Goal: Task Accomplishment & Management: Complete application form

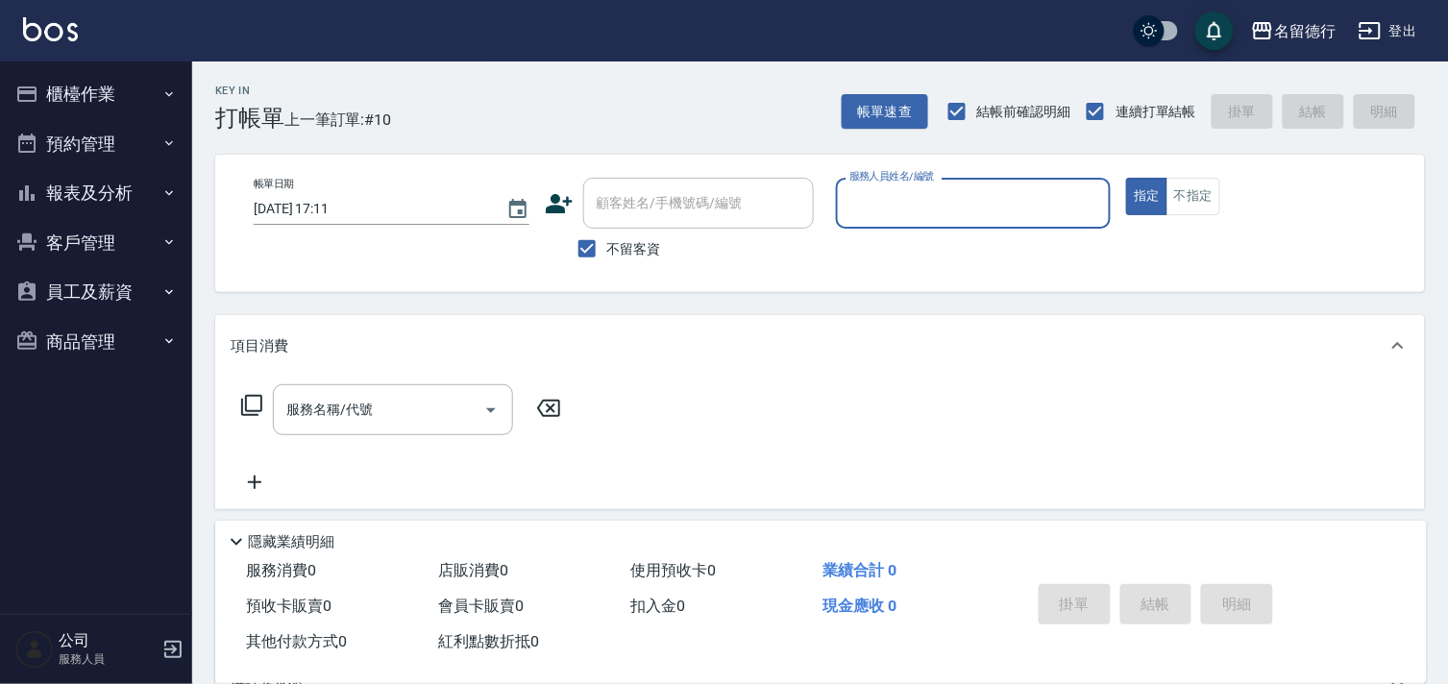
click at [871, 208] on input "服務人員姓名/編號" at bounding box center [974, 203] width 258 height 34
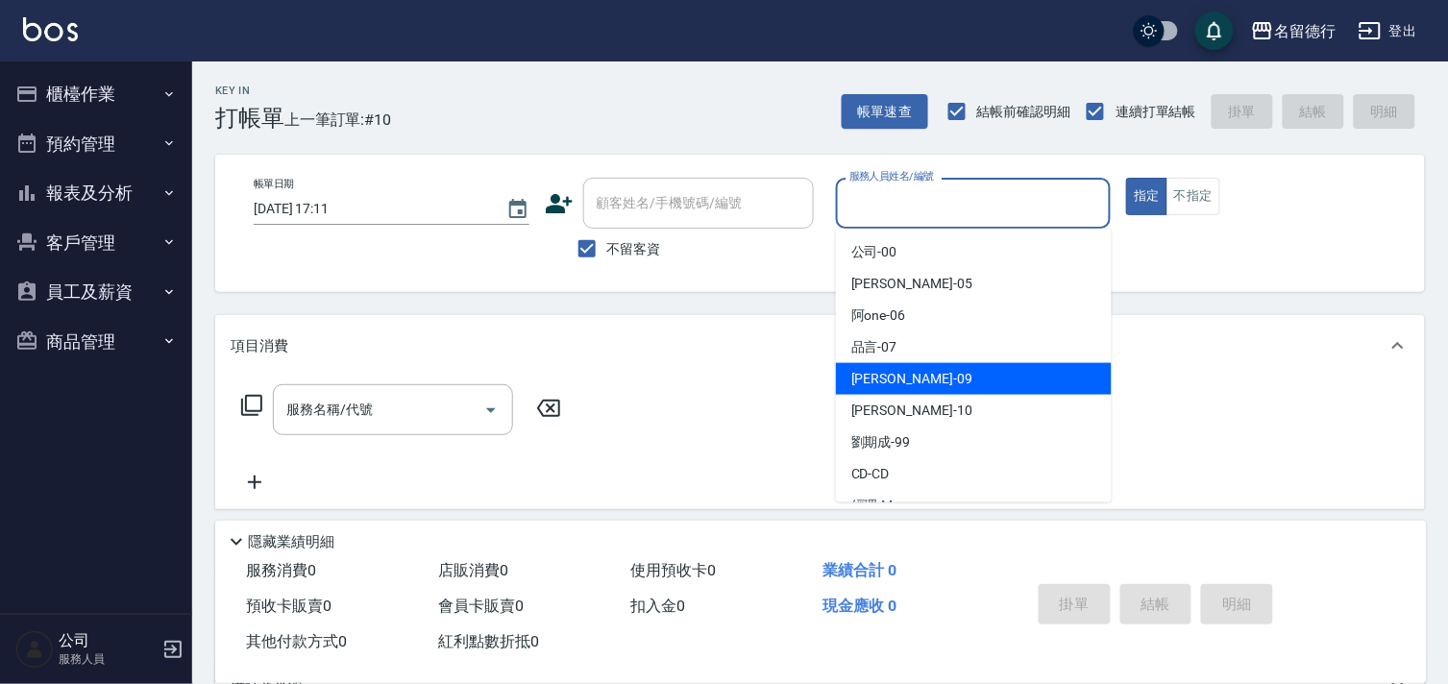
click at [863, 379] on span "[PERSON_NAME] -09" at bounding box center [911, 379] width 121 height 20
type input "[PERSON_NAME]-09"
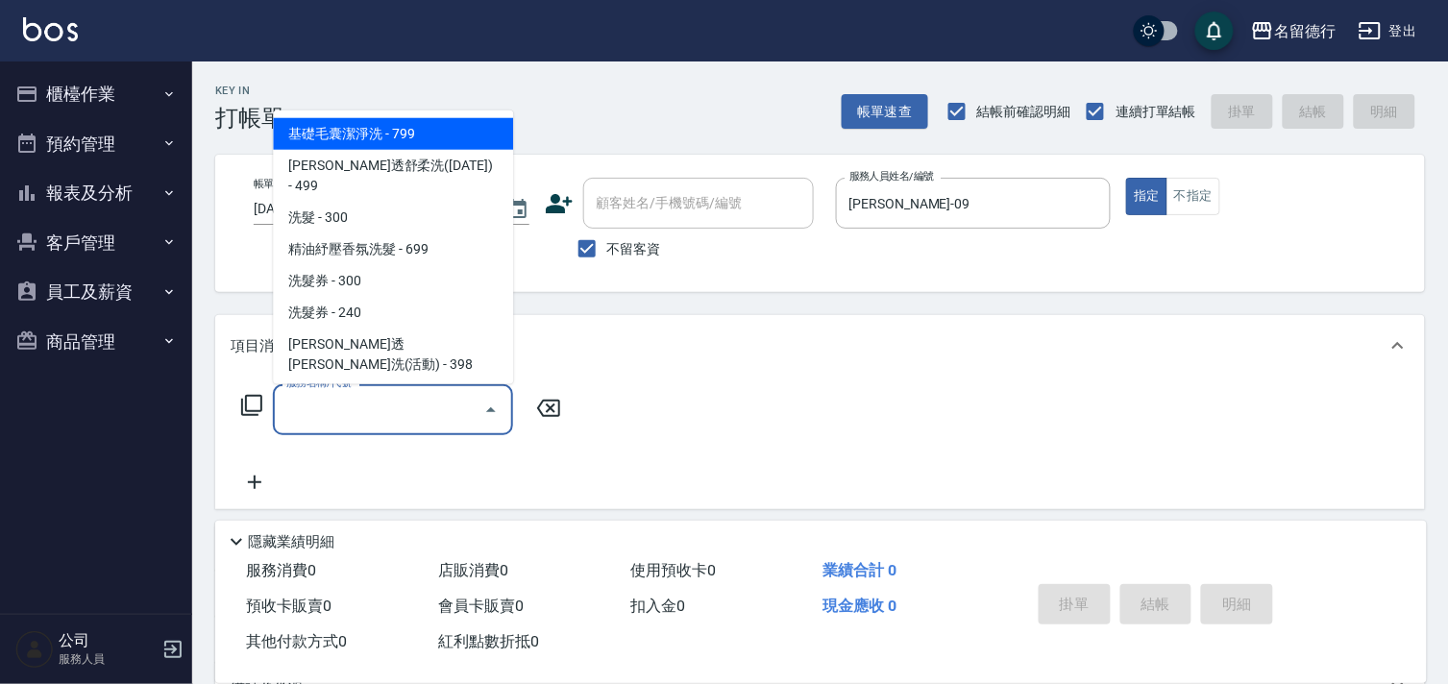
click at [408, 426] on input "服務名稱/代號" at bounding box center [379, 410] width 194 height 34
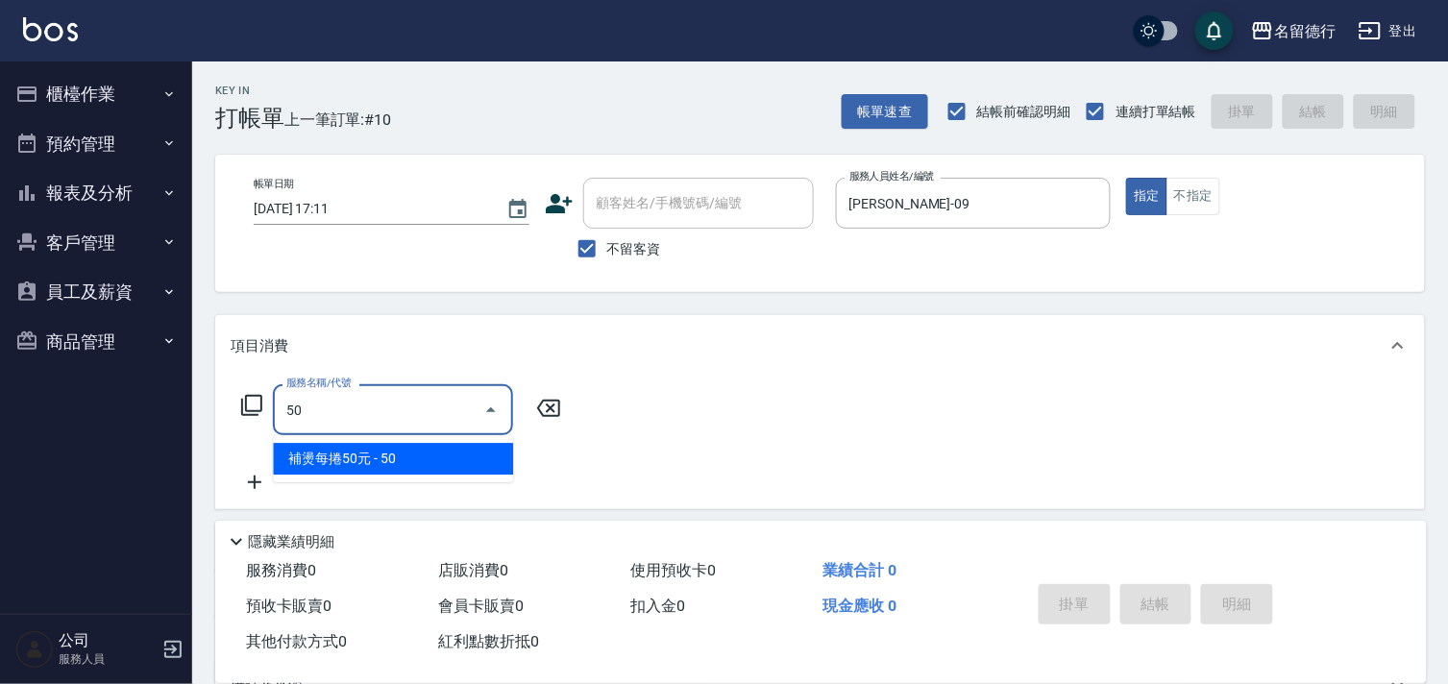
type input "5"
click at [389, 464] on span "剪髮 - 550" at bounding box center [393, 459] width 240 height 32
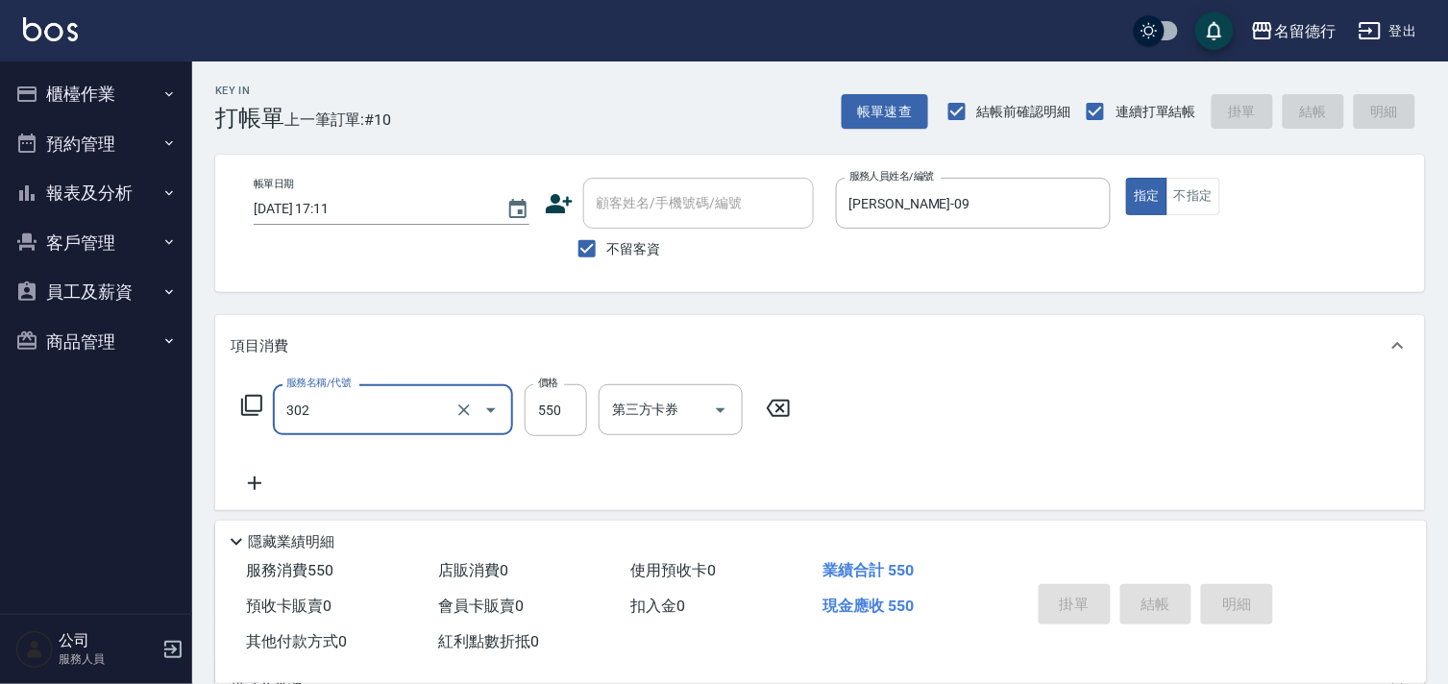
type input "302"
type input "[DATE] 18:14"
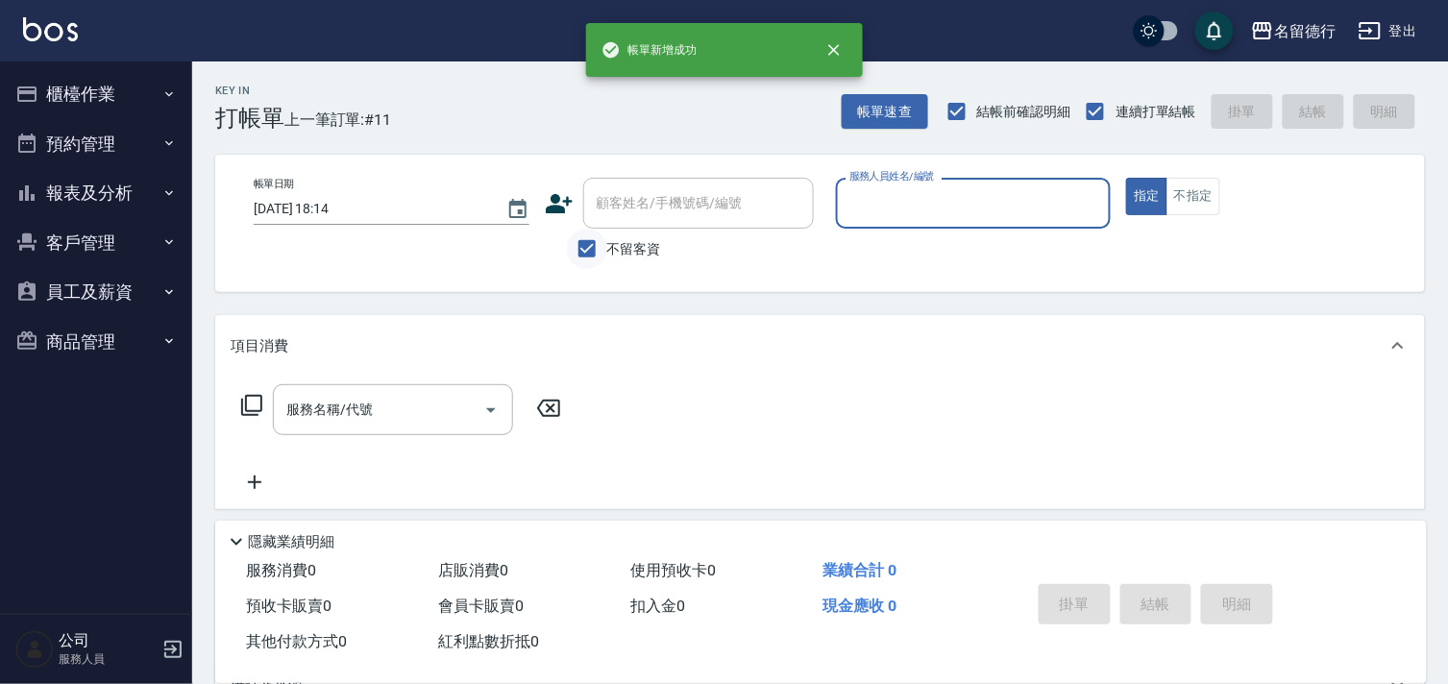
click at [590, 247] on input "不留客資" at bounding box center [587, 249] width 40 height 40
checkbox input "false"
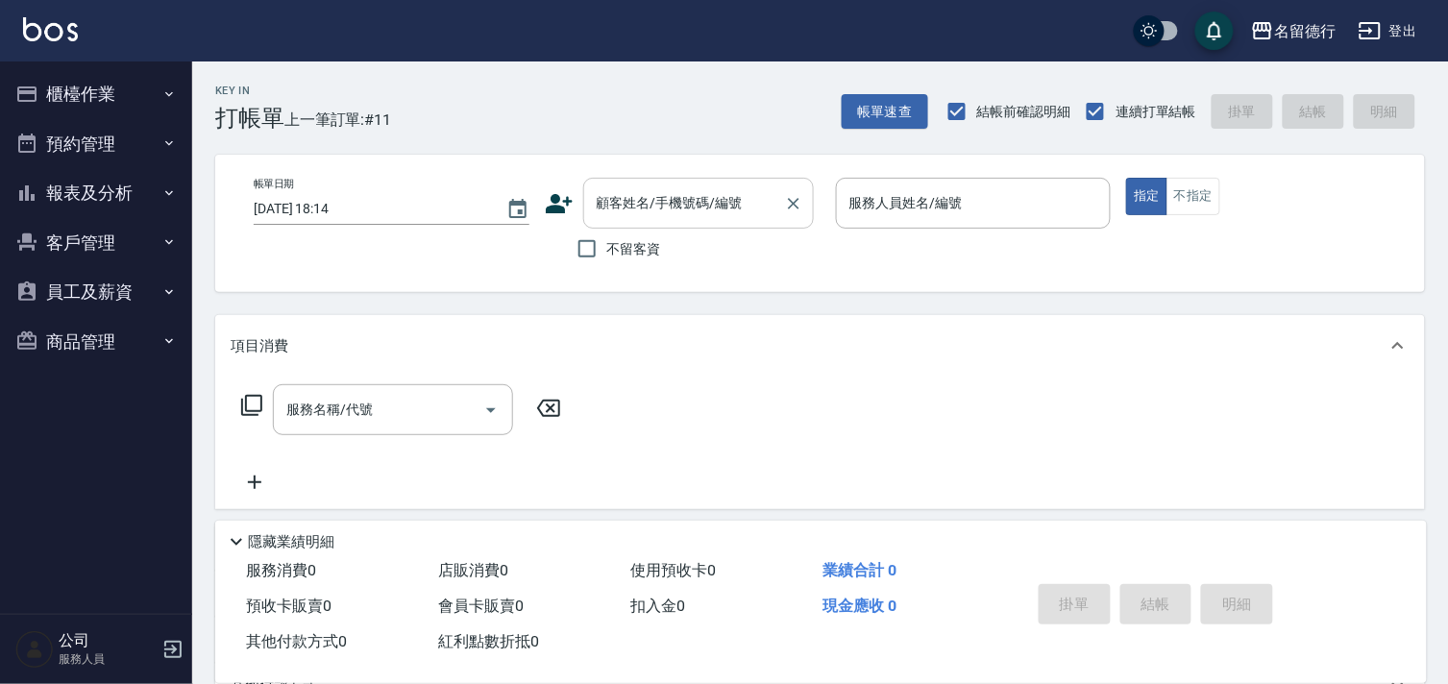
click at [608, 205] on div "顧客姓名/手機號碼/編號 顧客姓名/手機號碼/編號" at bounding box center [698, 203] width 231 height 51
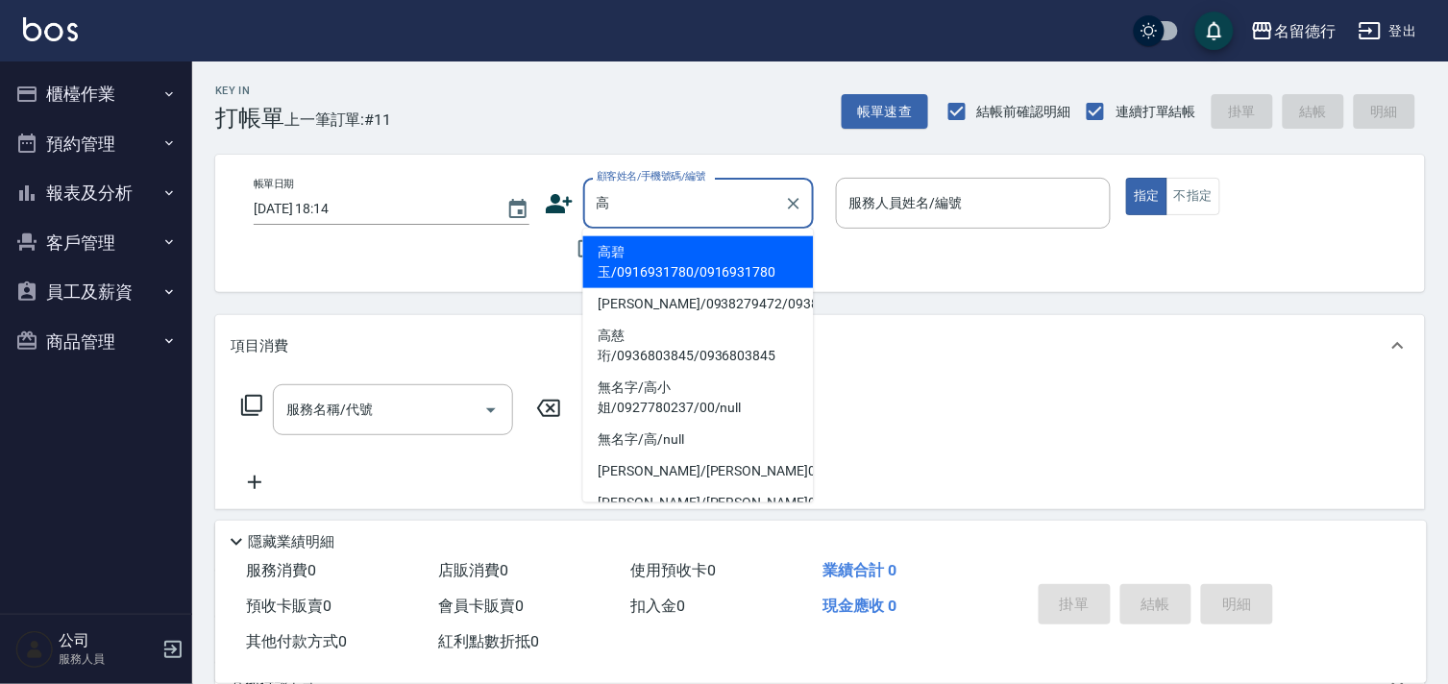
click at [630, 304] on li "[PERSON_NAME]/0938279472/0938279472" at bounding box center [698, 304] width 231 height 32
type input "[PERSON_NAME]/0938279472/0938279472"
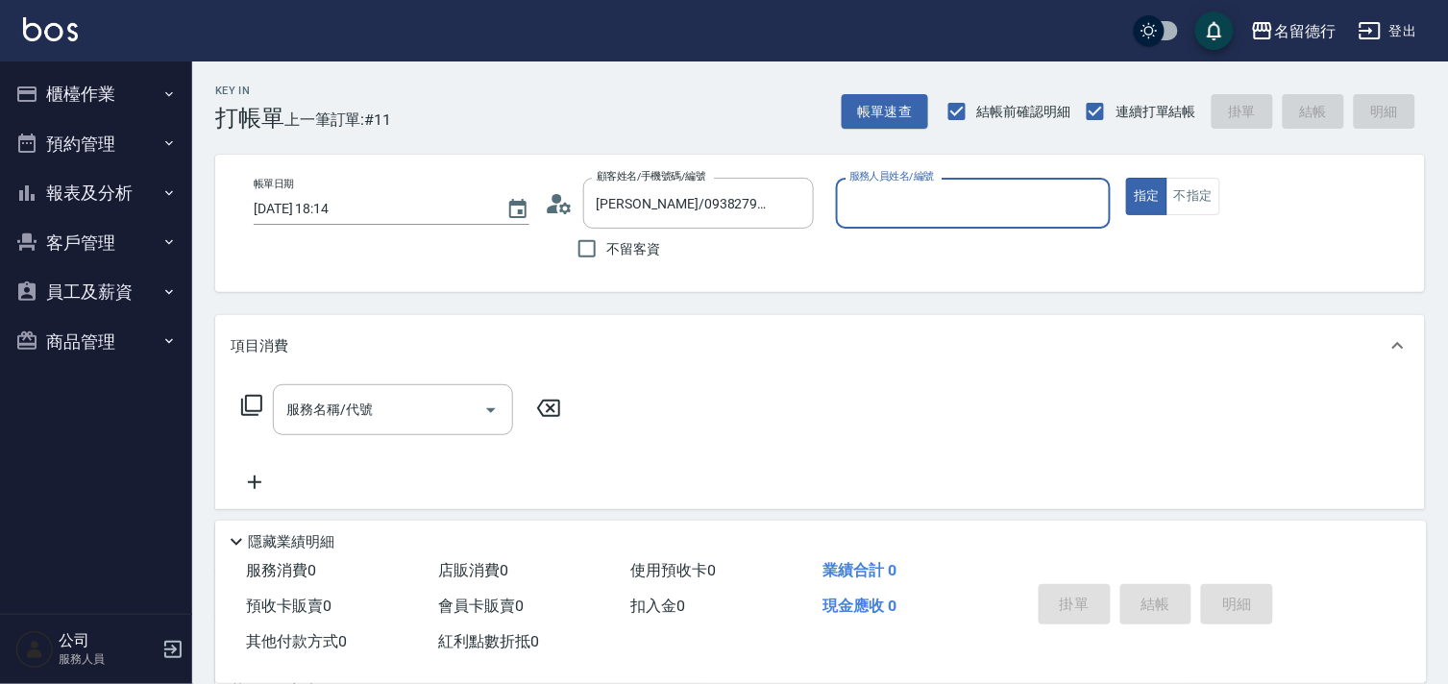
click at [882, 189] on input "服務人員姓名/編號" at bounding box center [974, 203] width 258 height 34
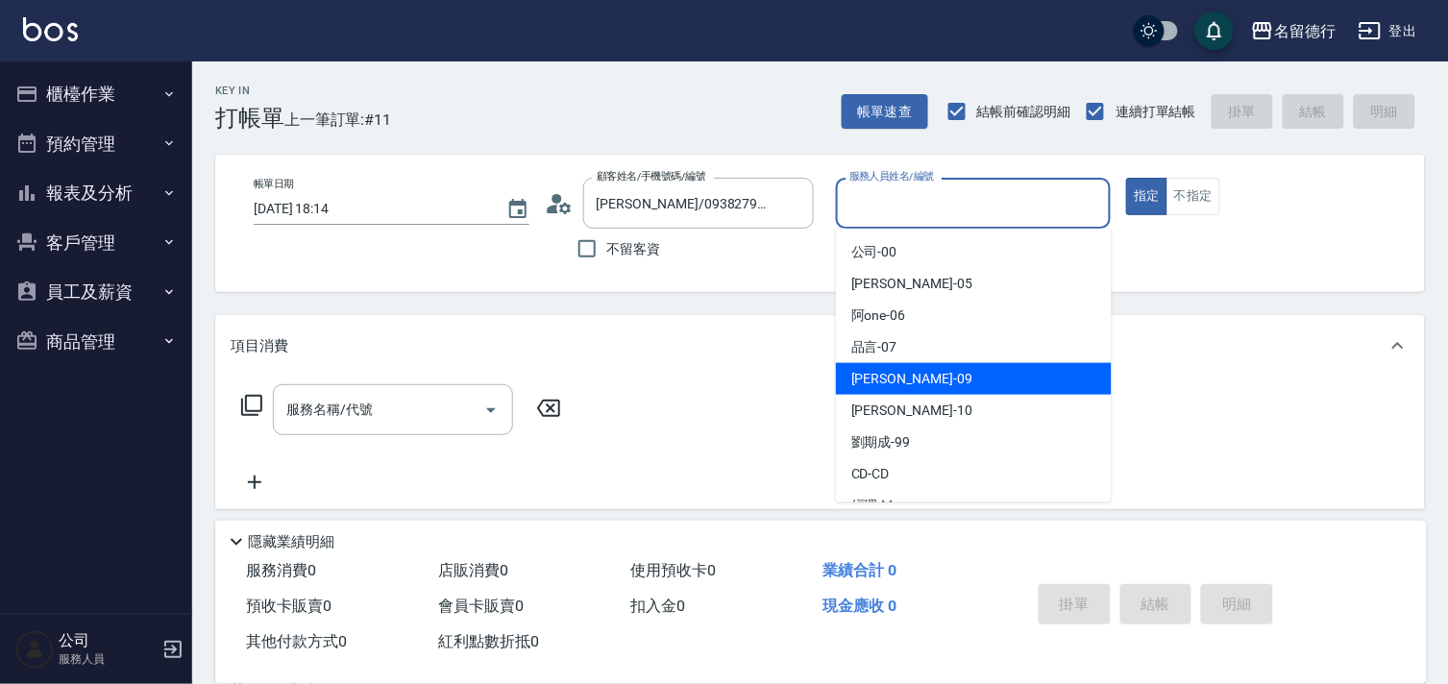
click at [872, 375] on span "[PERSON_NAME] -09" at bounding box center [911, 379] width 121 height 20
type input "[PERSON_NAME]-09"
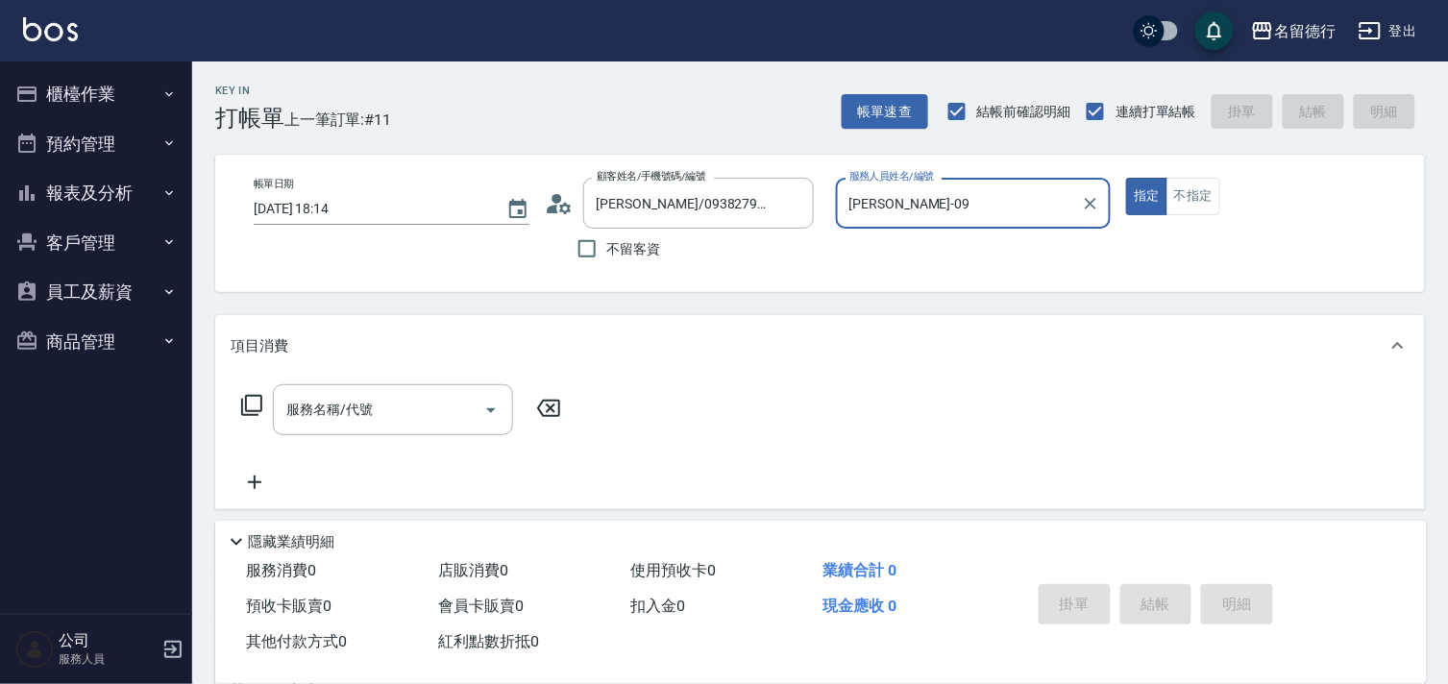
scroll to position [258, 0]
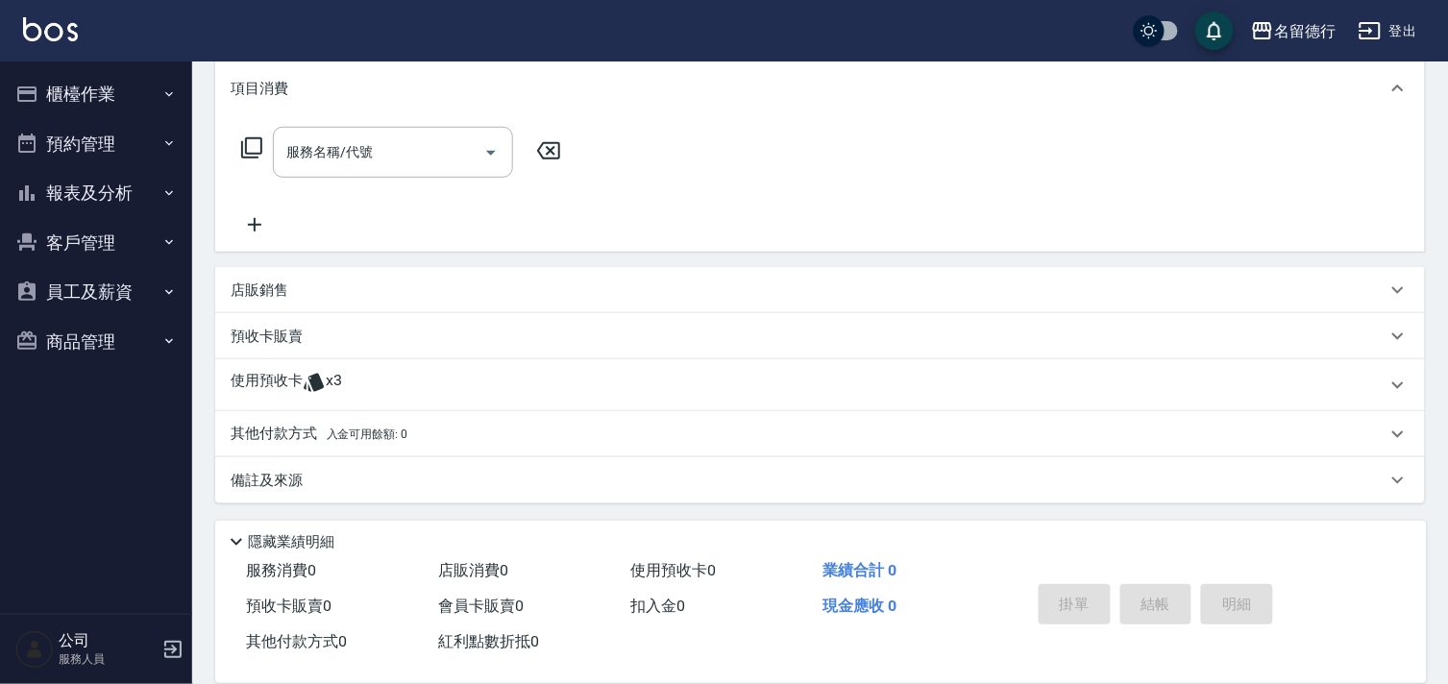
click at [284, 386] on p "使用預收卡" at bounding box center [267, 385] width 72 height 29
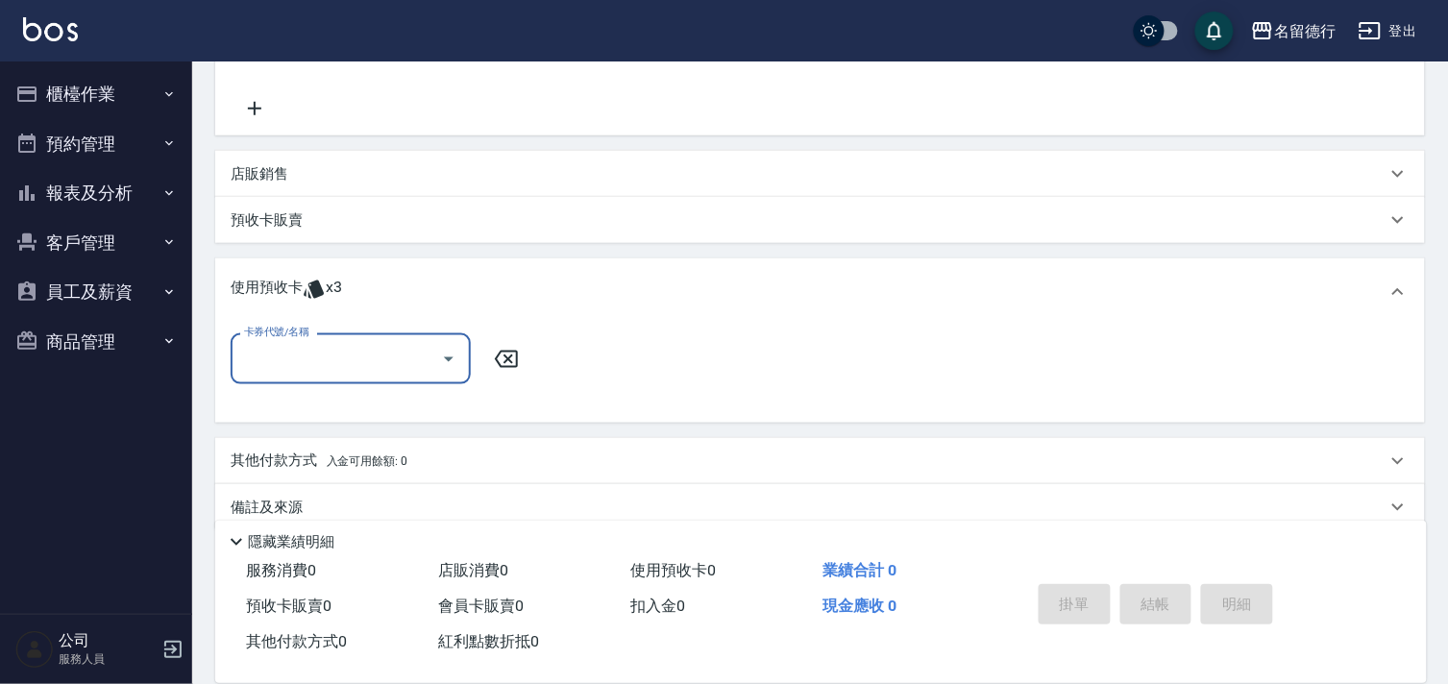
scroll to position [0, 0]
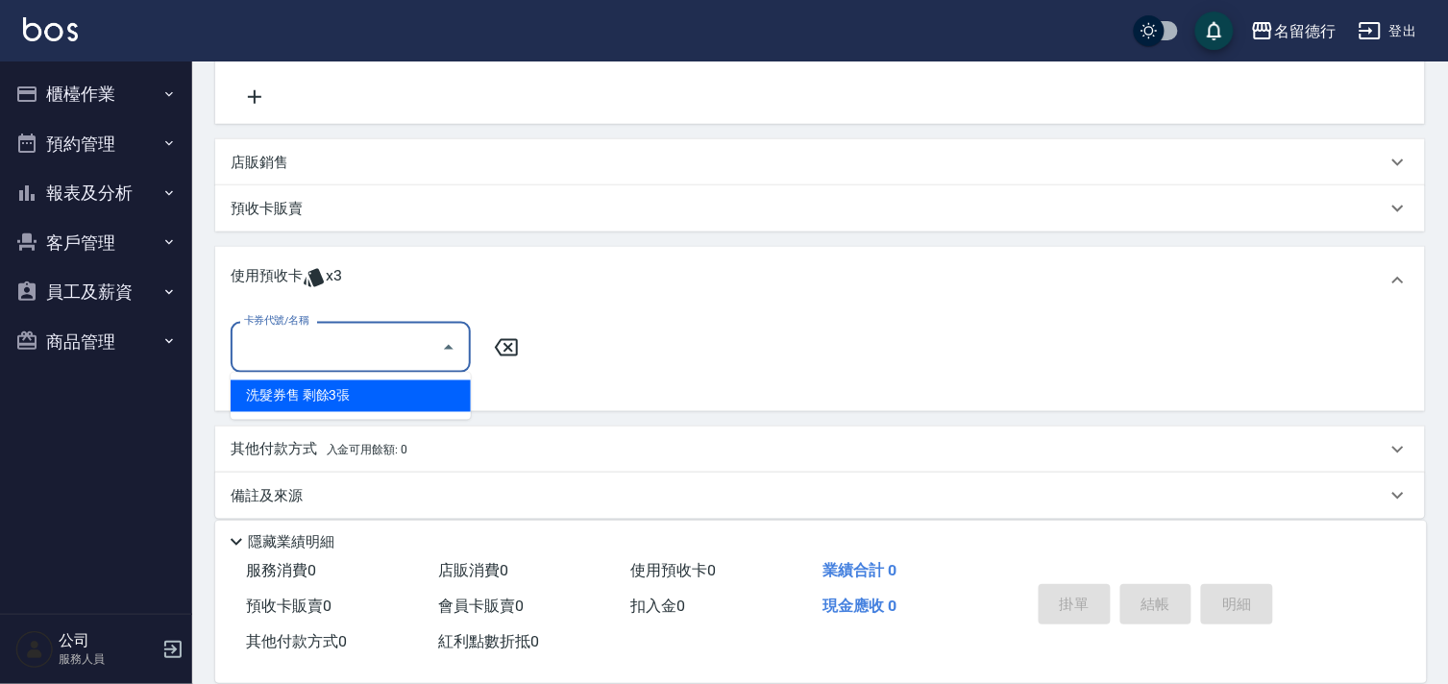
click at [328, 337] on input "卡券代號/名稱" at bounding box center [336, 348] width 194 height 34
click at [334, 407] on div "洗髮券售 剩餘3張" at bounding box center [351, 397] width 240 height 32
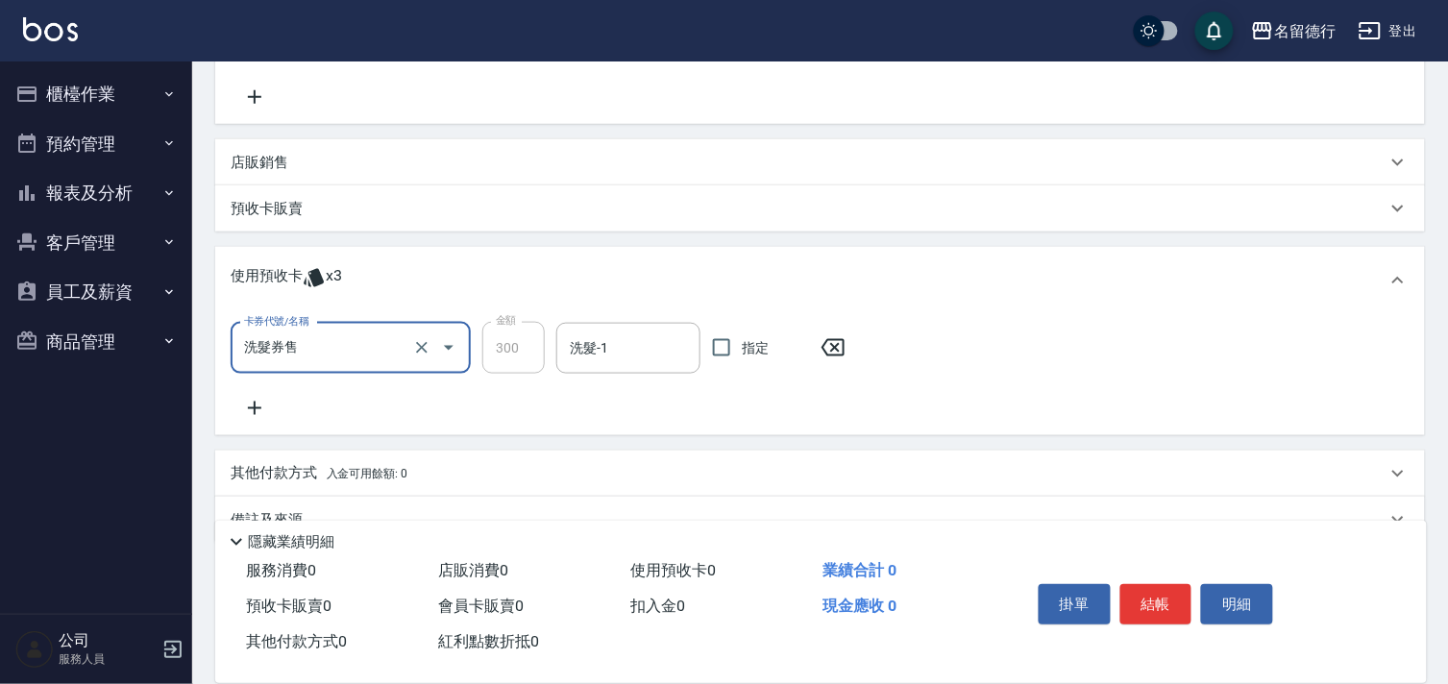
type input "洗髮券售"
click at [600, 357] on input "洗髮-1" at bounding box center [628, 349] width 127 height 34
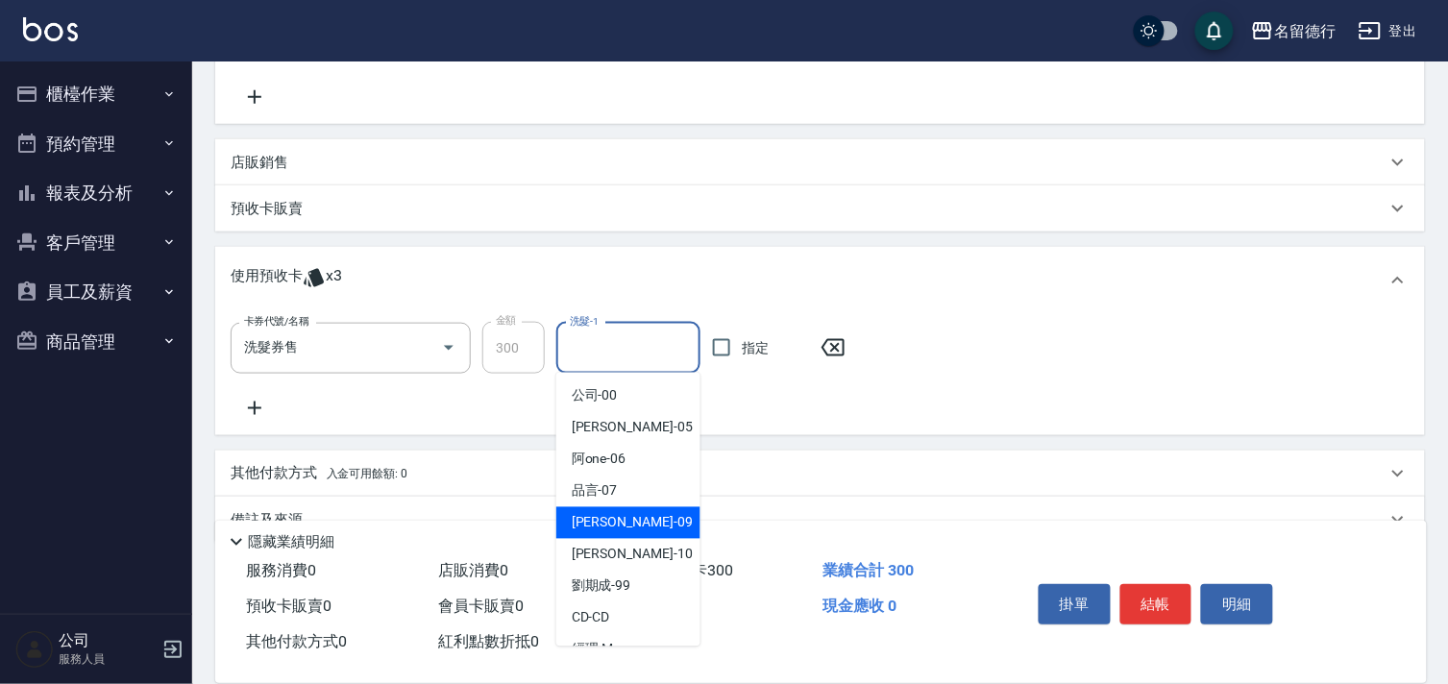
click at [603, 513] on span "[PERSON_NAME] -09" at bounding box center [632, 523] width 121 height 20
type input "[PERSON_NAME]-09"
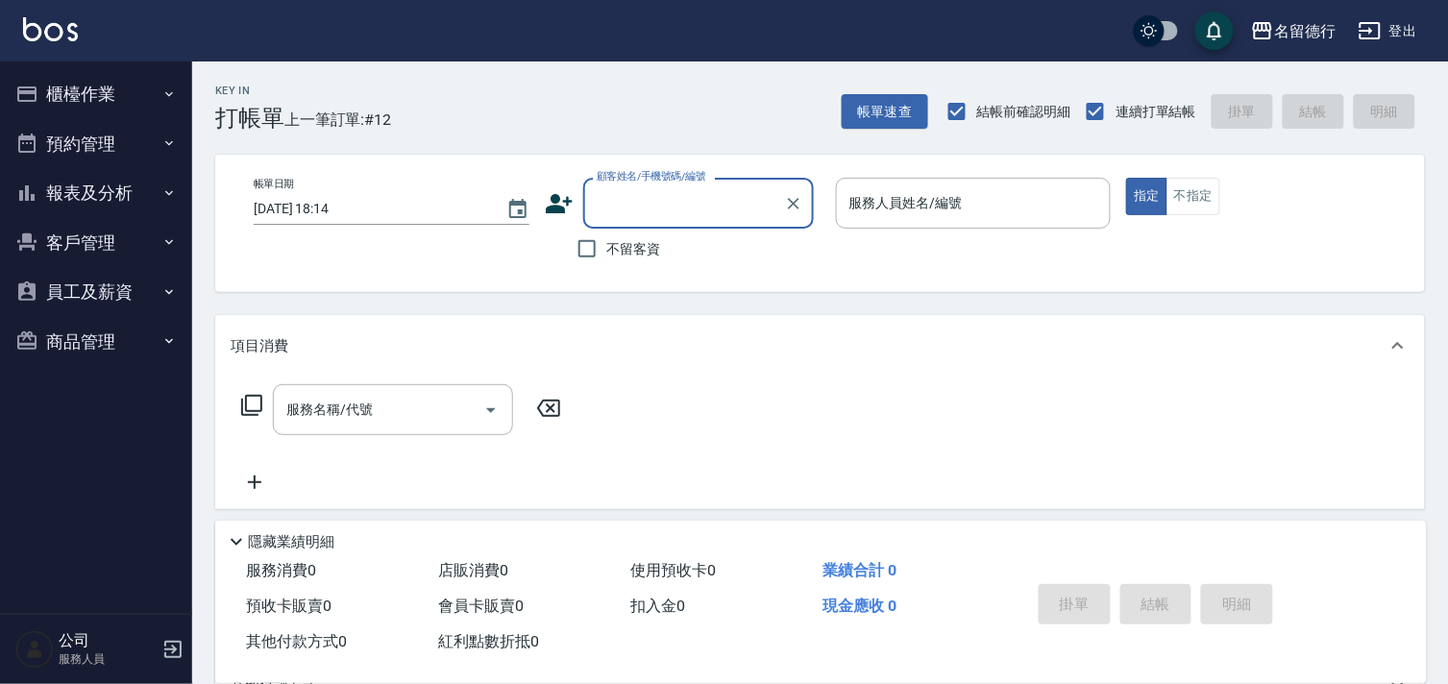
click at [610, 209] on input "顧客姓名/手機號碼/編號" at bounding box center [684, 203] width 184 height 34
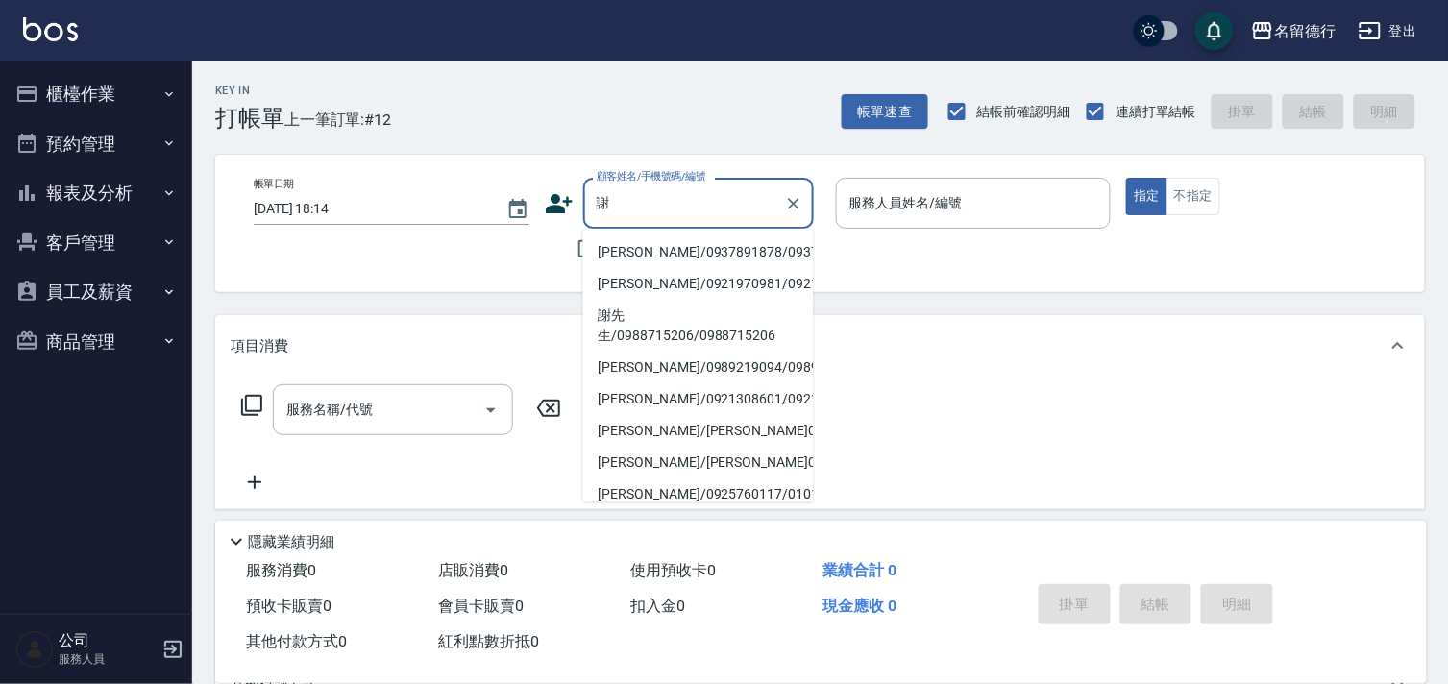
click at [632, 250] on li "[PERSON_NAME]/0937891878/0937891878" at bounding box center [698, 252] width 231 height 32
type input "[PERSON_NAME]/0937891878/0937891878"
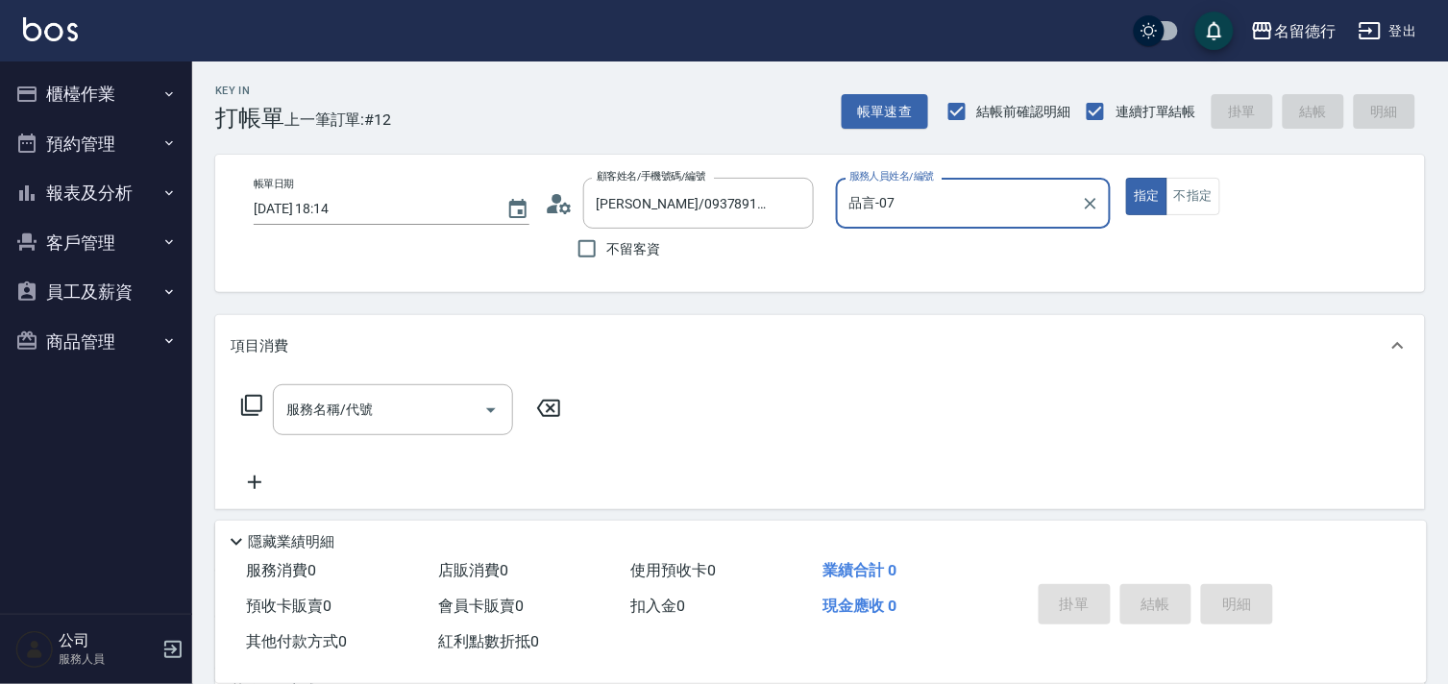
click at [878, 194] on input "品言-07" at bounding box center [960, 203] width 230 height 34
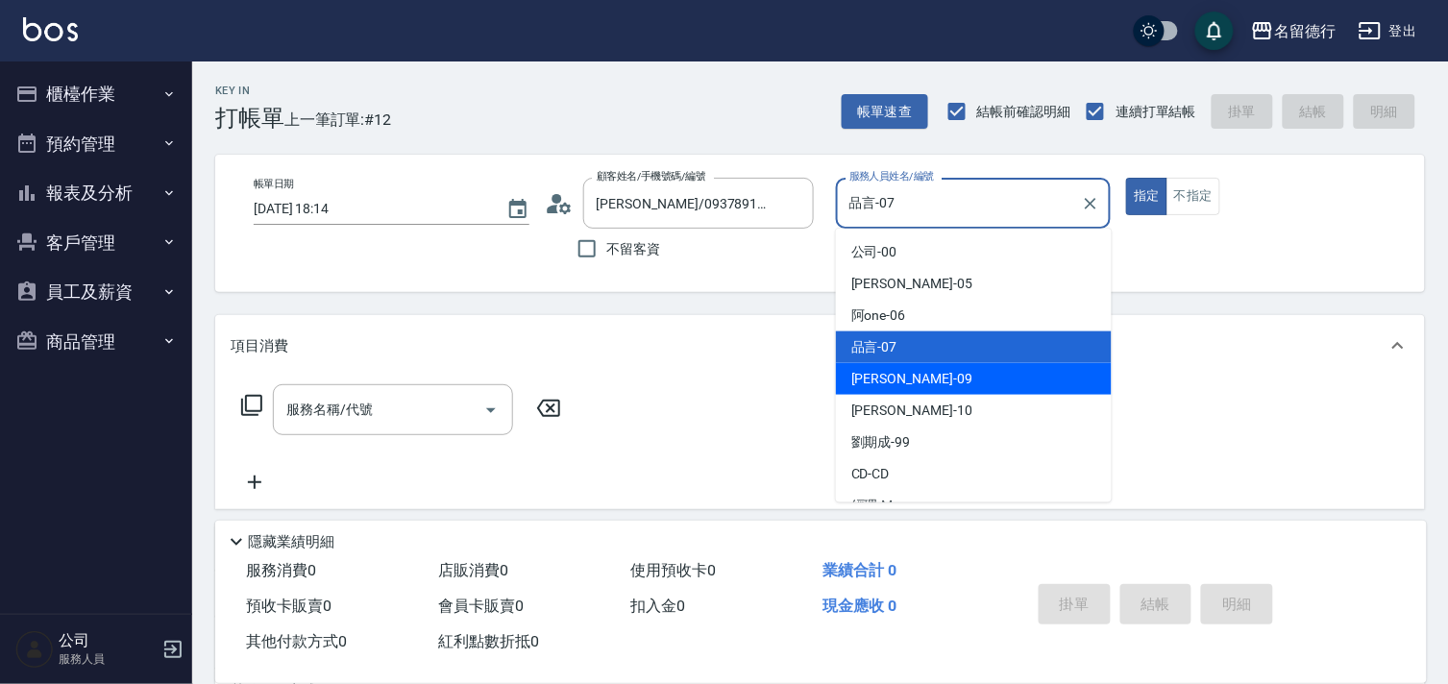
click at [869, 385] on span "[PERSON_NAME] -09" at bounding box center [911, 379] width 121 height 20
type input "[PERSON_NAME]-09"
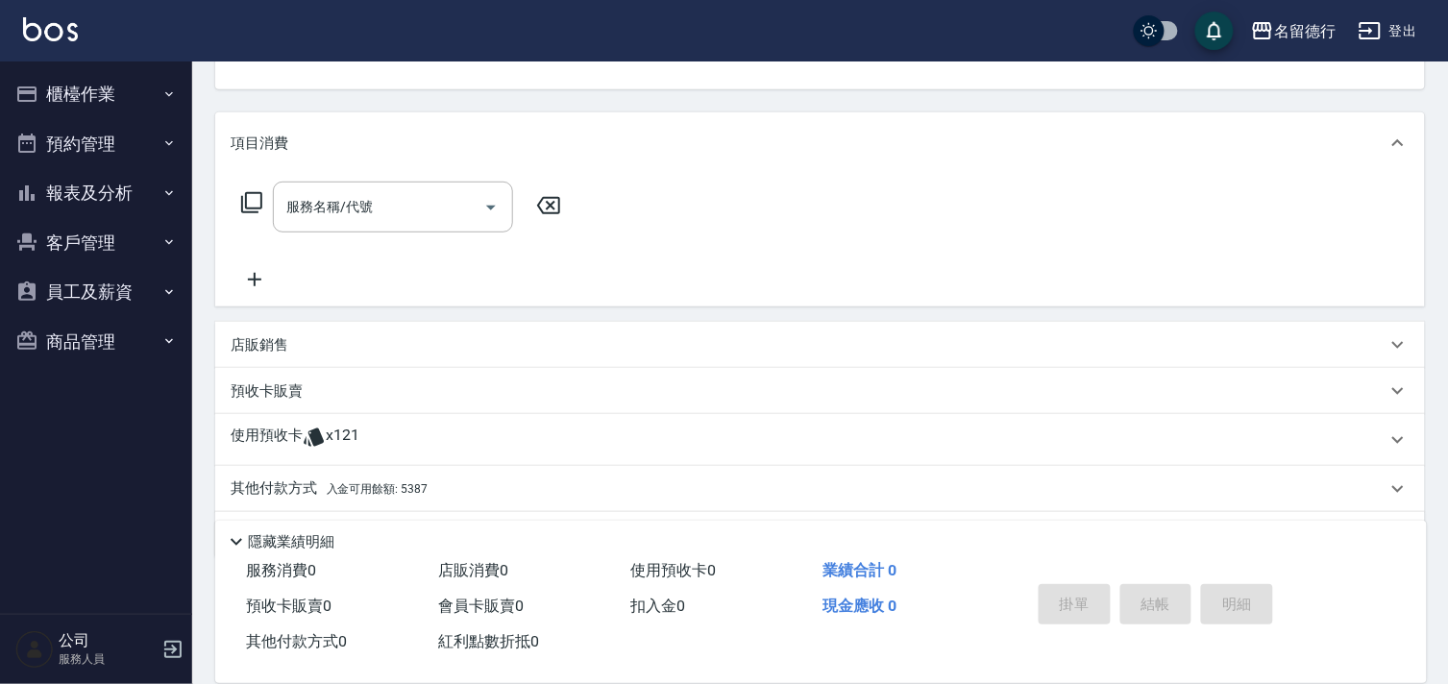
scroll to position [213, 0]
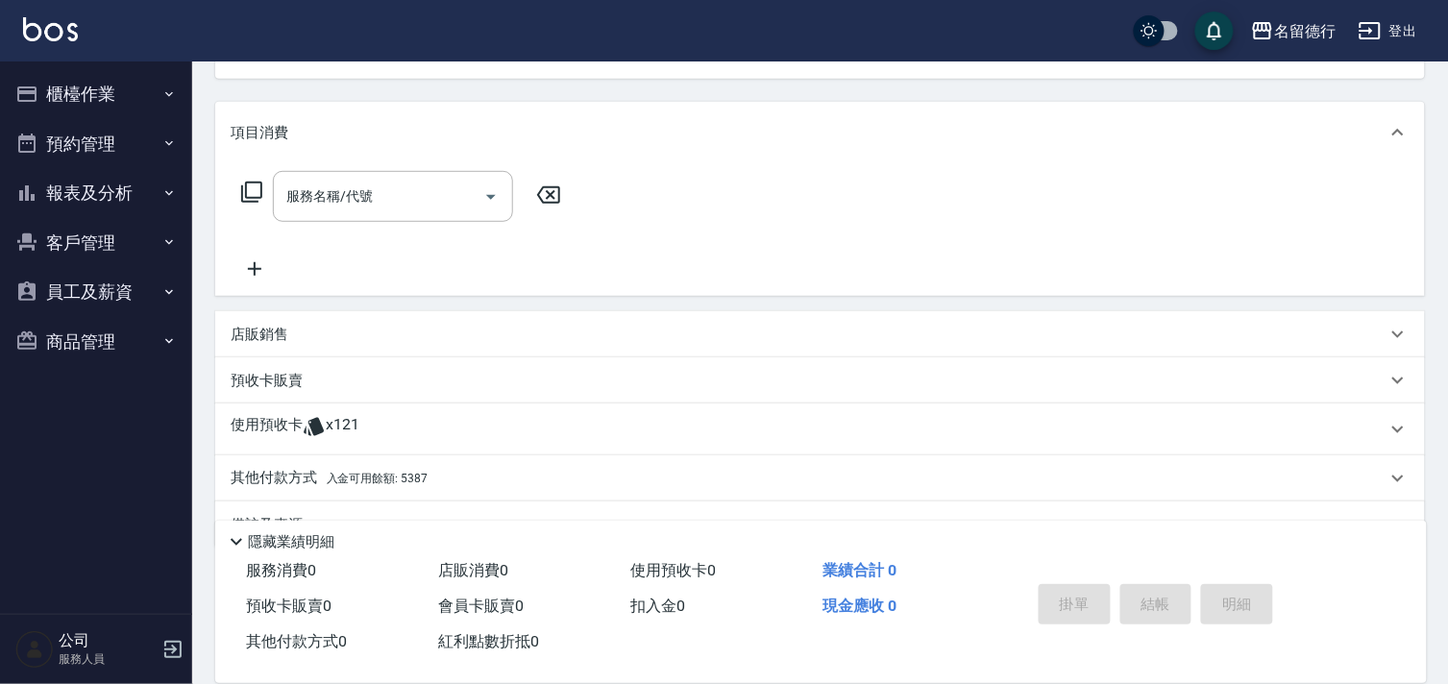
click at [265, 426] on p "使用預收卡" at bounding box center [267, 429] width 72 height 29
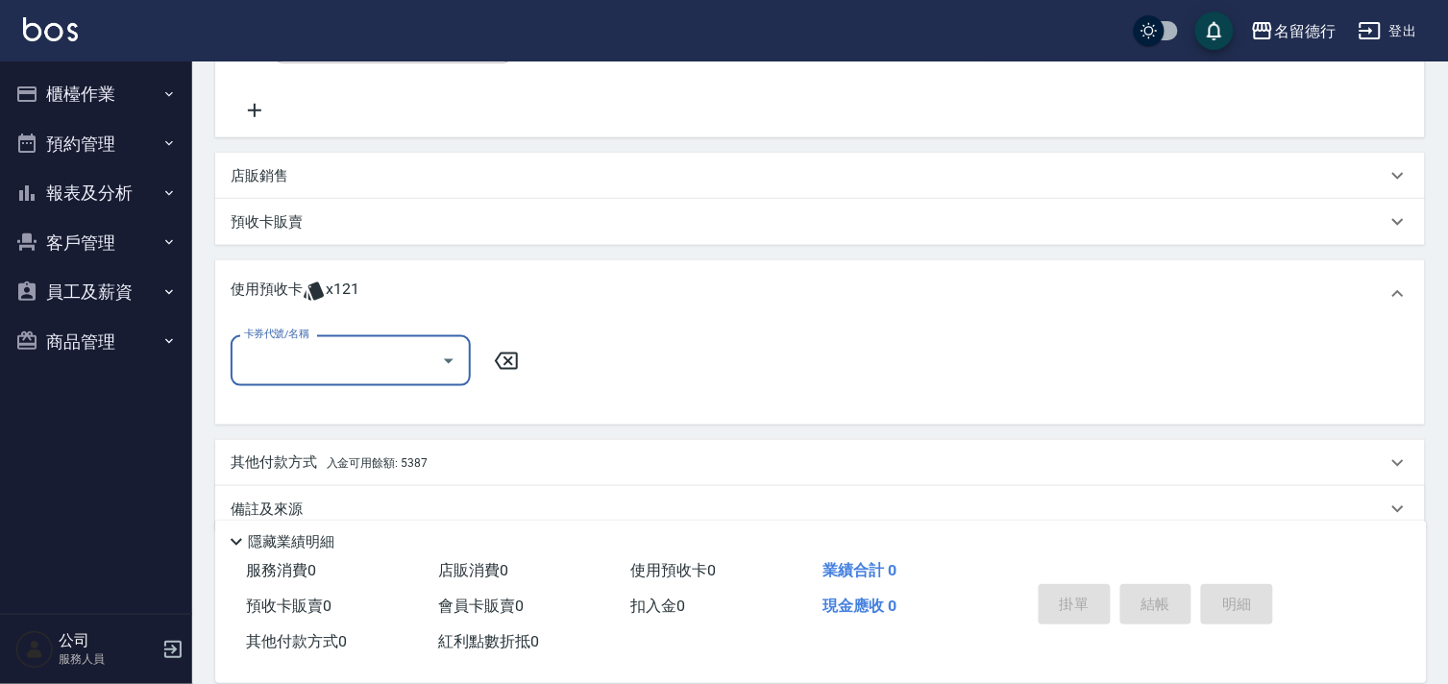
scroll to position [377, 0]
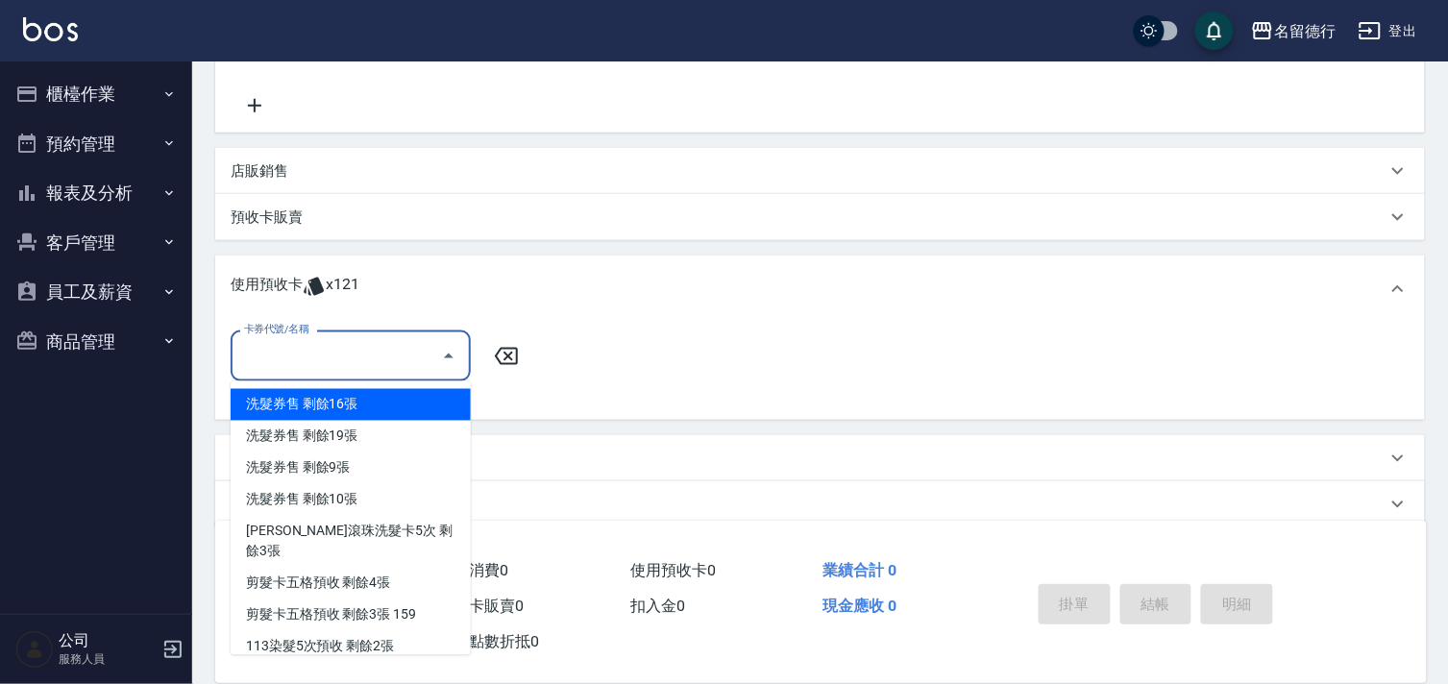
click at [286, 357] on input "卡券代號/名稱" at bounding box center [336, 356] width 194 height 34
click at [288, 409] on div "洗髮券售 剩餘16張" at bounding box center [351, 405] width 240 height 32
type input "洗髮券售"
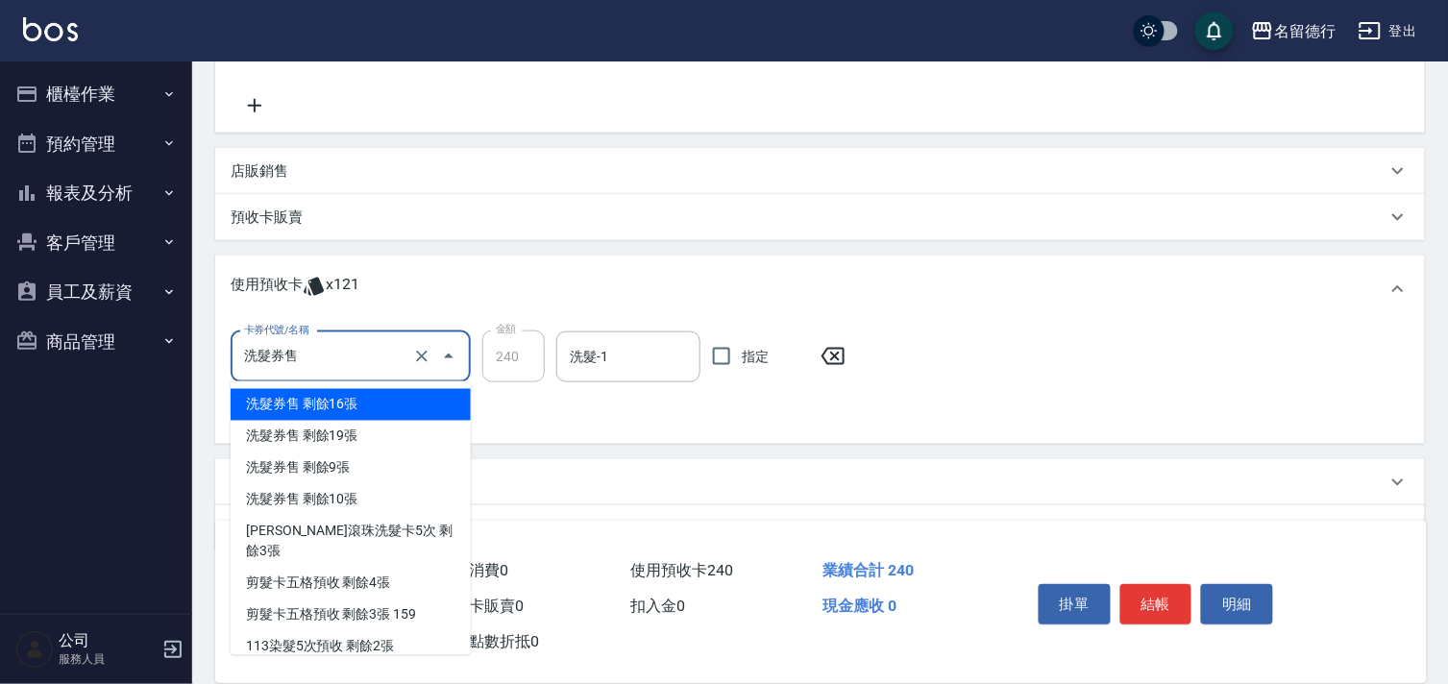
click at [319, 352] on input "洗髮券售" at bounding box center [323, 357] width 169 height 34
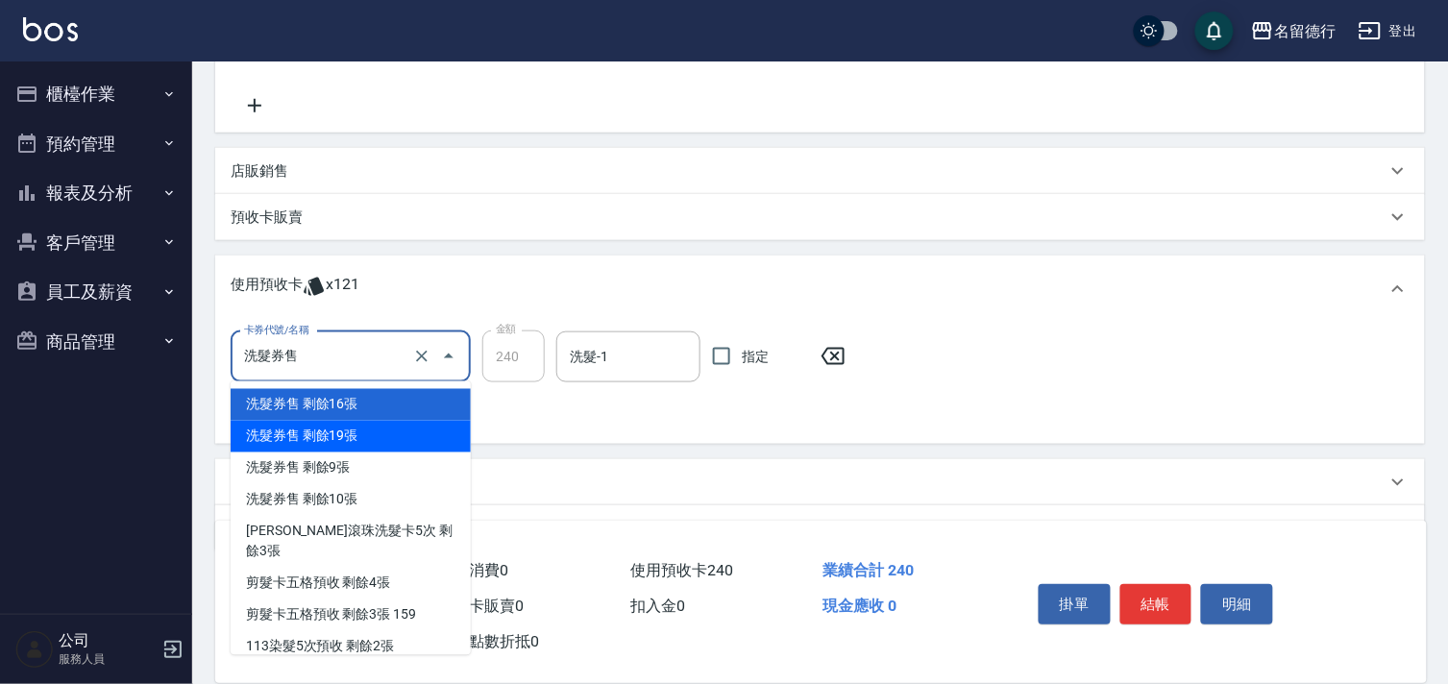
click at [311, 437] on div "洗髮券售 剩餘19張" at bounding box center [351, 437] width 240 height 32
click at [318, 366] on input "洗髮券售" at bounding box center [323, 357] width 169 height 34
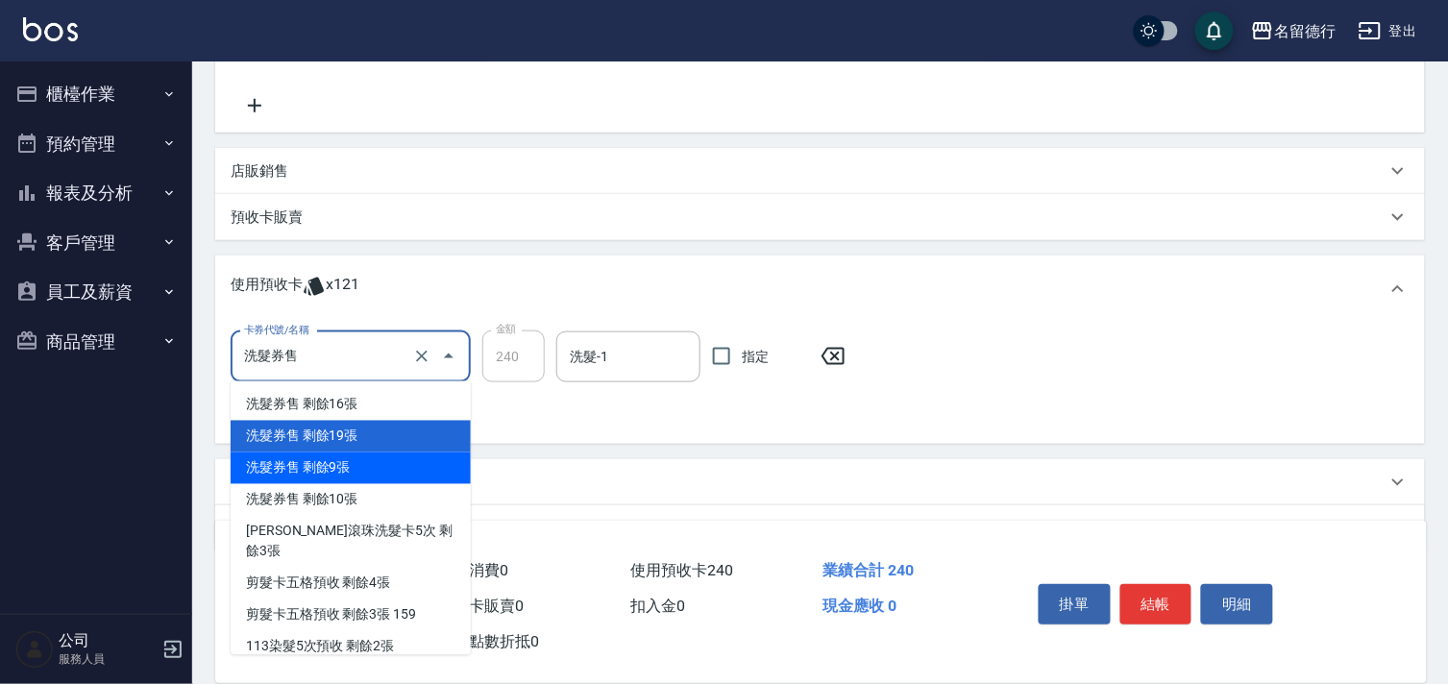
click at [319, 477] on div "洗髮券售 剩餘9張" at bounding box center [351, 469] width 240 height 32
click at [320, 357] on input "洗髮券售" at bounding box center [323, 357] width 169 height 34
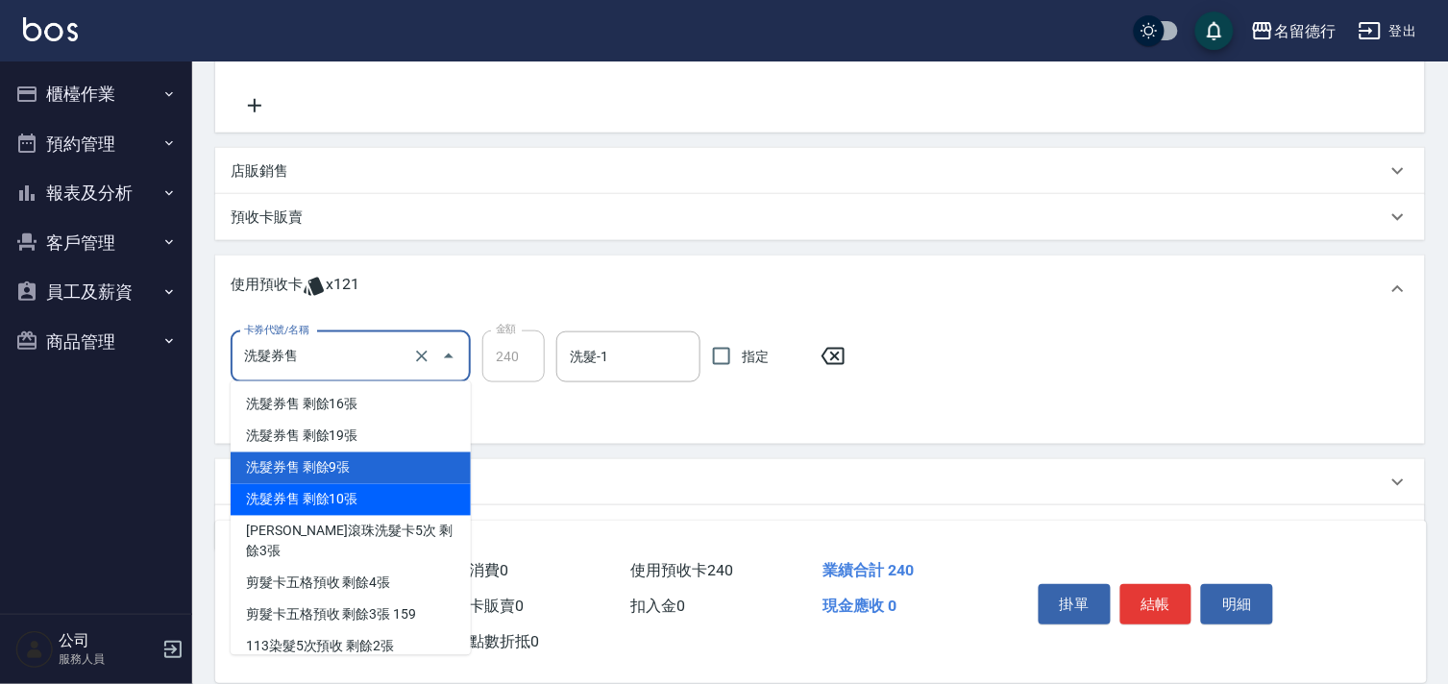
click at [320, 496] on div "洗髮券售 剩餘10張" at bounding box center [351, 500] width 240 height 32
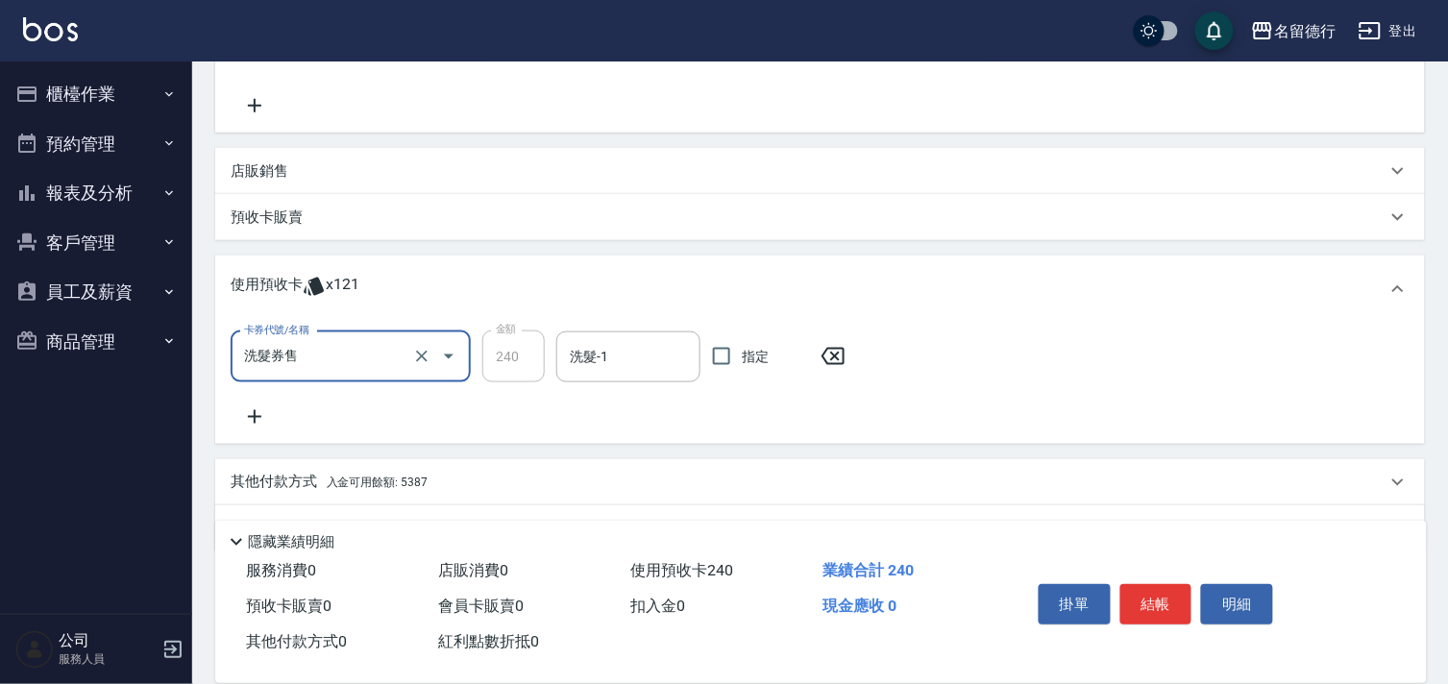
click at [320, 361] on input "洗髮券售" at bounding box center [323, 357] width 169 height 34
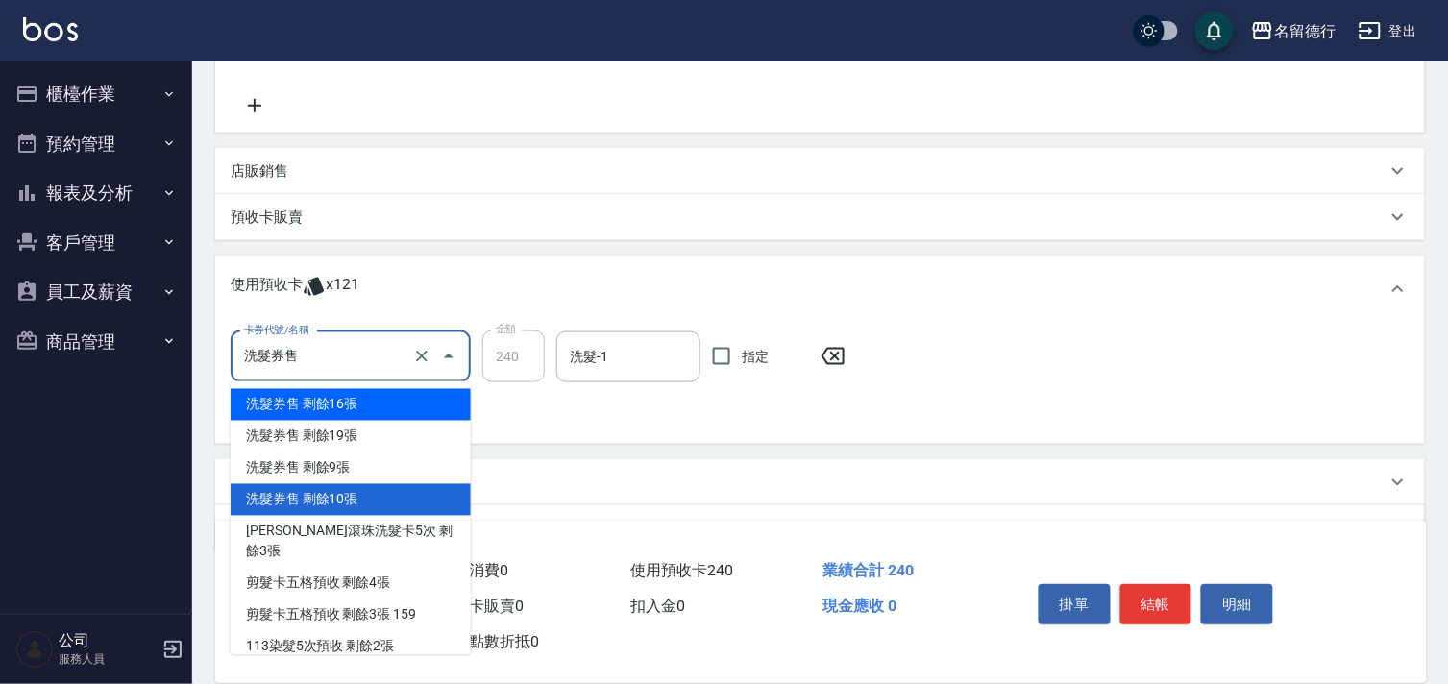
click at [325, 409] on div "洗髮券售 剩餘16張" at bounding box center [351, 405] width 240 height 32
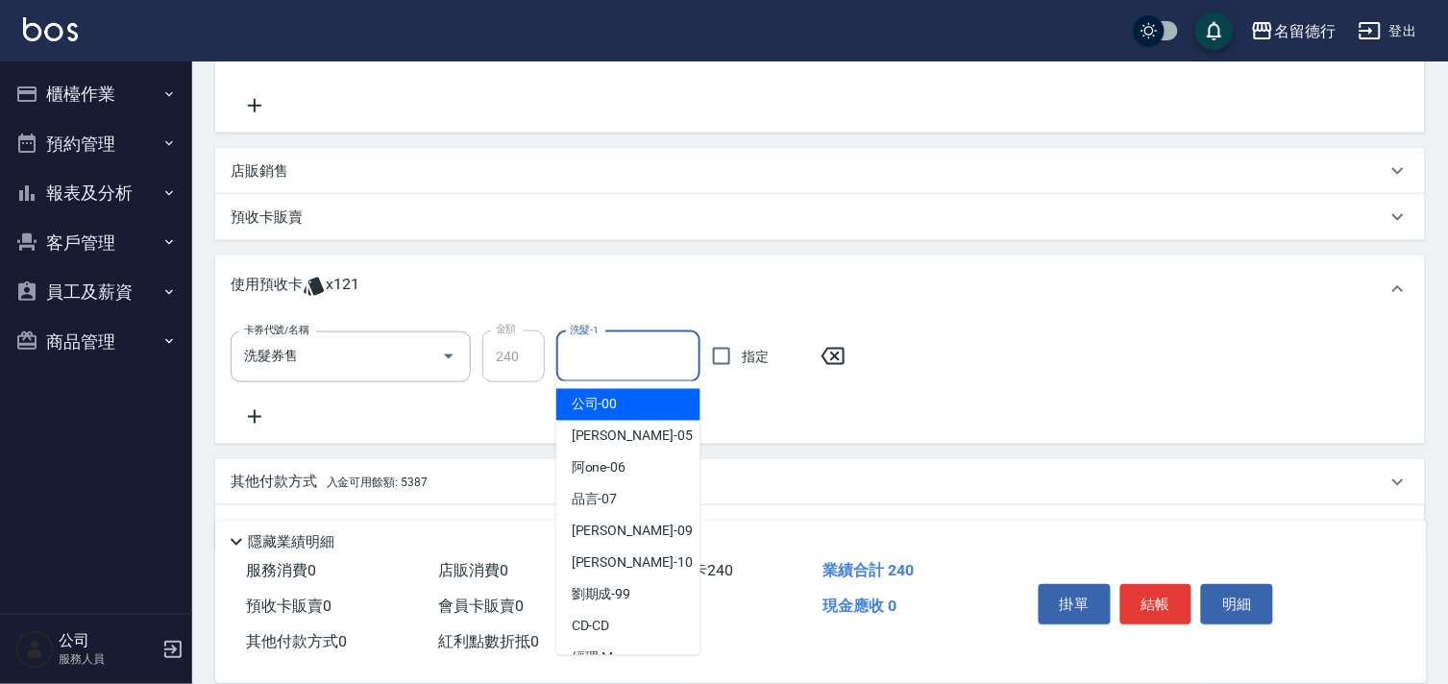
click at [593, 348] on input "洗髮-1" at bounding box center [628, 357] width 127 height 34
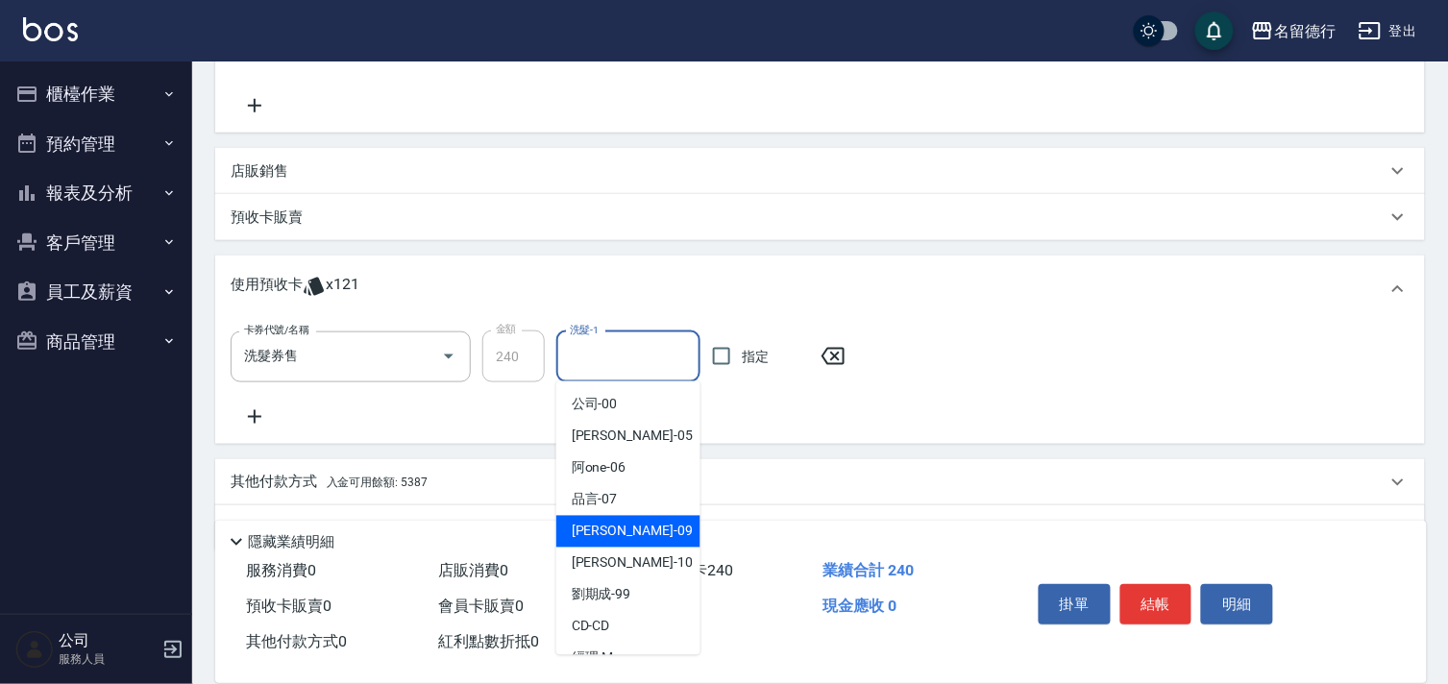
click at [592, 525] on span "[PERSON_NAME] -09" at bounding box center [632, 532] width 121 height 20
type input "[PERSON_NAME]-09"
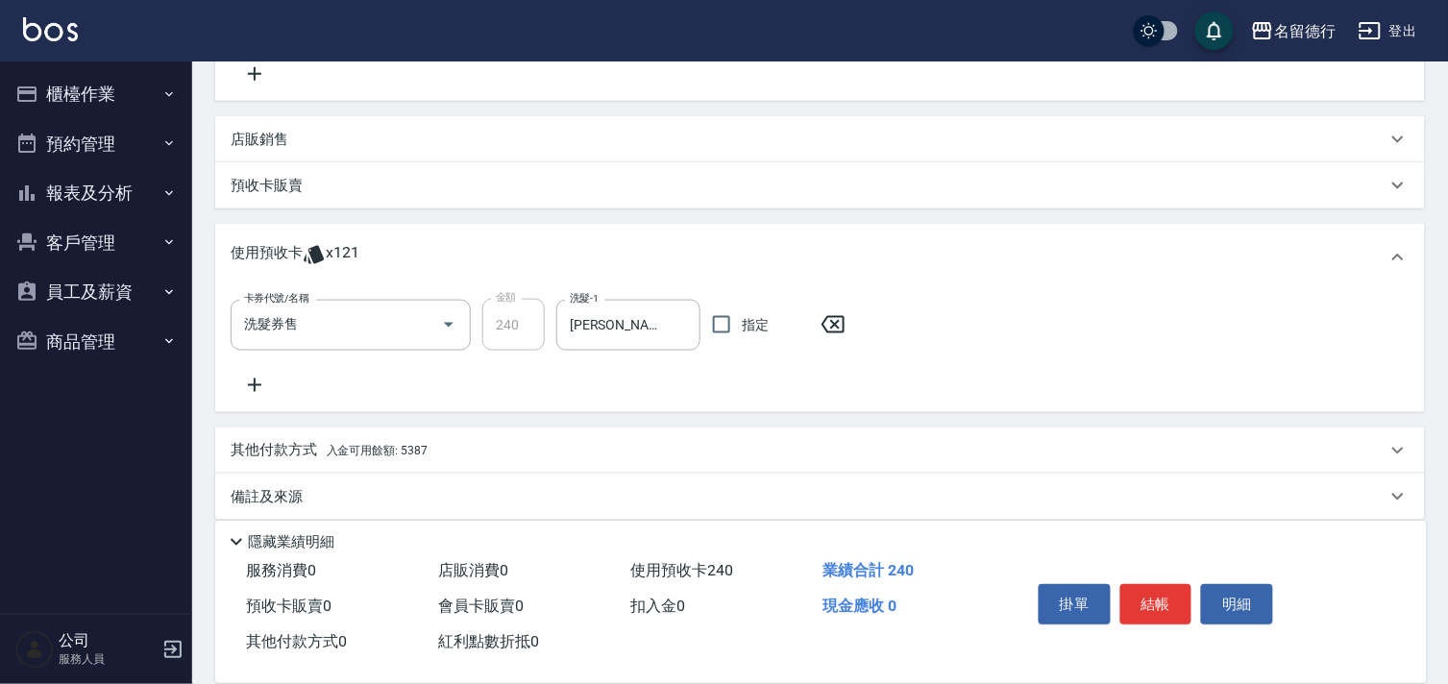
scroll to position [426, 0]
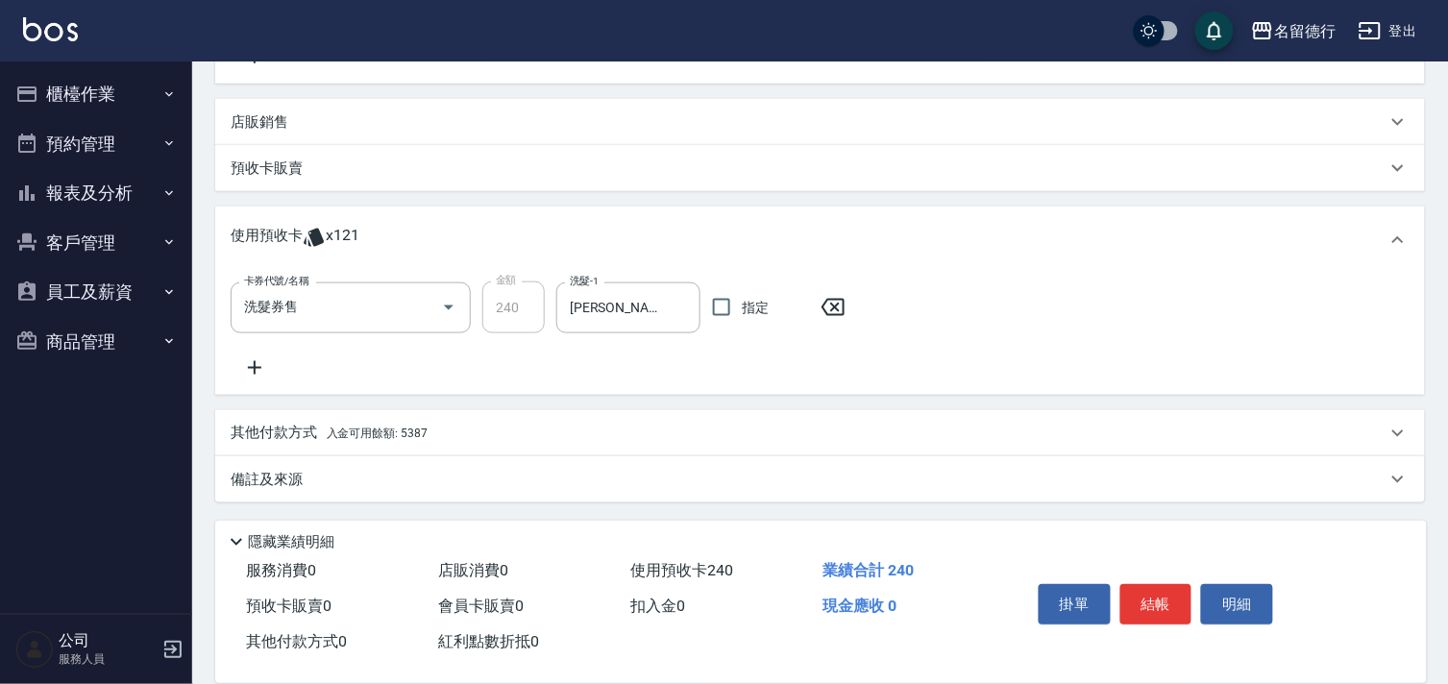
click at [254, 367] on icon at bounding box center [254, 367] width 13 height 13
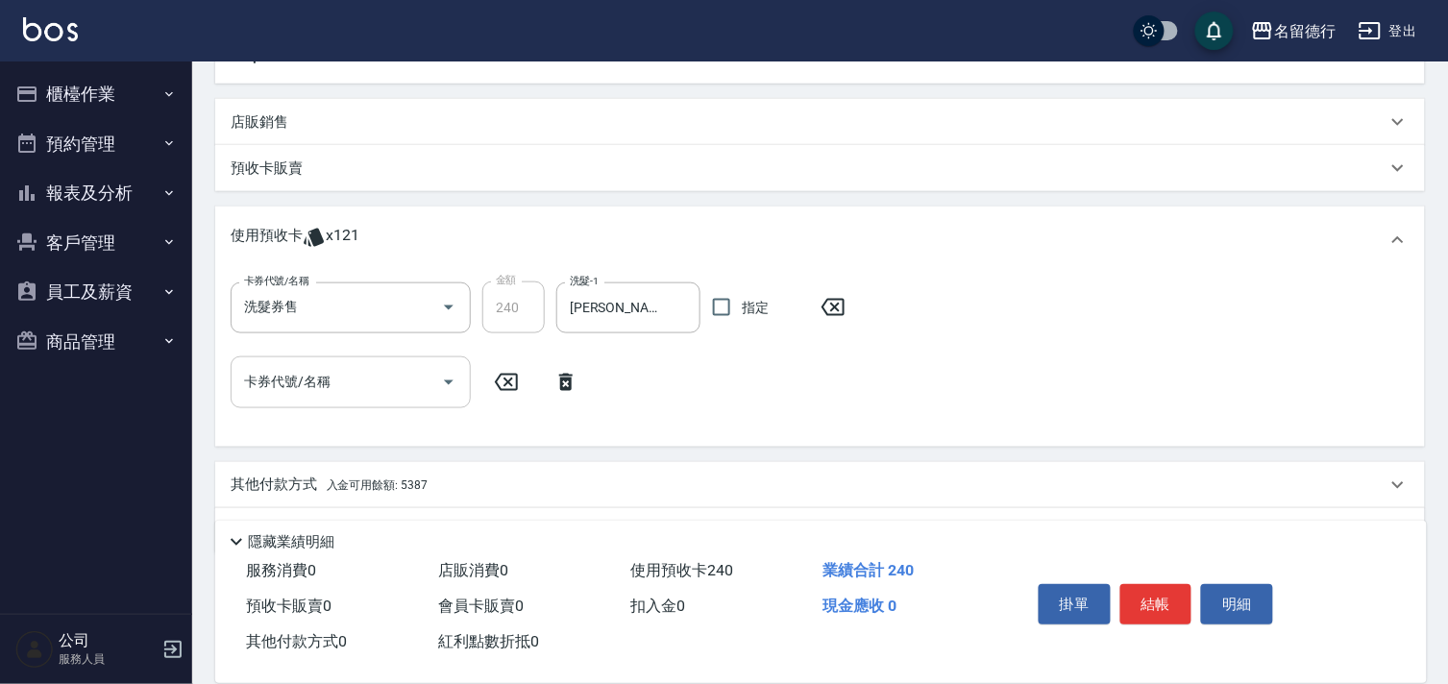
click at [305, 376] on input "卡券代號/名稱" at bounding box center [336, 382] width 194 height 34
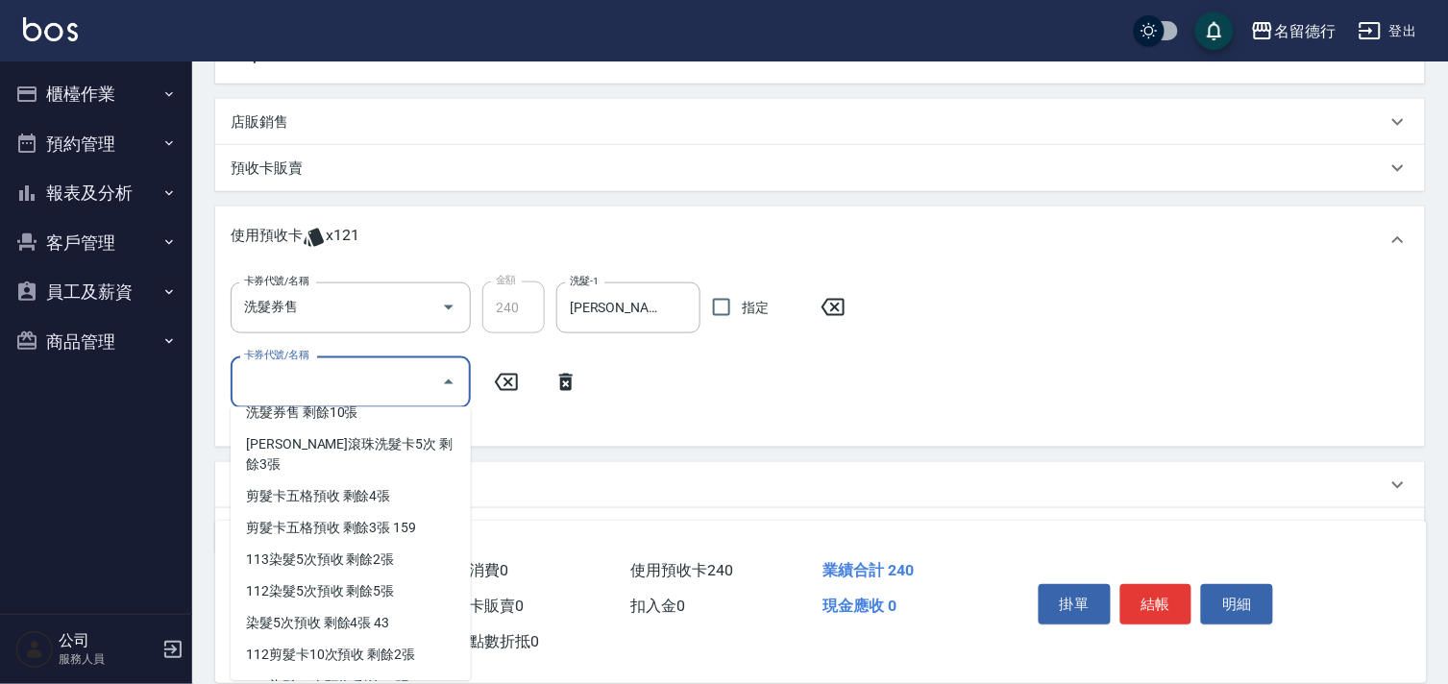
scroll to position [213, 0]
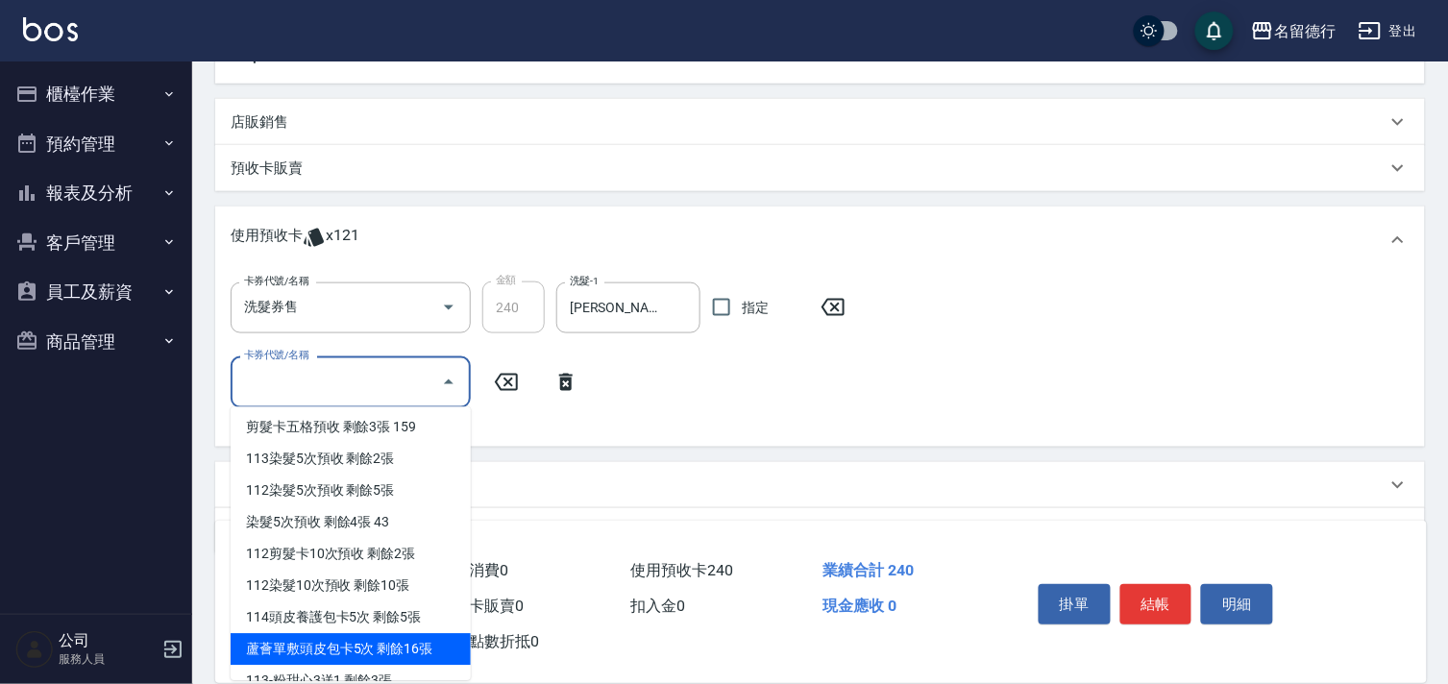
click at [321, 634] on div "蘆薈單敷頭皮包卡5次 剩餘16張" at bounding box center [351, 650] width 240 height 32
type input "蘆薈單敷頭皮包卡5次"
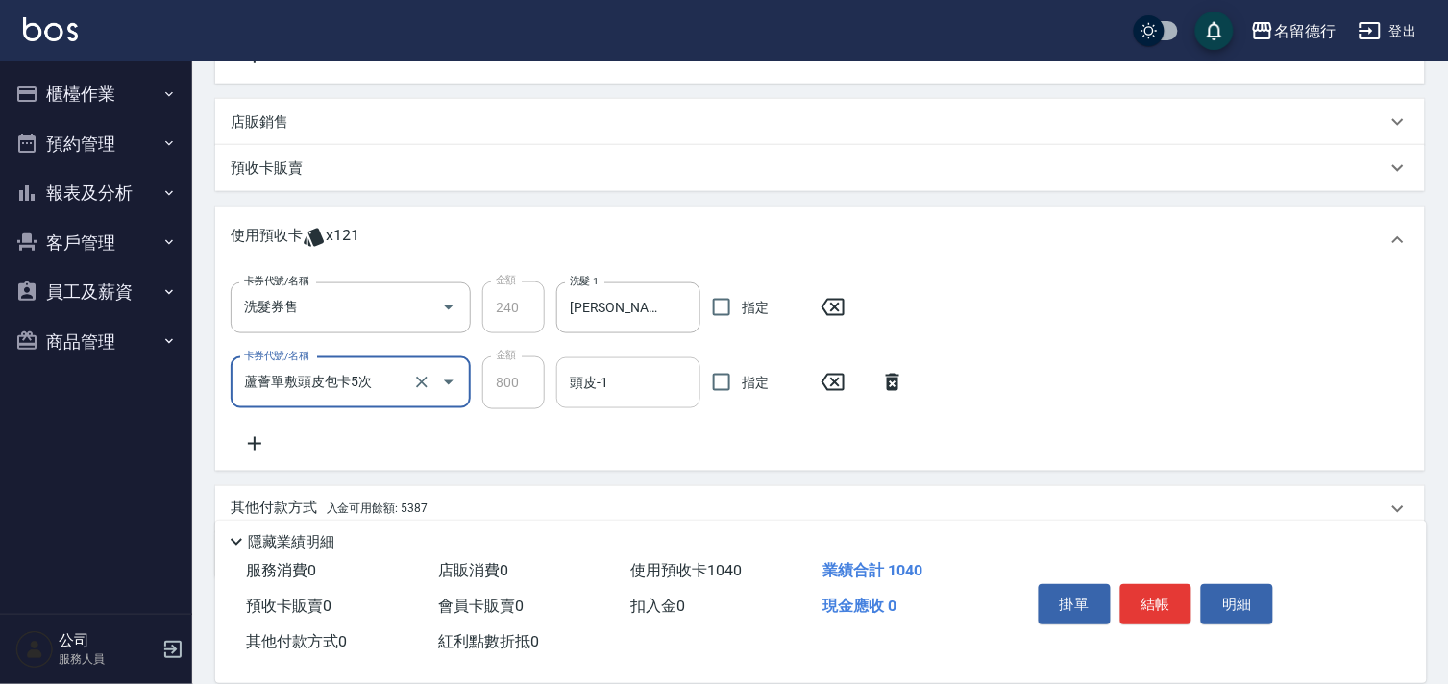
click at [612, 387] on input "頭皮-1" at bounding box center [628, 383] width 127 height 34
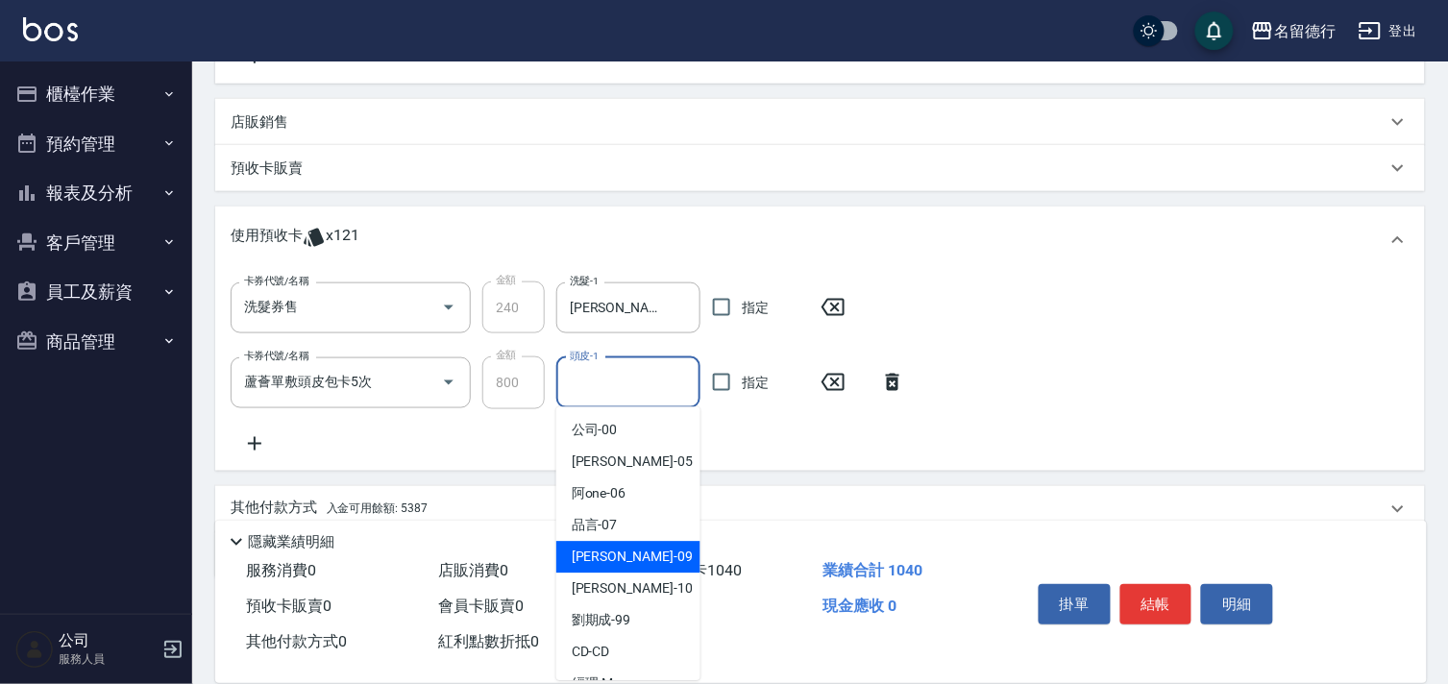
click at [598, 562] on span "[PERSON_NAME] -09" at bounding box center [632, 558] width 121 height 20
type input "[PERSON_NAME]-09"
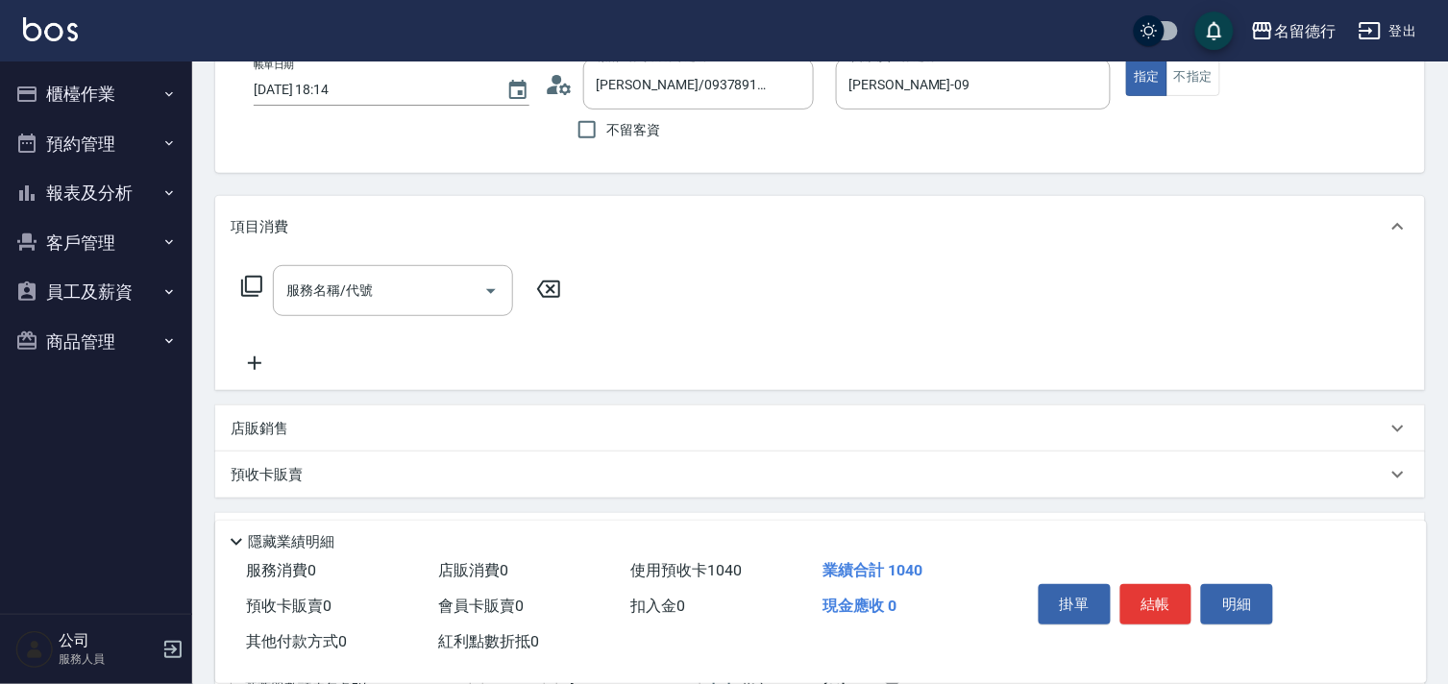
scroll to position [0, 0]
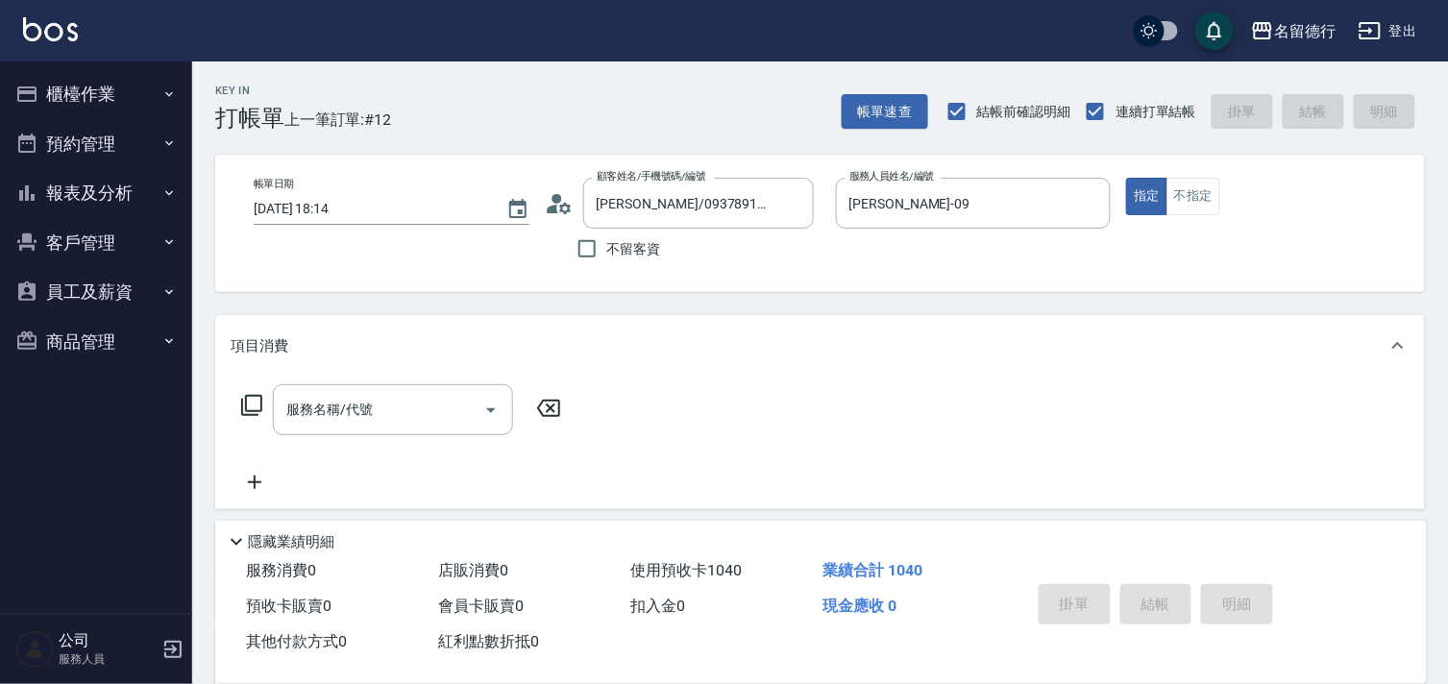
type input "[DATE] 18:15"
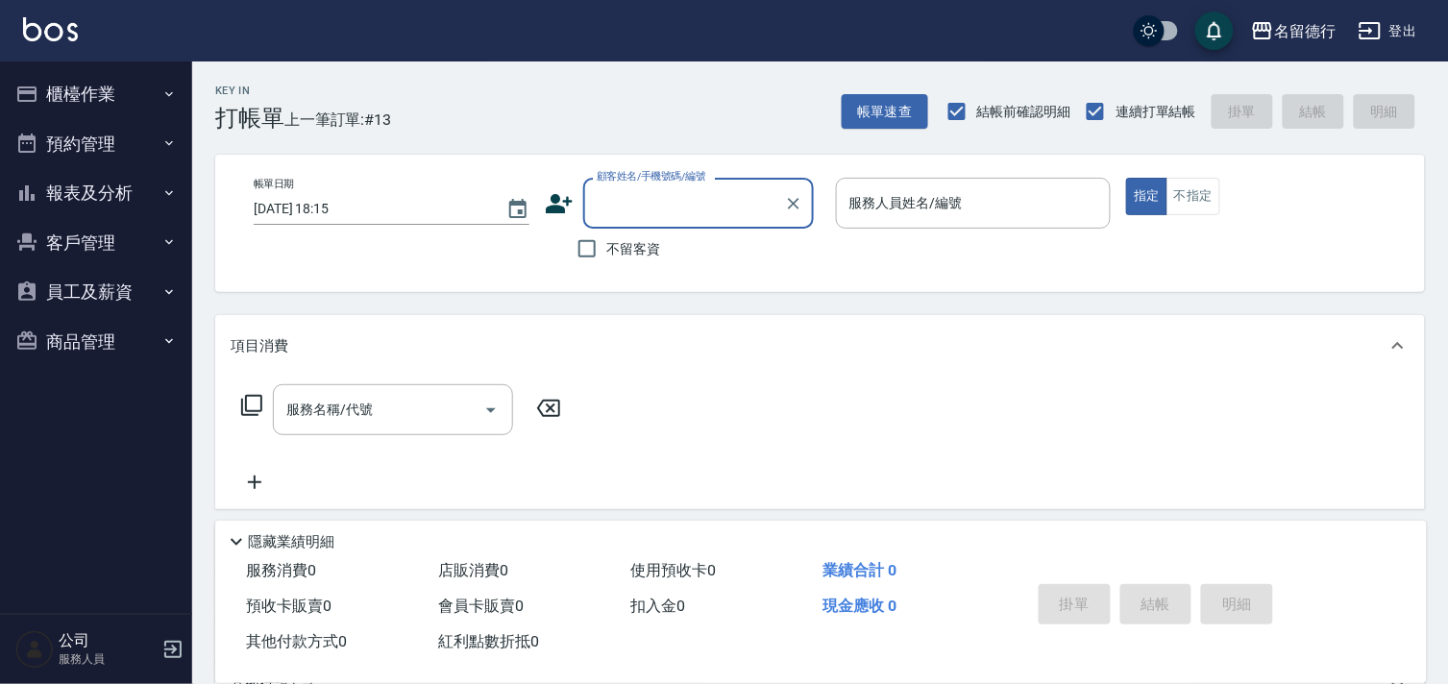
click at [87, 100] on button "櫃檯作業" at bounding box center [96, 94] width 177 height 50
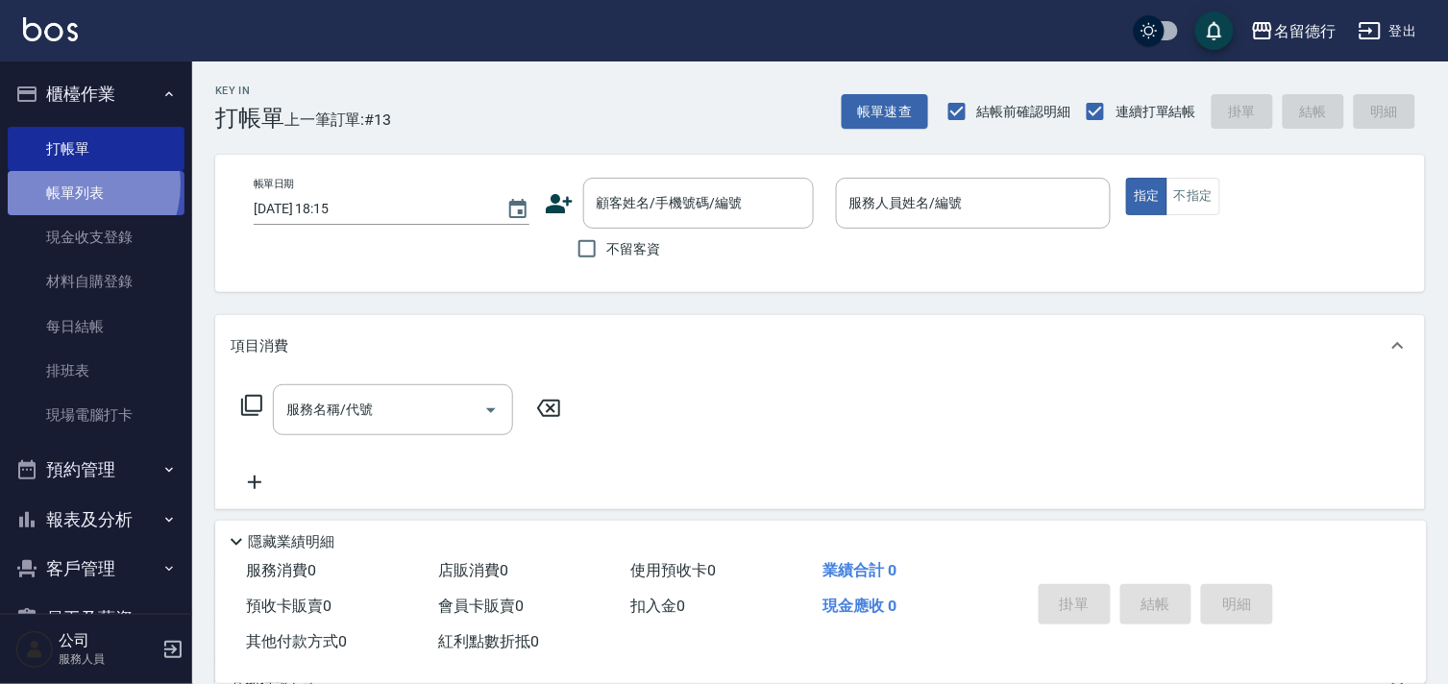
click at [69, 184] on link "帳單列表" at bounding box center [96, 193] width 177 height 44
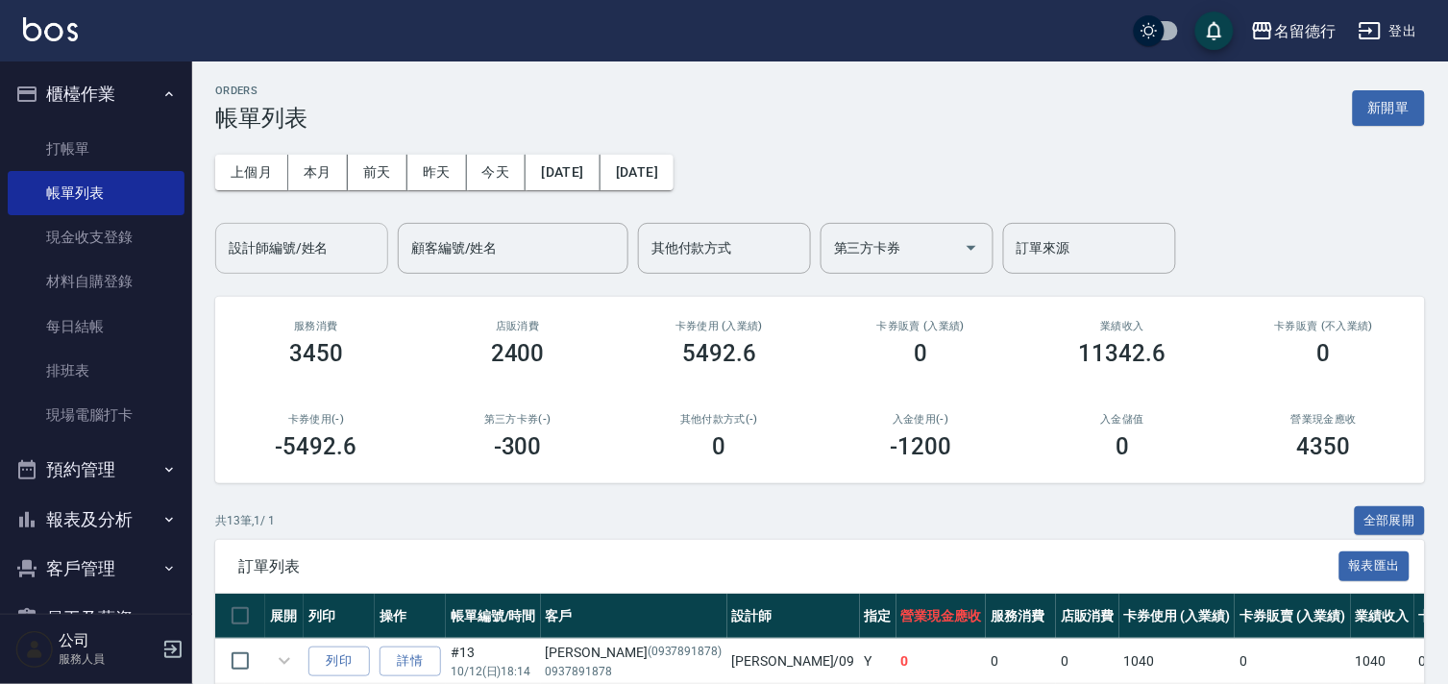
click at [256, 248] on div "設計師編號/姓名 設計師編號/姓名" at bounding box center [301, 248] width 173 height 51
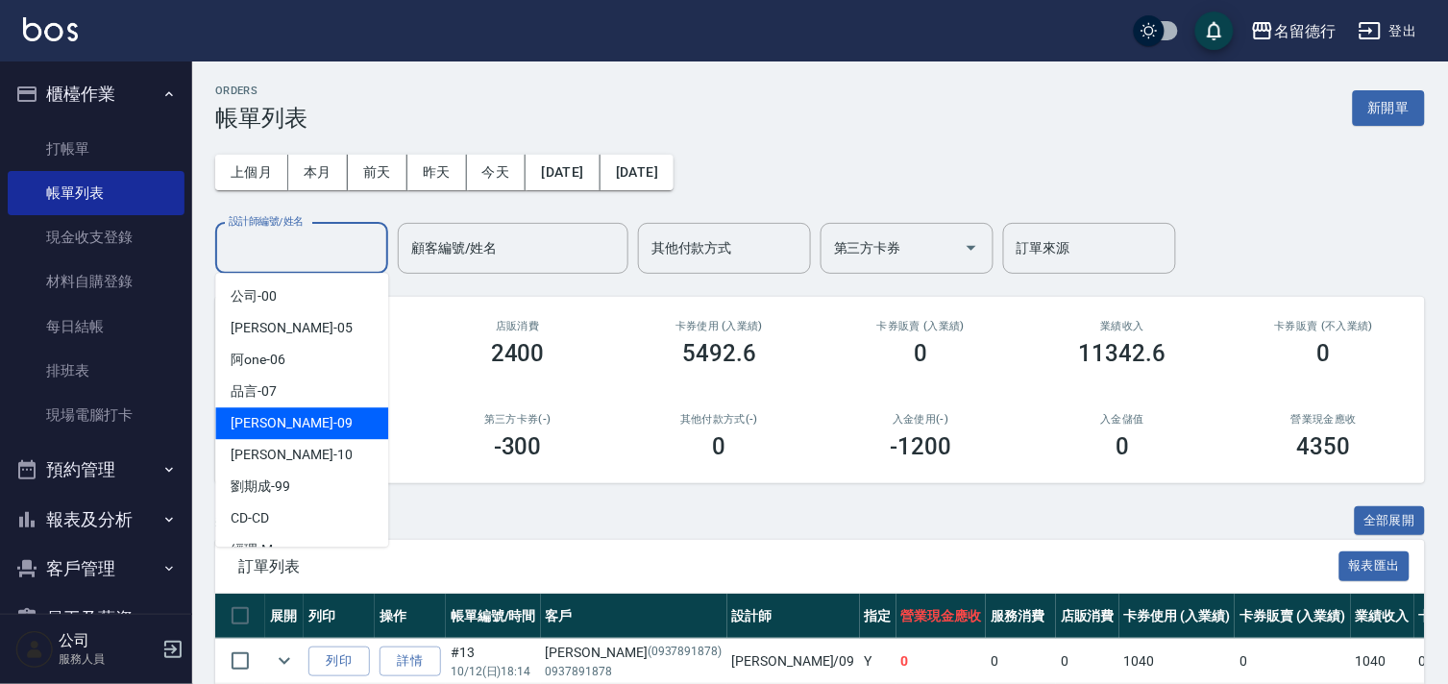
click at [251, 414] on span "[PERSON_NAME] -09" at bounding box center [291, 423] width 121 height 20
type input "[PERSON_NAME]-09"
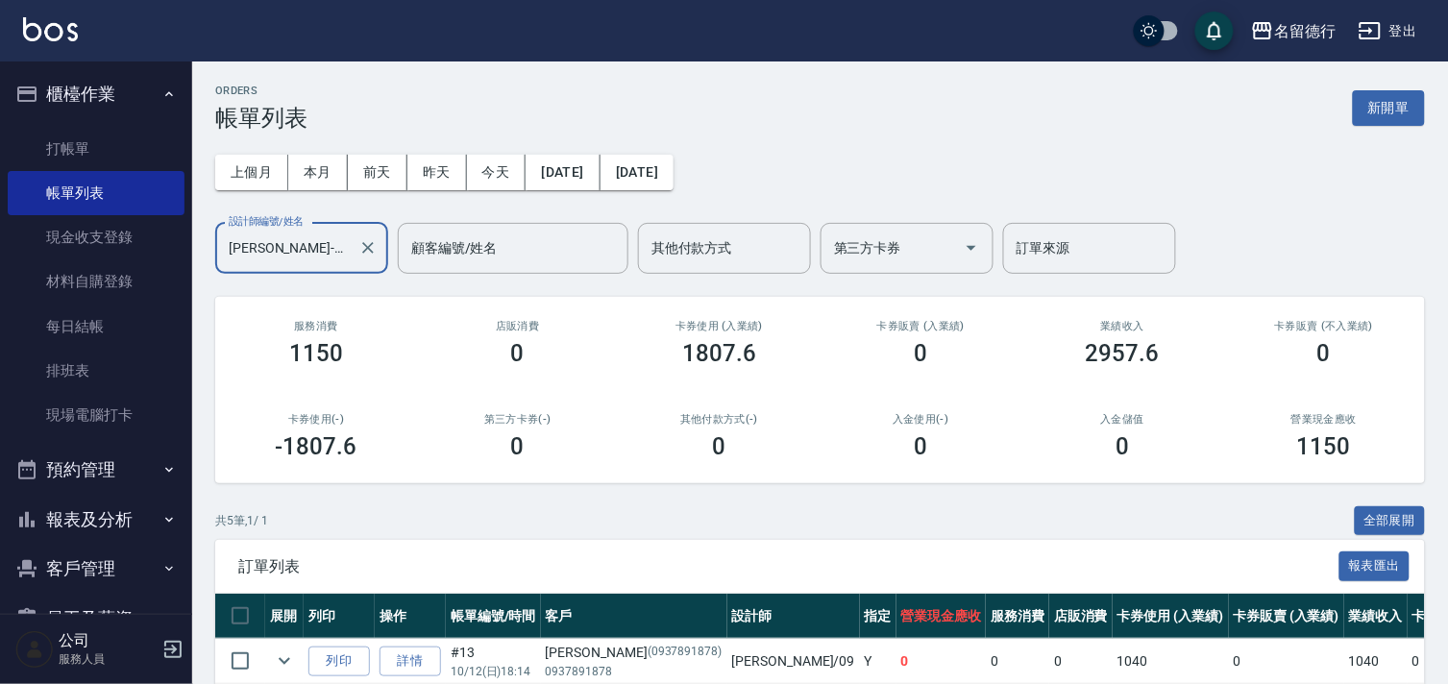
scroll to position [277, 0]
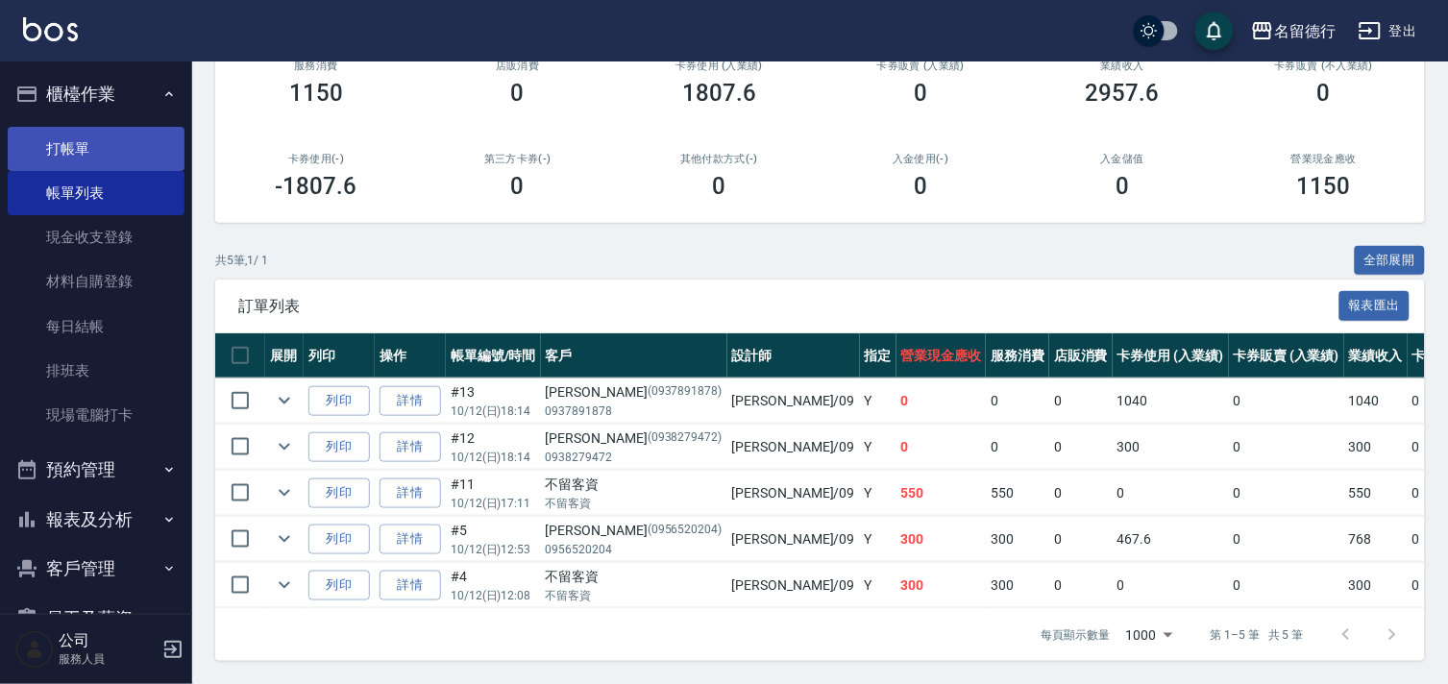
click at [61, 155] on link "打帳單" at bounding box center [96, 149] width 177 height 44
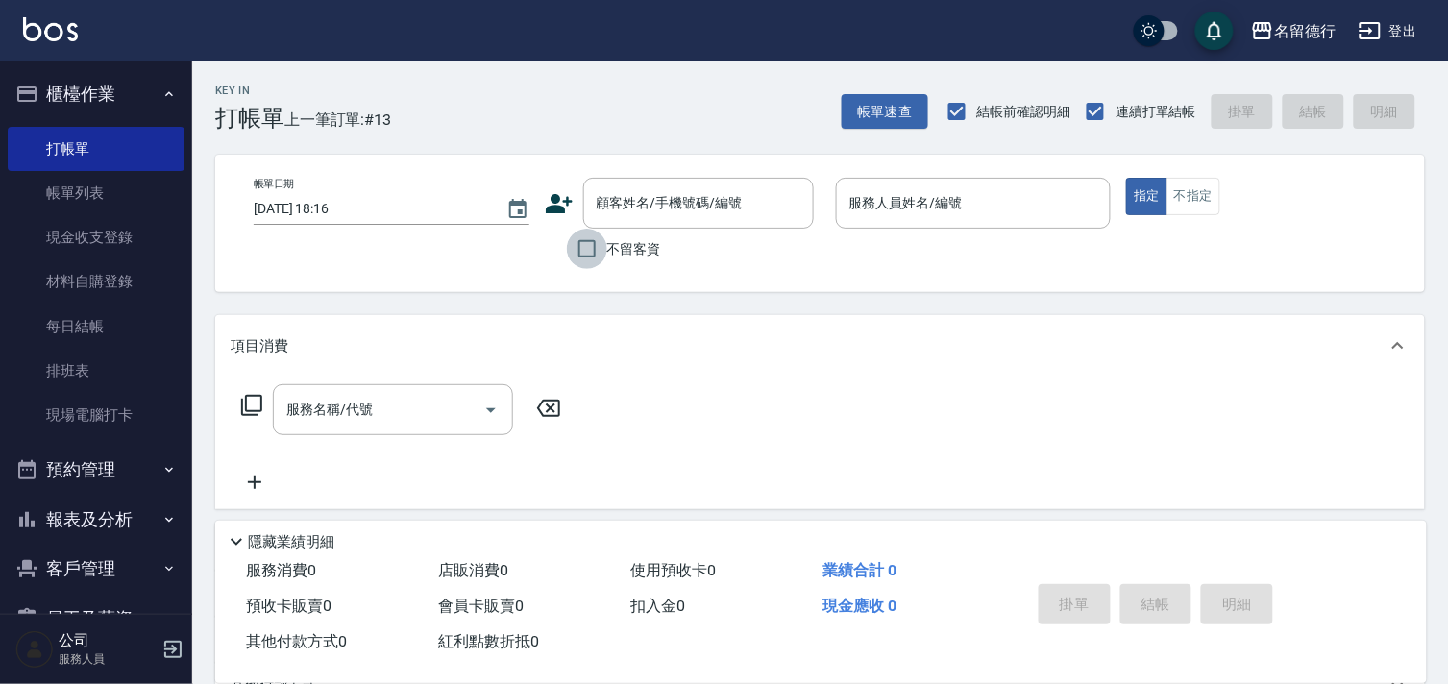
click at [587, 245] on input "不留客資" at bounding box center [587, 249] width 40 height 40
checkbox input "true"
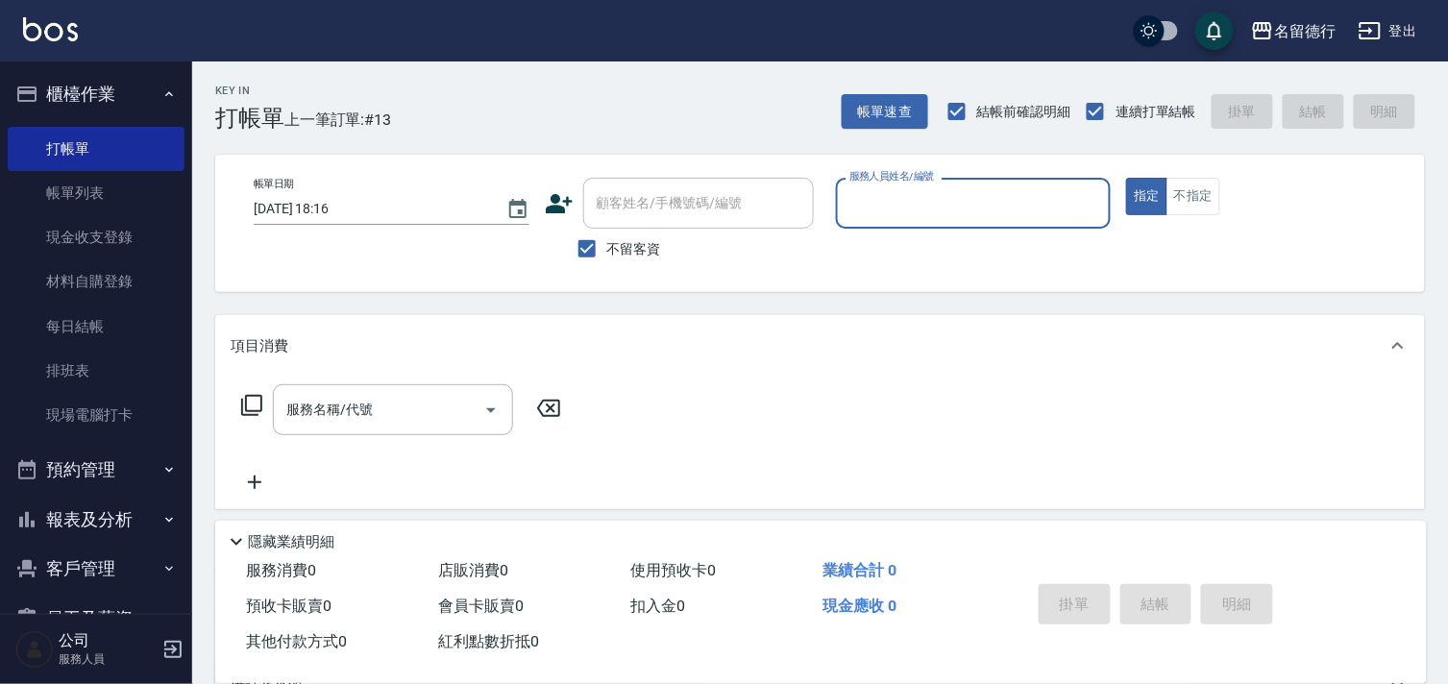
click at [879, 174] on label "服務人員姓名/編號" at bounding box center [891, 176] width 85 height 14
click at [879, 186] on input "服務人員姓名/編號" at bounding box center [974, 203] width 258 height 34
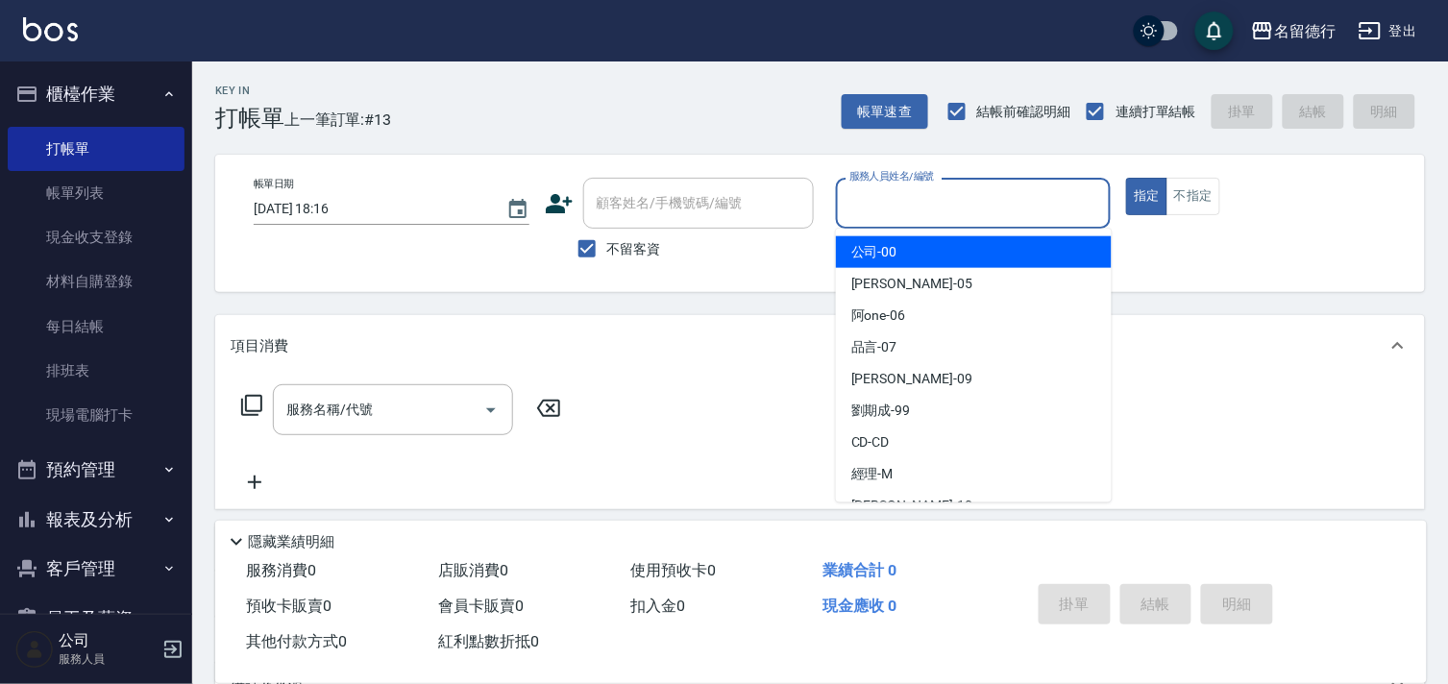
click at [875, 196] on input "服務人員姓名/編號" at bounding box center [974, 203] width 258 height 34
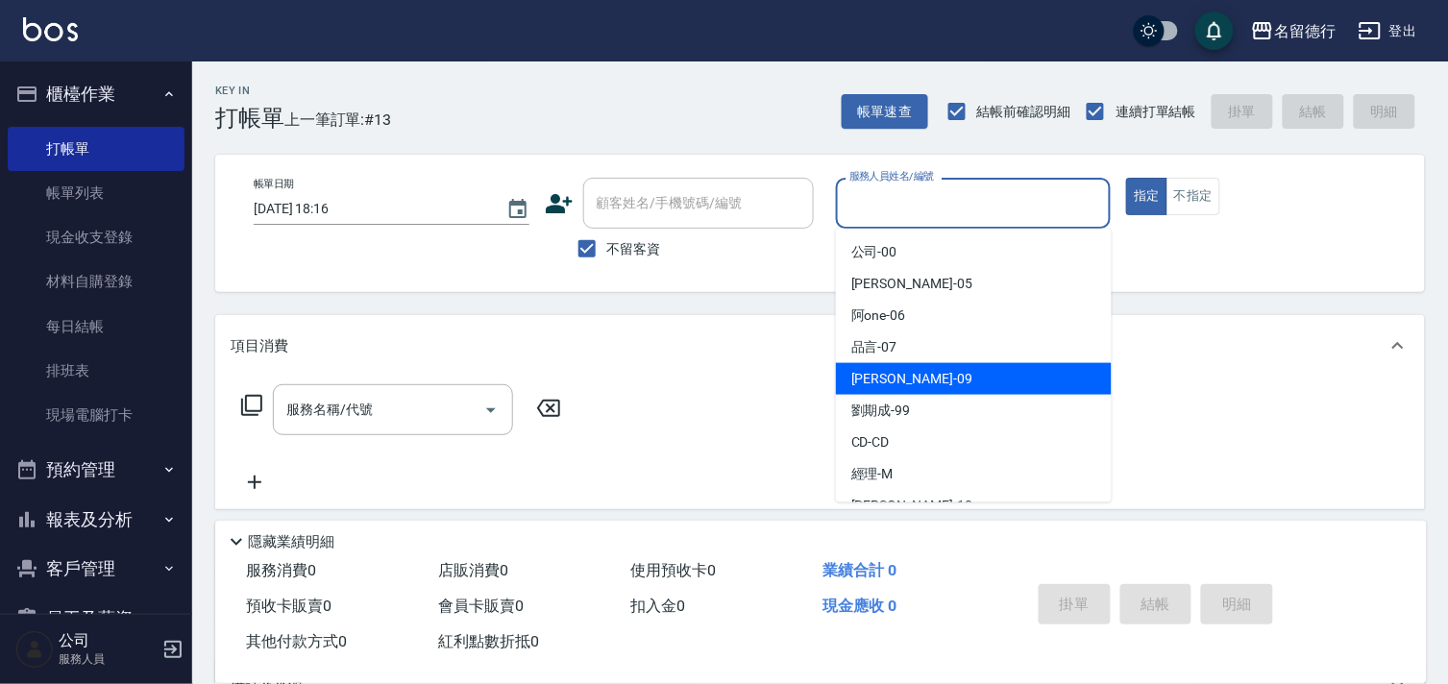
click at [879, 379] on span "[PERSON_NAME] -09" at bounding box center [911, 379] width 121 height 20
type input "[PERSON_NAME]-09"
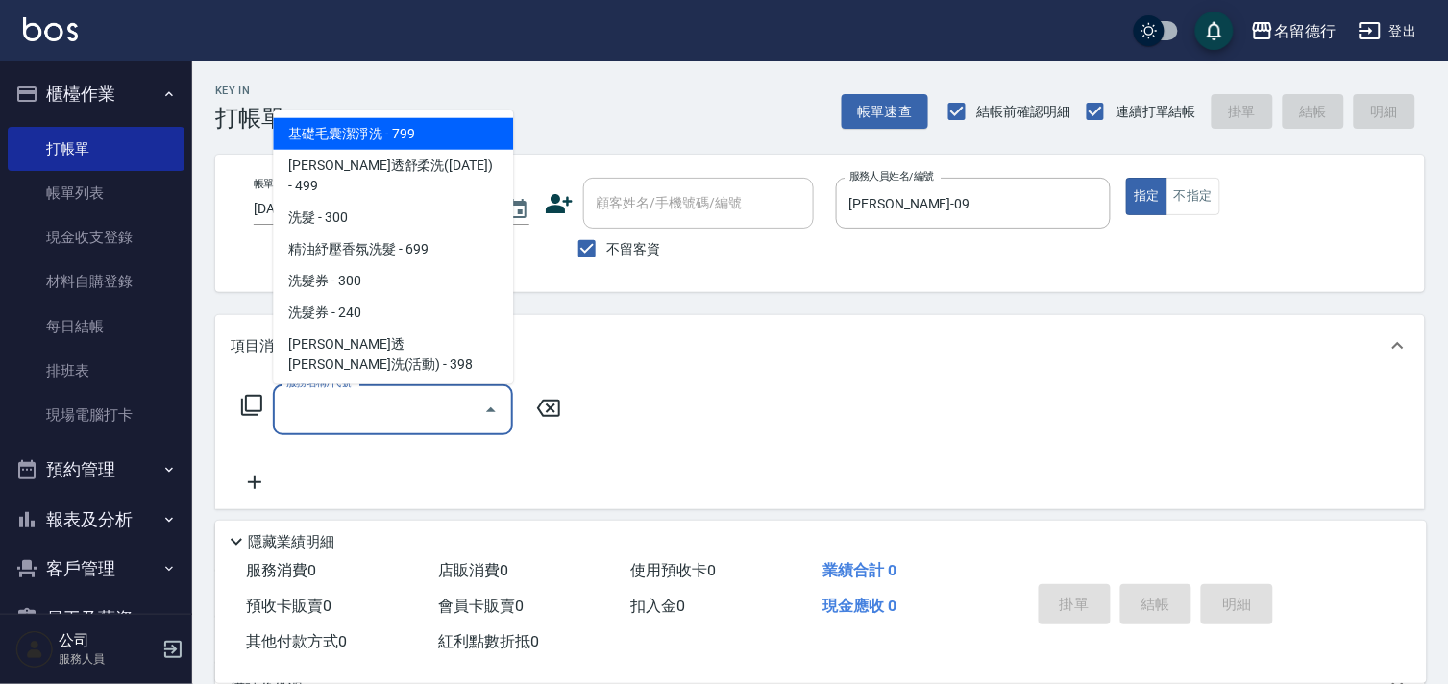
click at [333, 408] on div "服務名稱/代號 服務名稱/代號" at bounding box center [393, 409] width 240 height 51
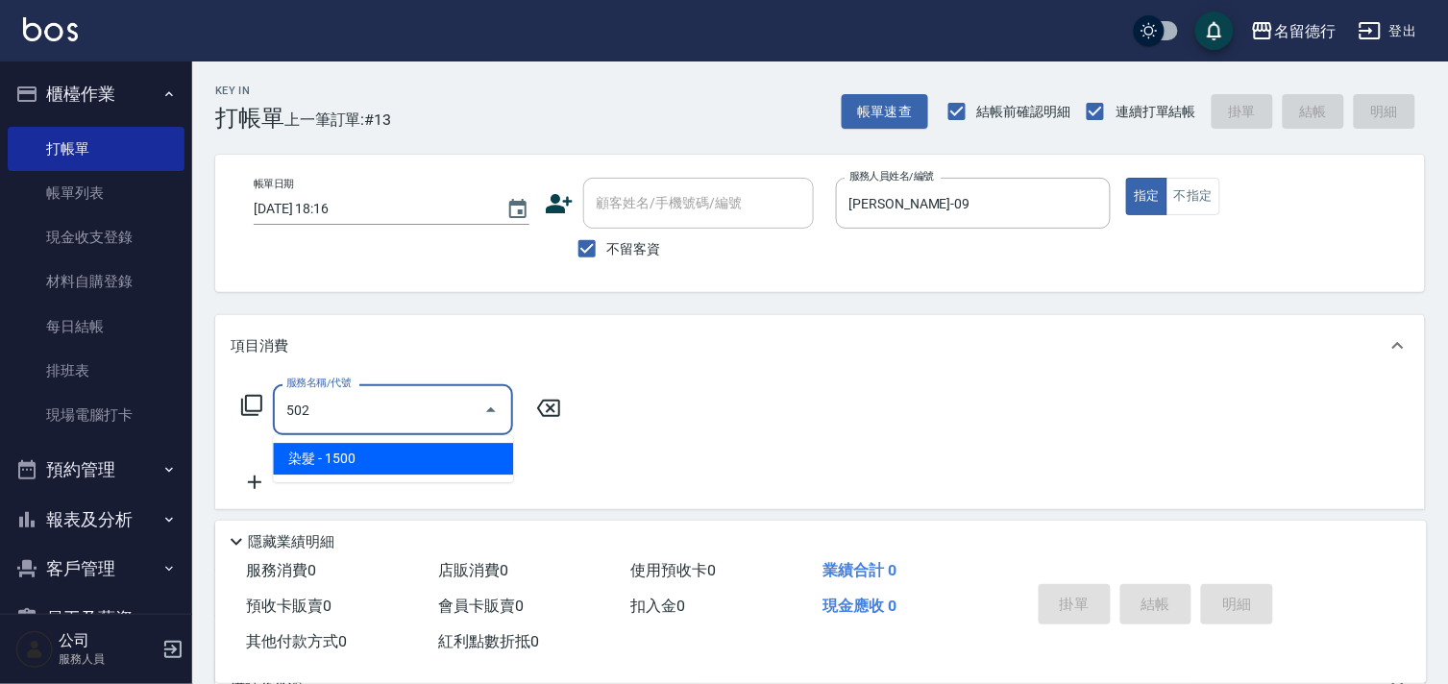
click at [387, 455] on span "染髮 - 1500" at bounding box center [393, 459] width 240 height 32
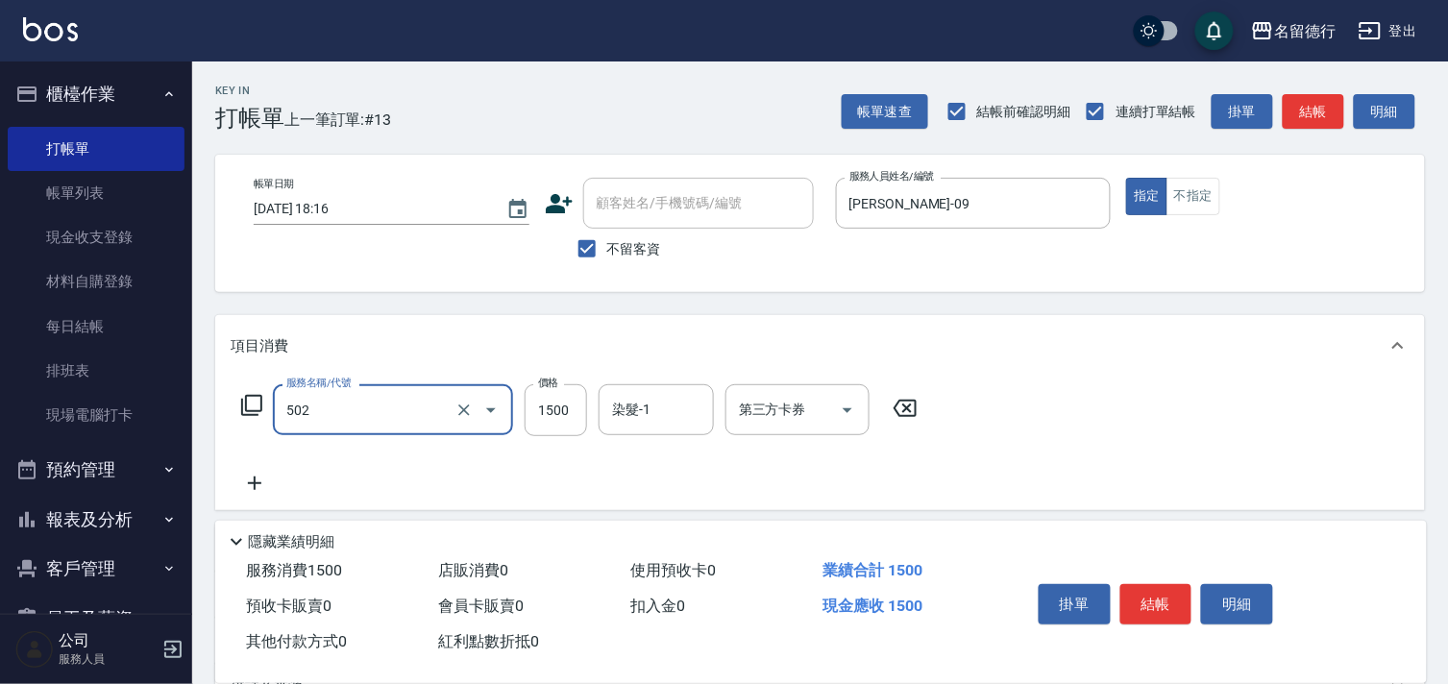
click at [620, 411] on div "染髮-1 染髮-1" at bounding box center [656, 409] width 115 height 51
type input "染髮(502)"
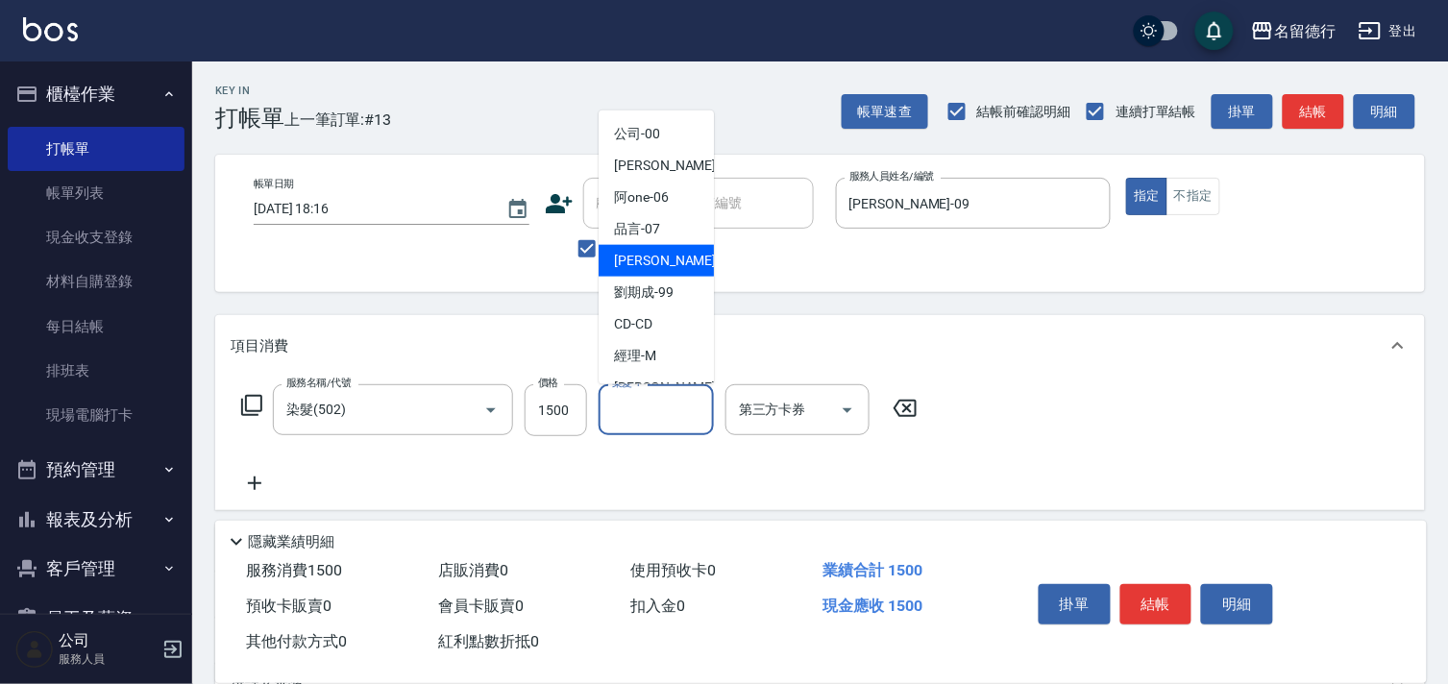
click at [646, 255] on span "[PERSON_NAME] -09" at bounding box center [674, 261] width 121 height 20
type input "[PERSON_NAME]-09"
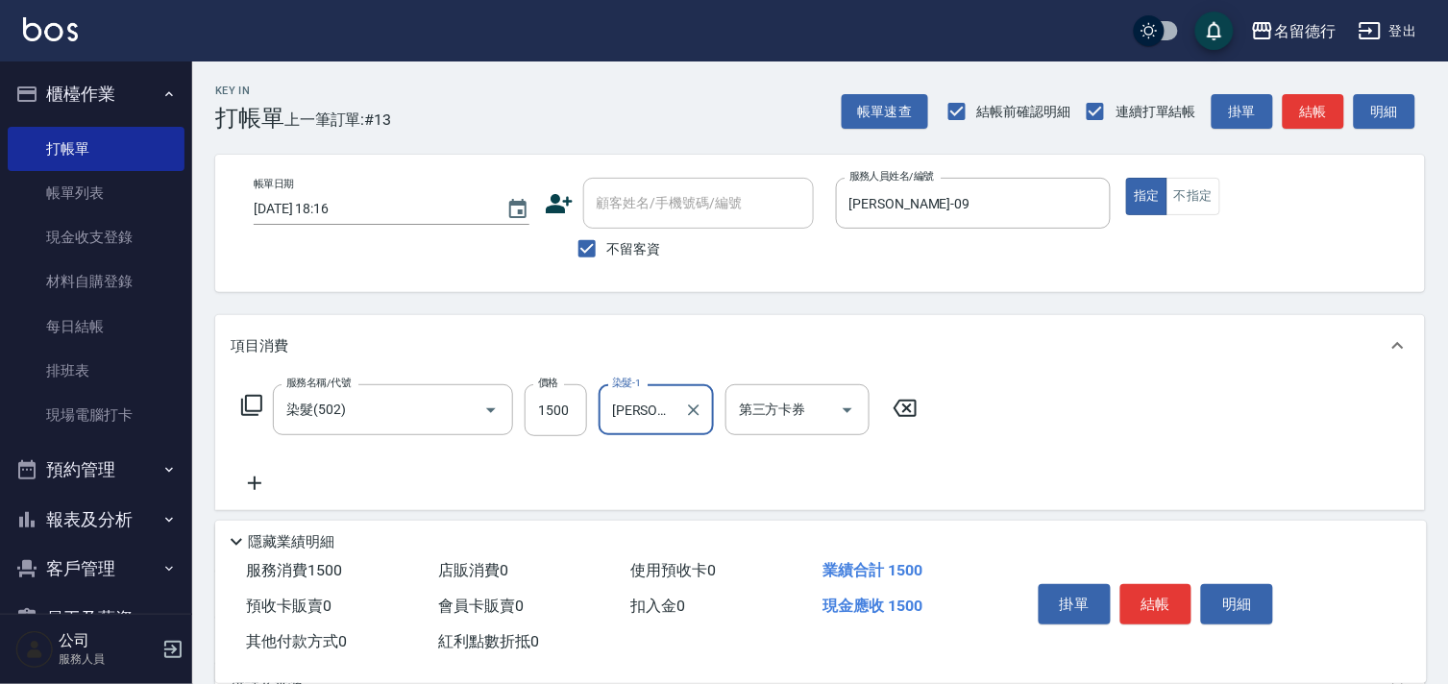
click at [259, 488] on icon at bounding box center [255, 483] width 48 height 23
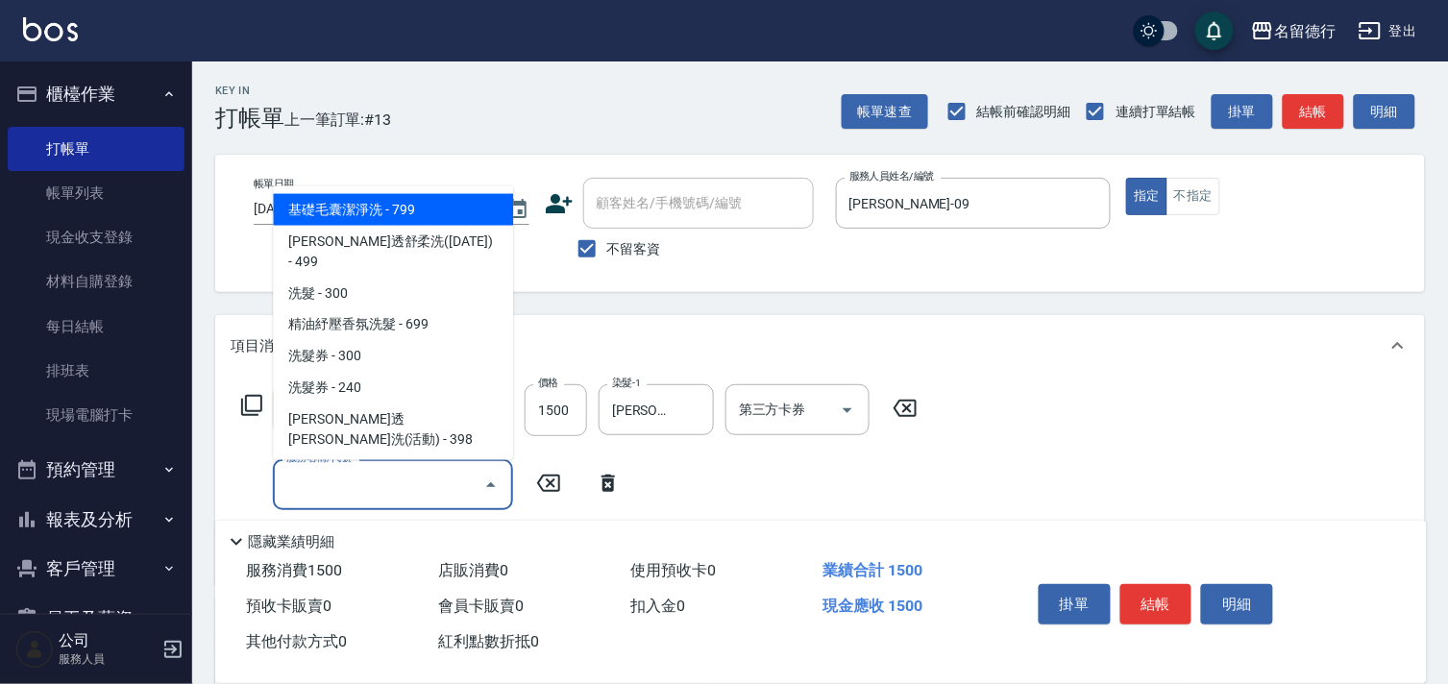
click at [332, 473] on input "服務名稱/代號" at bounding box center [379, 485] width 194 height 34
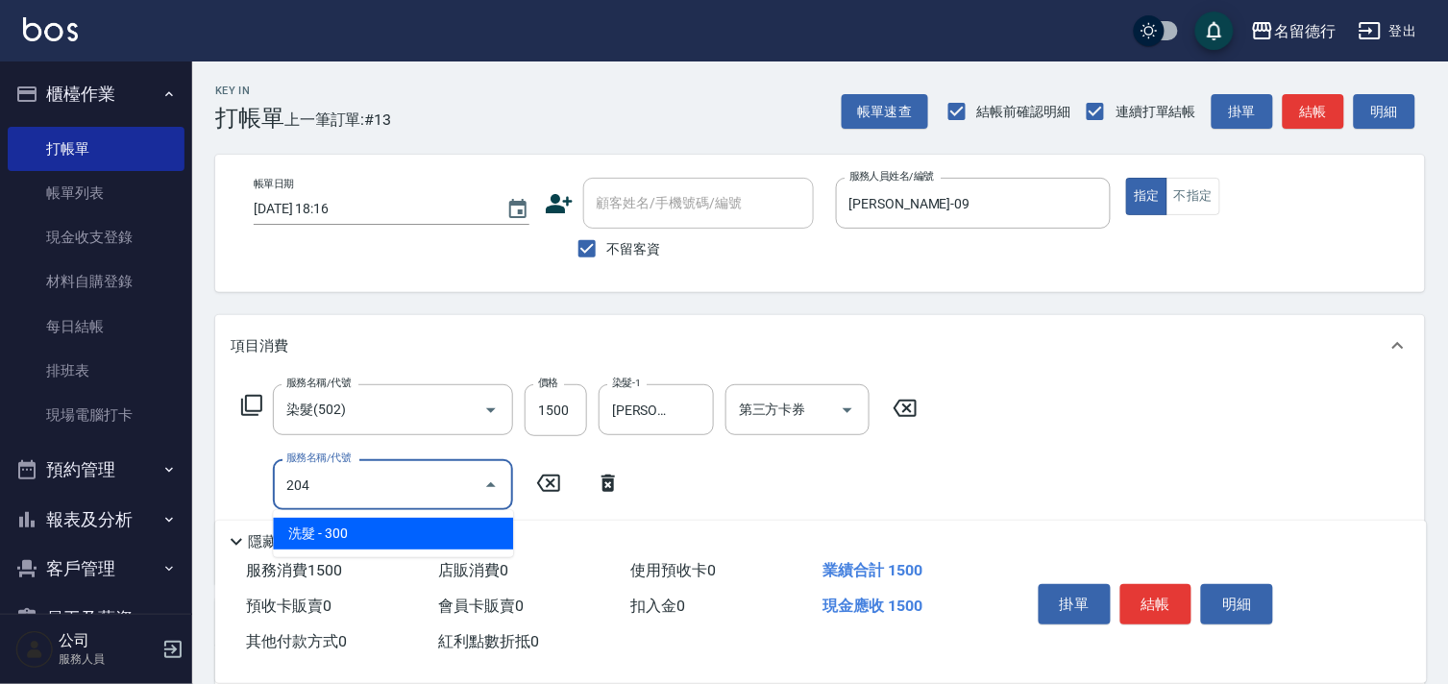
click at [365, 540] on span "洗髮 - 300" at bounding box center [393, 534] width 240 height 32
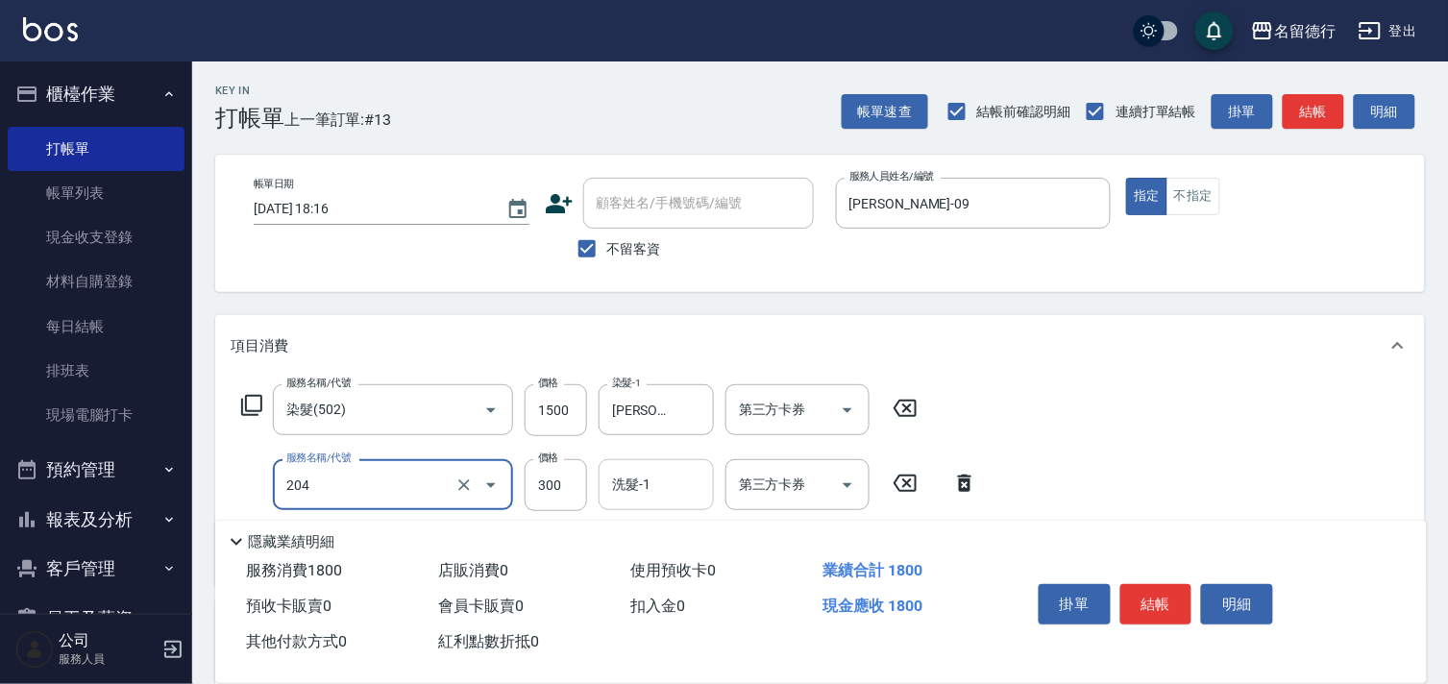
click at [647, 505] on div "洗髮-1" at bounding box center [656, 484] width 115 height 51
type input "洗髮(204)"
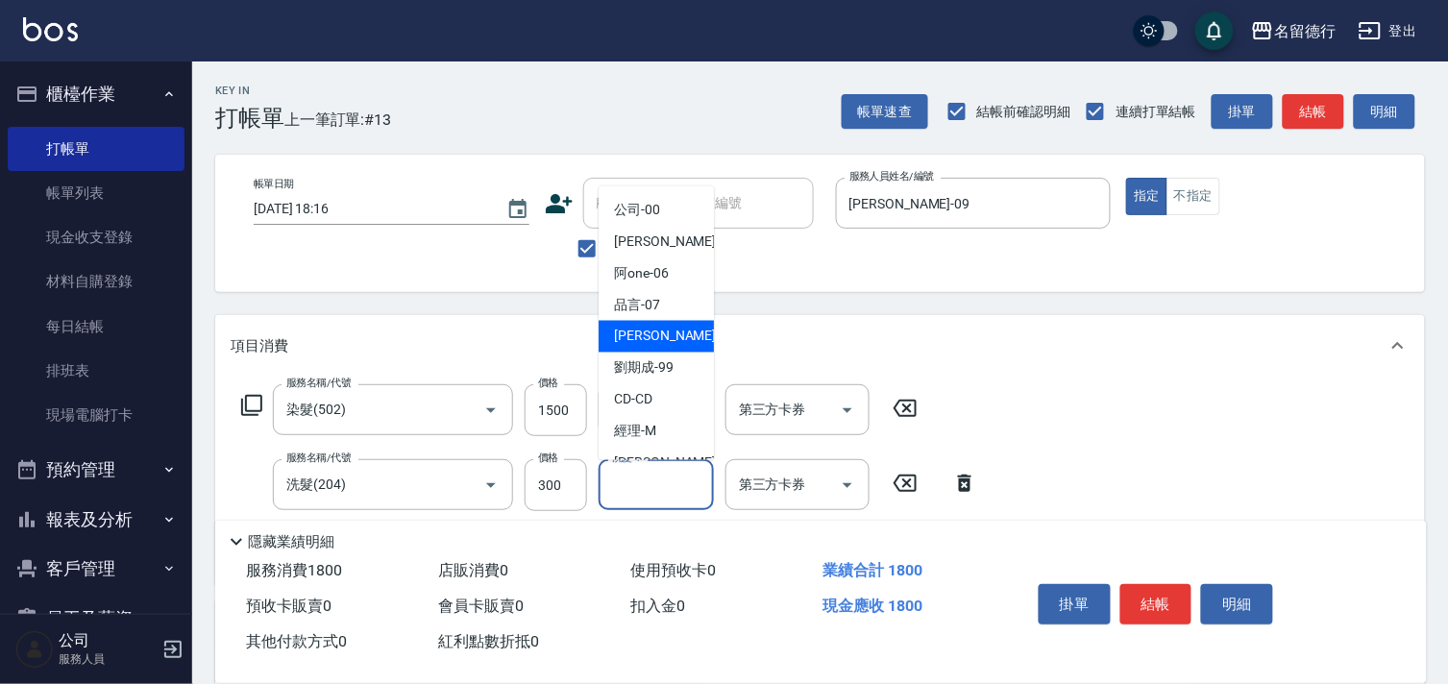
click at [647, 332] on span "[PERSON_NAME] -09" at bounding box center [674, 337] width 121 height 20
type input "[PERSON_NAME]-09"
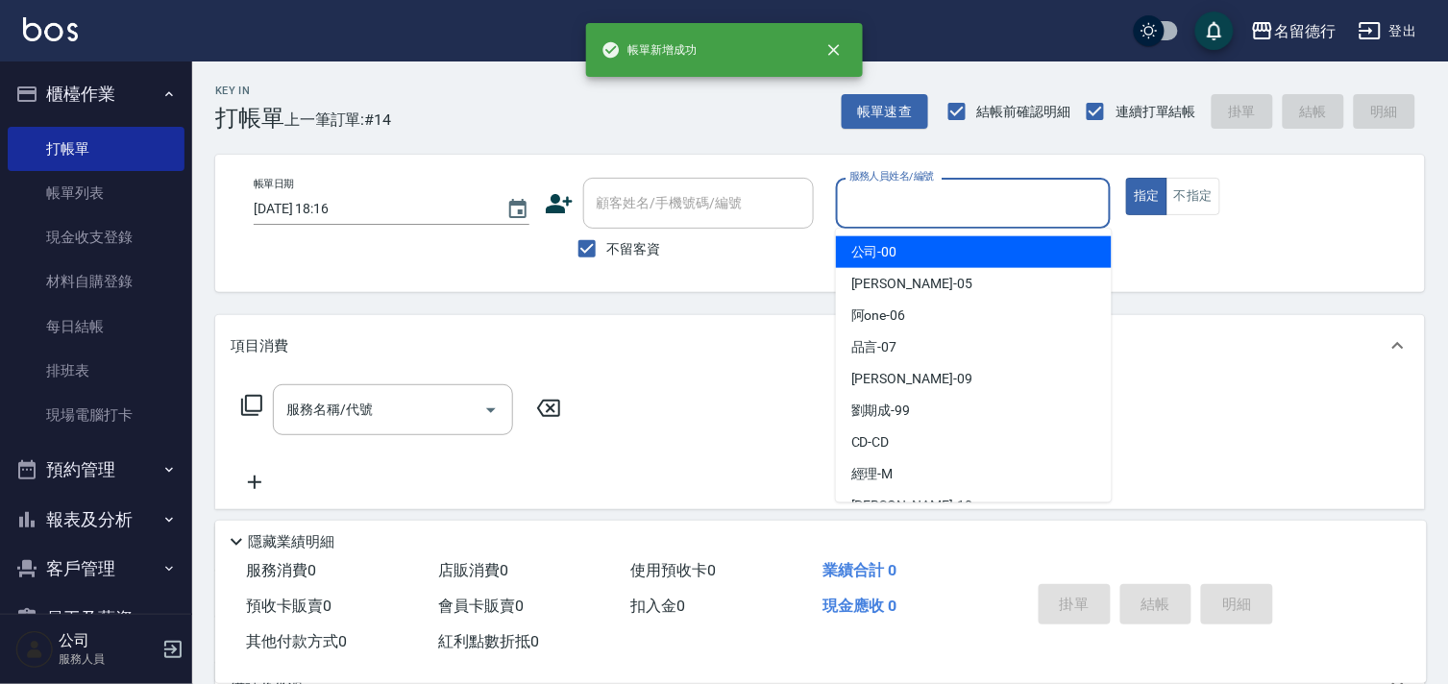
drag, startPoint x: 844, startPoint y: 211, endPoint x: 875, endPoint y: 193, distance: 36.6
click at [852, 205] on input "服務人員姓名/編號" at bounding box center [974, 203] width 258 height 34
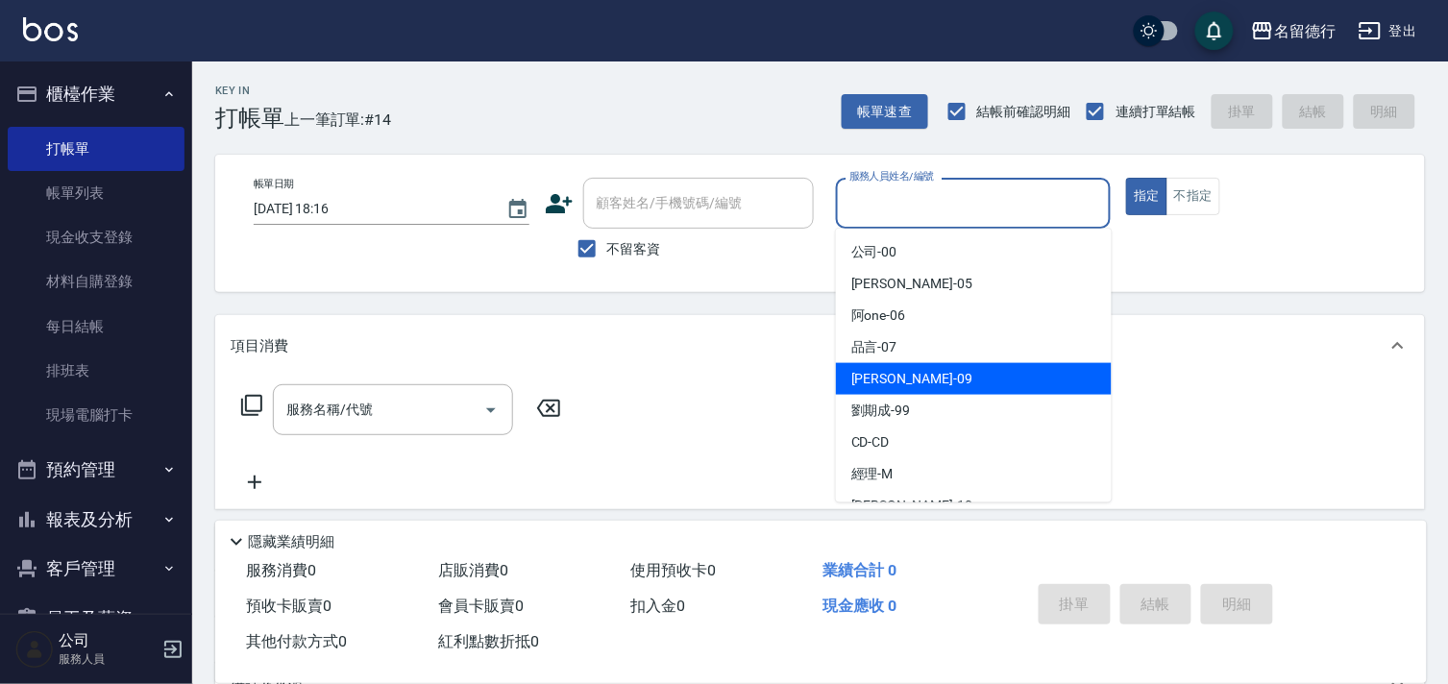
click at [861, 375] on span "[PERSON_NAME] -09" at bounding box center [911, 379] width 121 height 20
type input "[PERSON_NAME]-09"
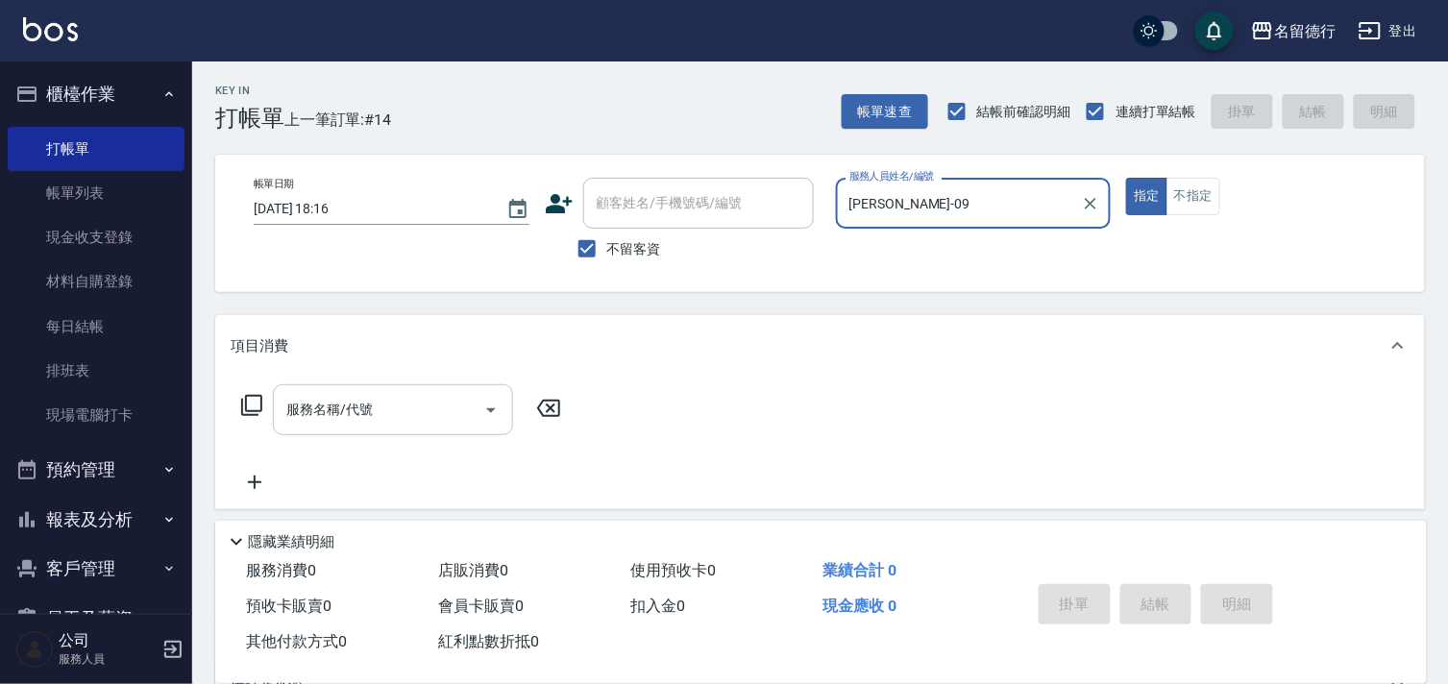
click at [371, 408] on div "服務名稱/代號 服務名稱/代號" at bounding box center [393, 409] width 240 height 51
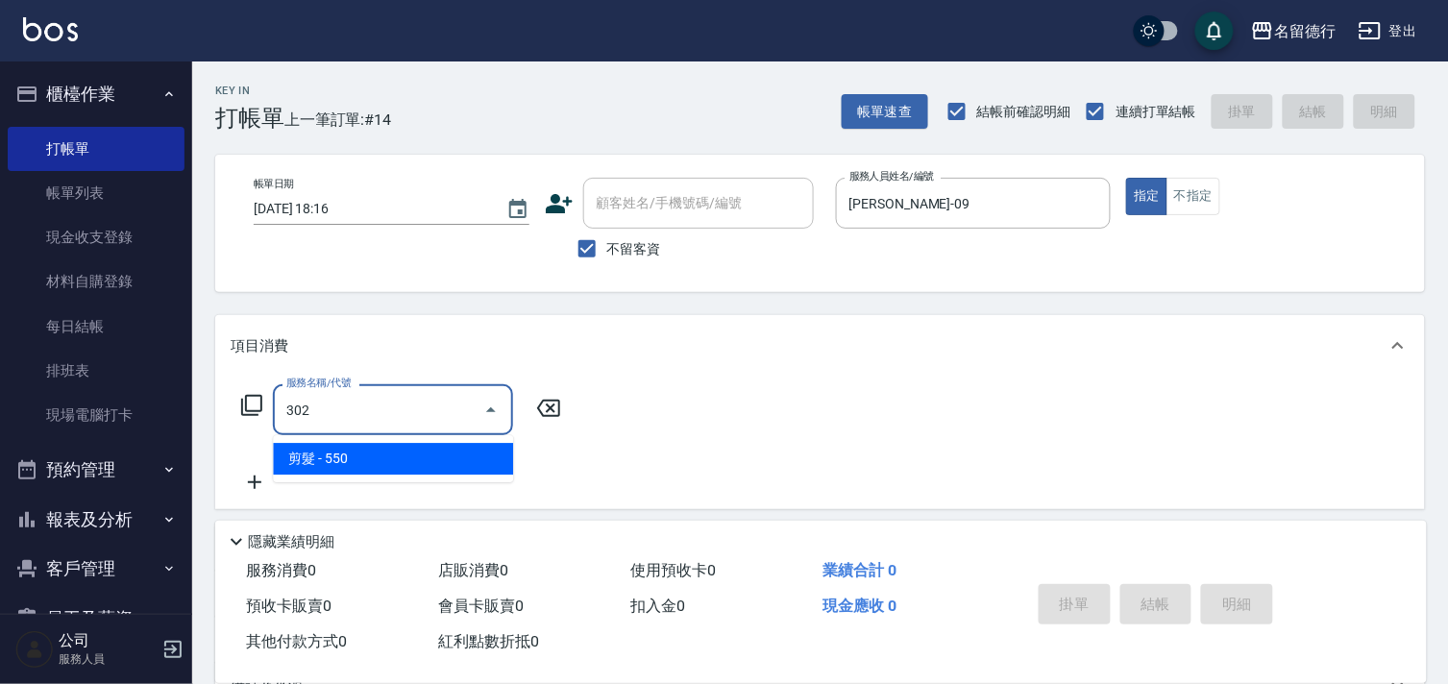
click at [426, 468] on span "剪髮 - 550" at bounding box center [393, 459] width 240 height 32
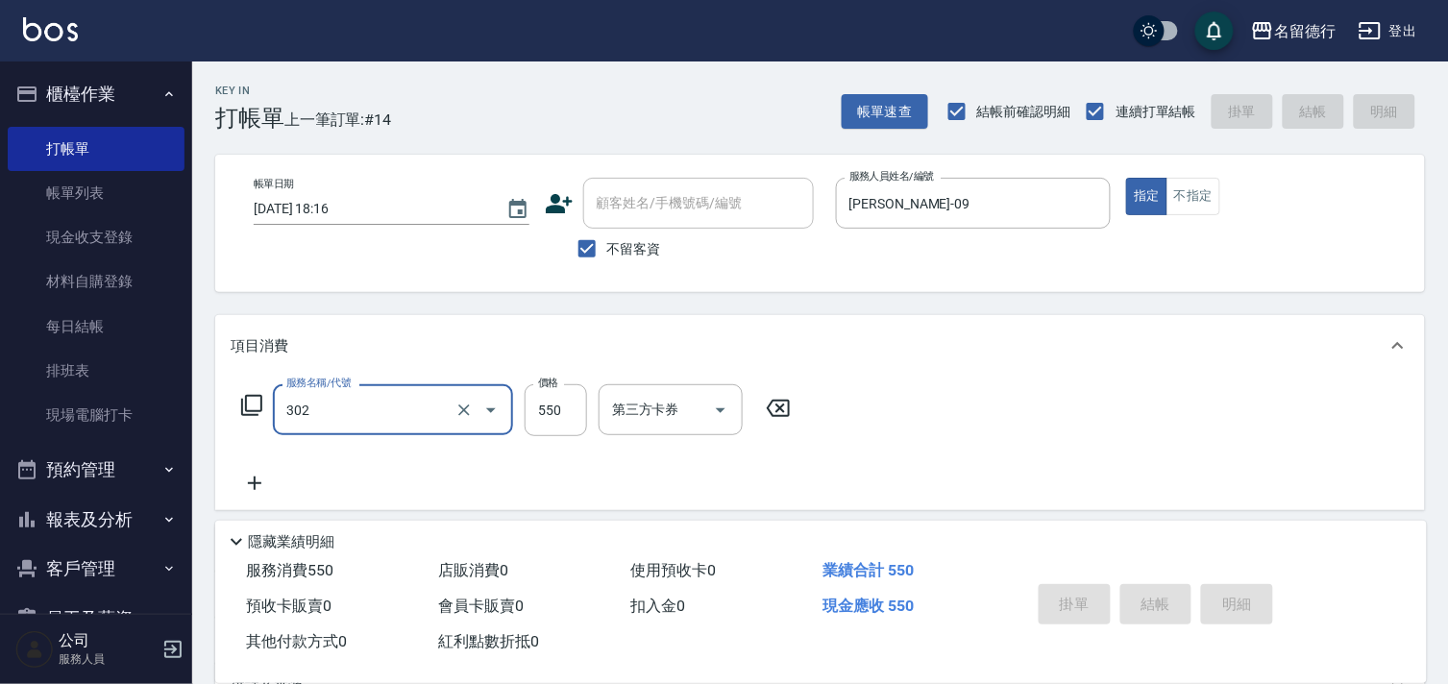
type input "302"
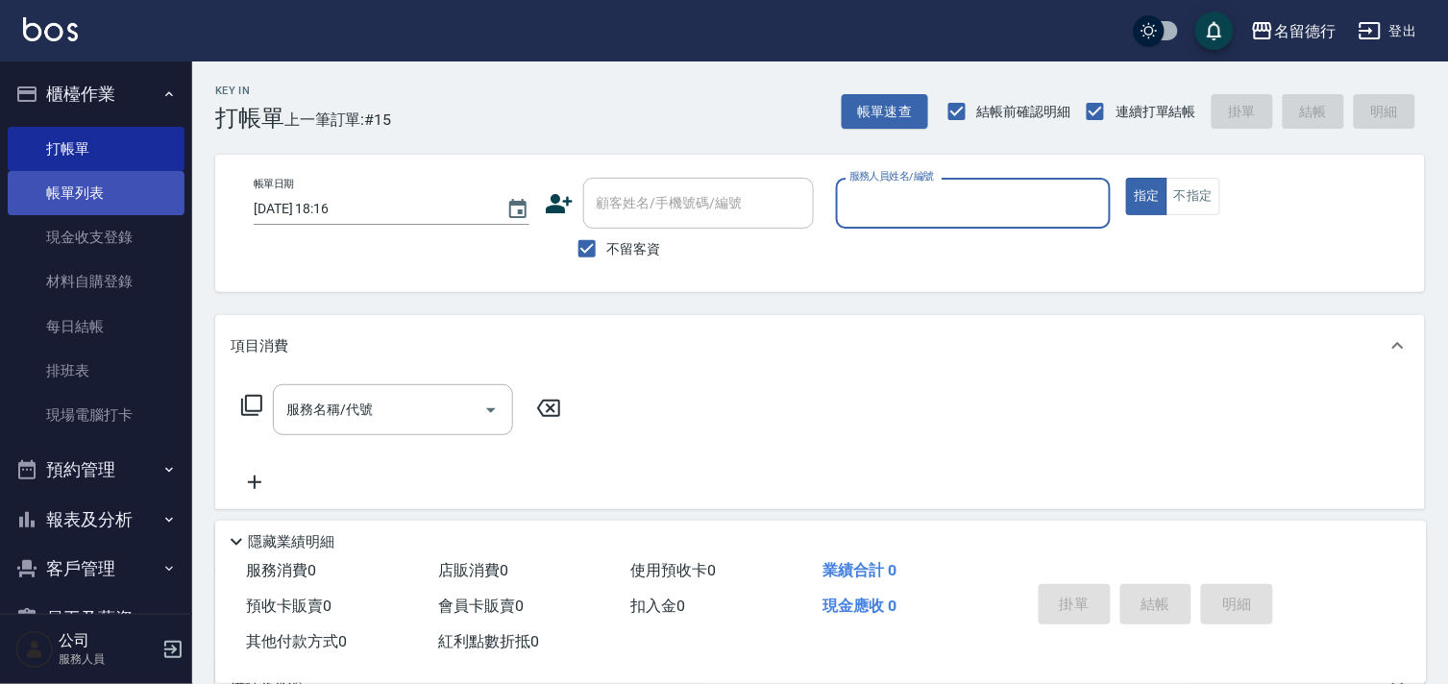
click at [50, 198] on link "帳單列表" at bounding box center [96, 193] width 177 height 44
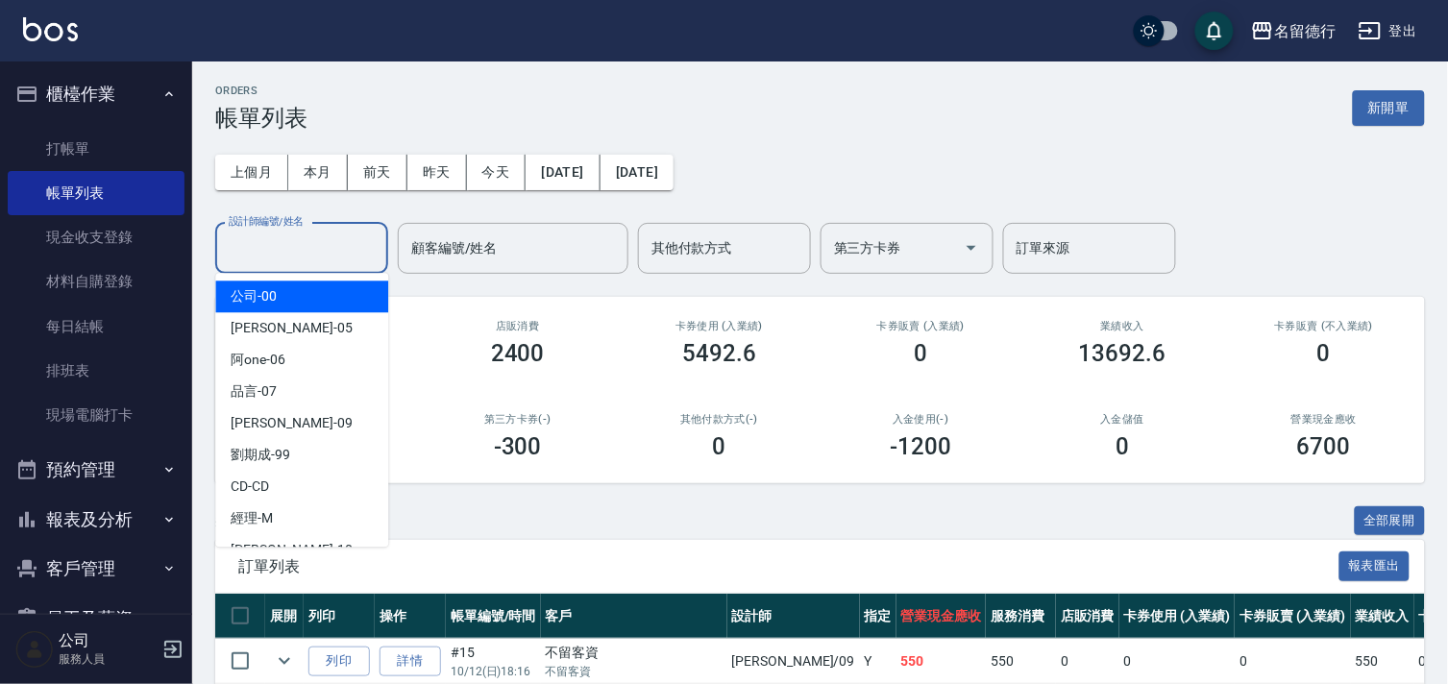
click at [269, 247] on div "設計師編號/姓名 設計師編號/姓名" at bounding box center [301, 248] width 173 height 51
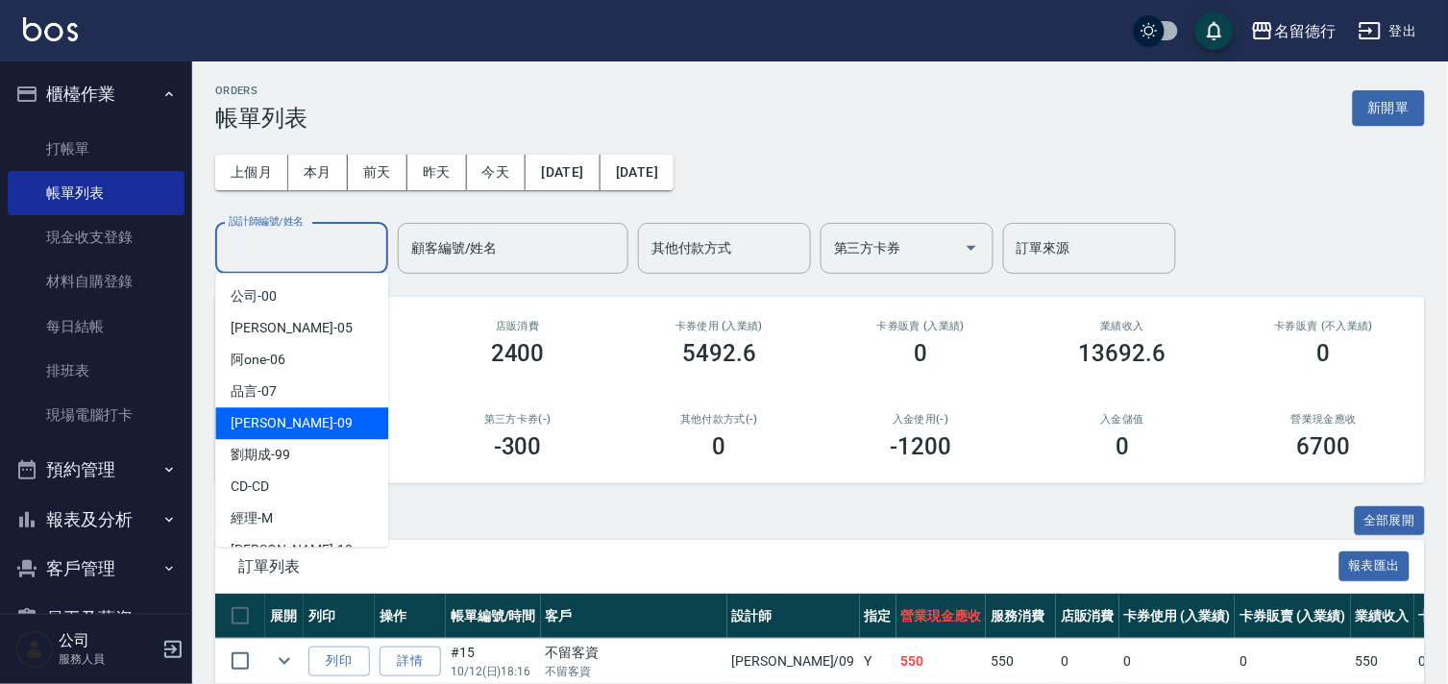
click at [266, 425] on span "[PERSON_NAME] -09" at bounding box center [291, 423] width 121 height 20
type input "[PERSON_NAME]-09"
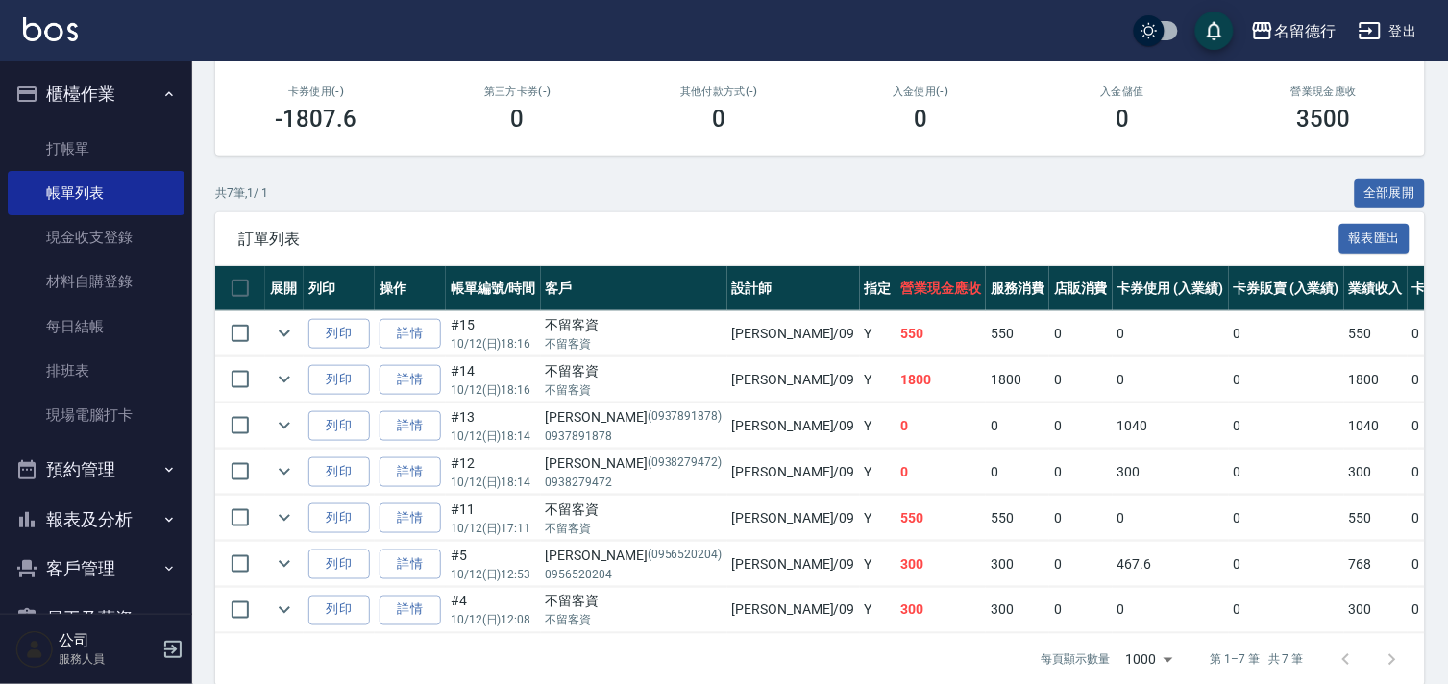
scroll to position [370, 0]
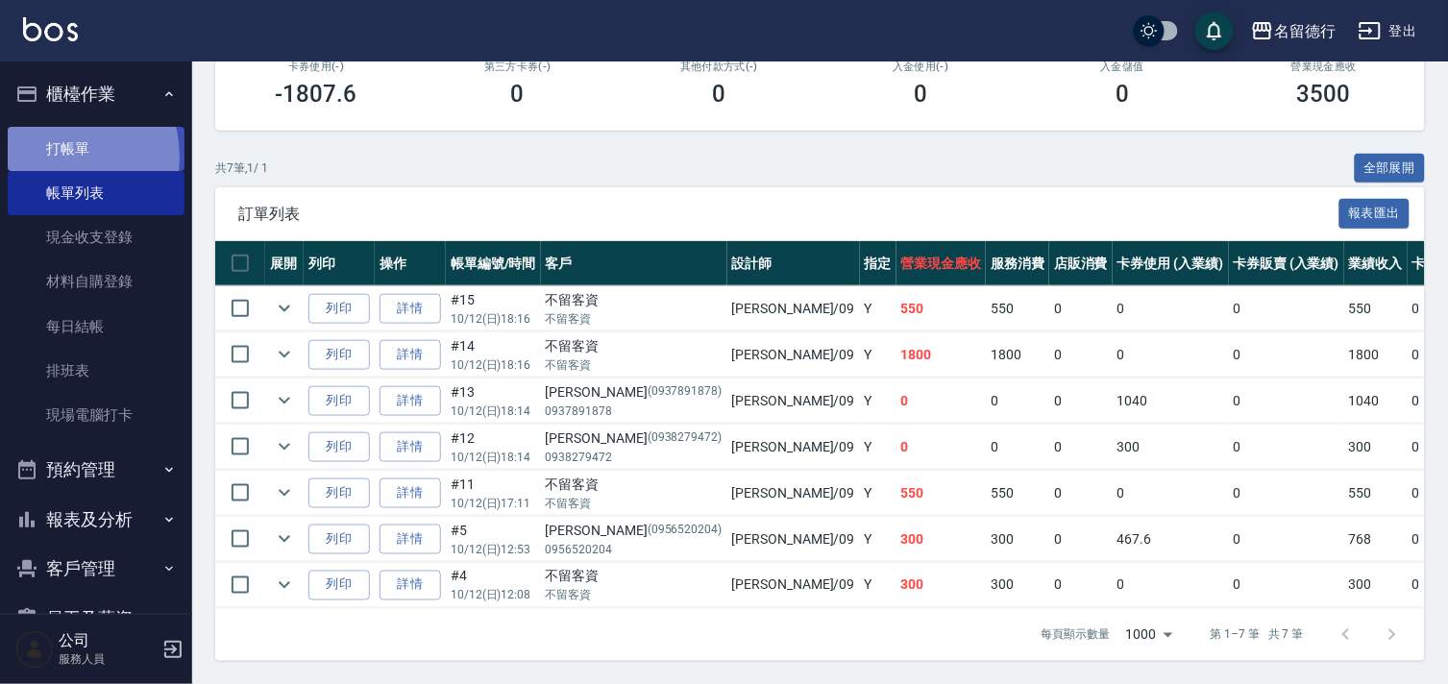
click at [55, 156] on link "打帳單" at bounding box center [96, 149] width 177 height 44
